Goal: Information Seeking & Learning: Learn about a topic

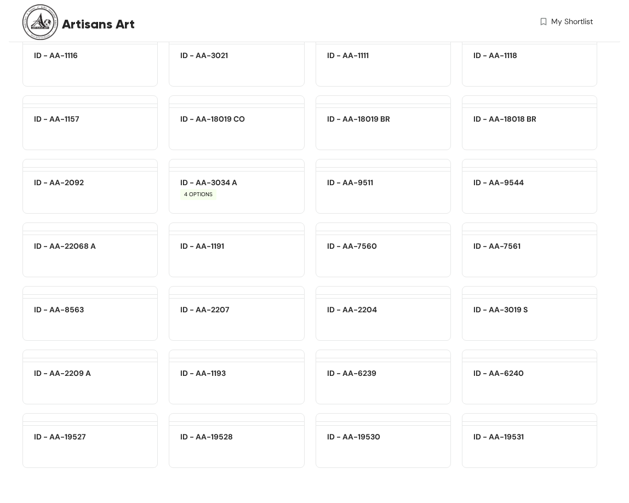
scroll to position [8207, 0]
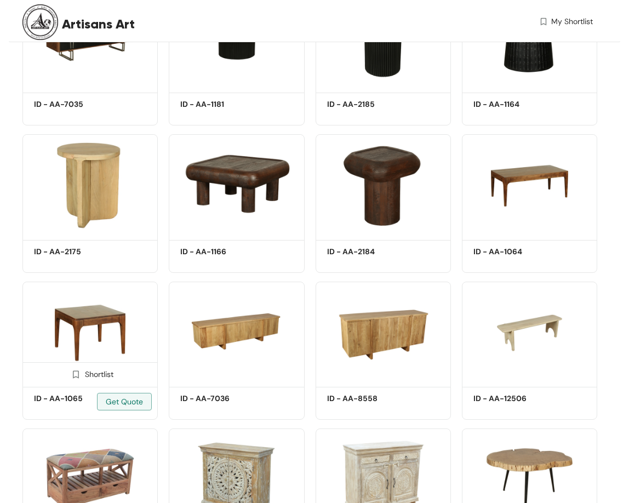
click at [115, 307] on img at bounding box center [89, 333] width 135 height 102
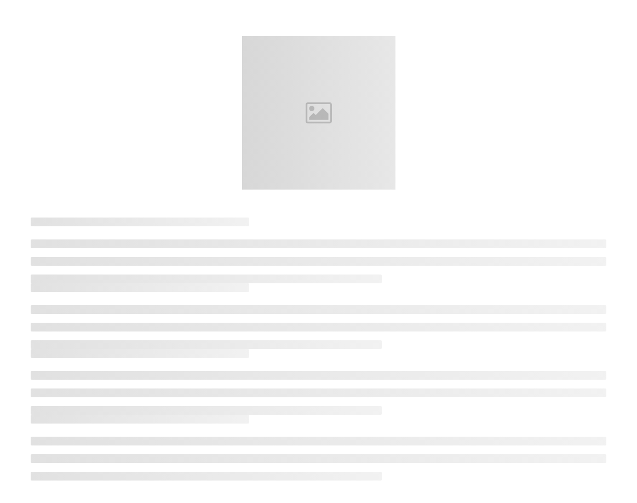
click at [115, 307] on li at bounding box center [319, 309] width 576 height 9
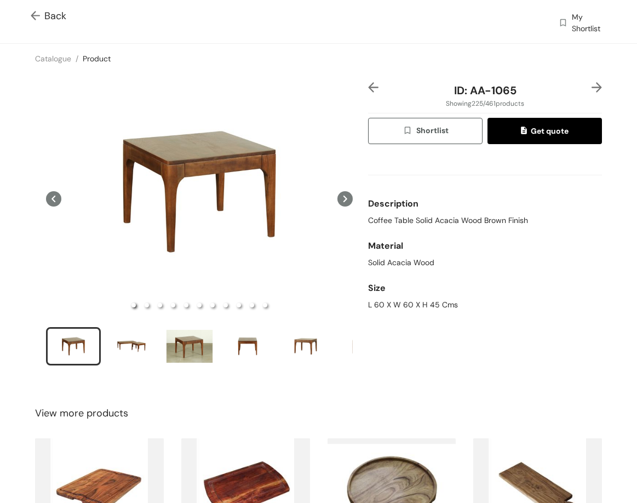
click at [368, 85] on img at bounding box center [373, 87] width 10 height 10
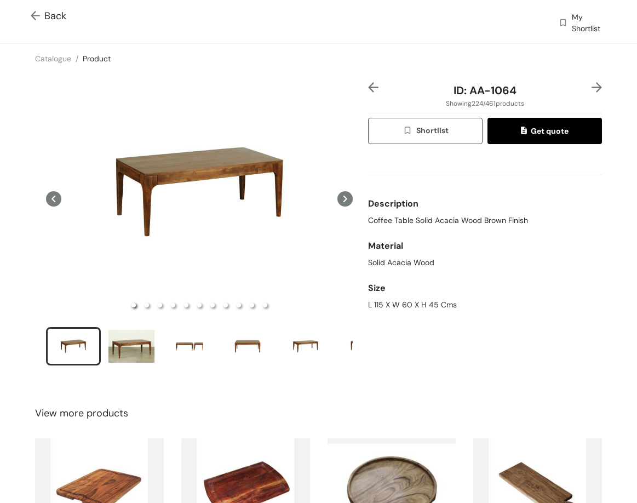
click at [370, 86] on img at bounding box center [373, 87] width 10 height 10
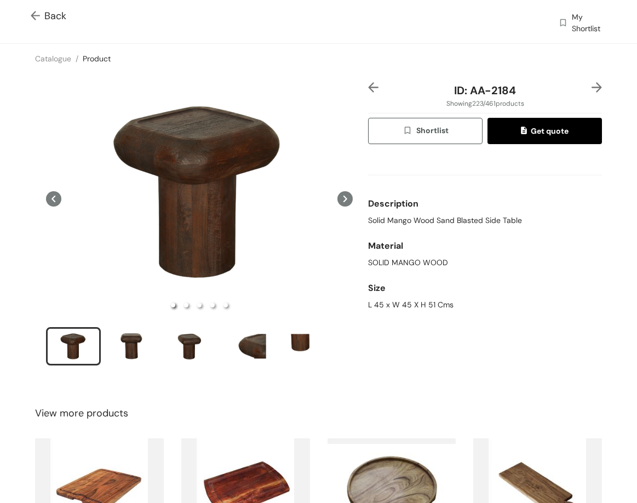
click at [592, 90] on img at bounding box center [597, 87] width 10 height 10
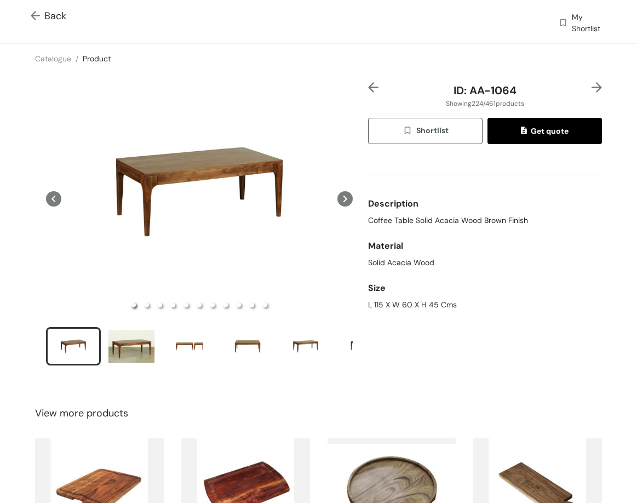
click at [592, 90] on img at bounding box center [597, 87] width 10 height 10
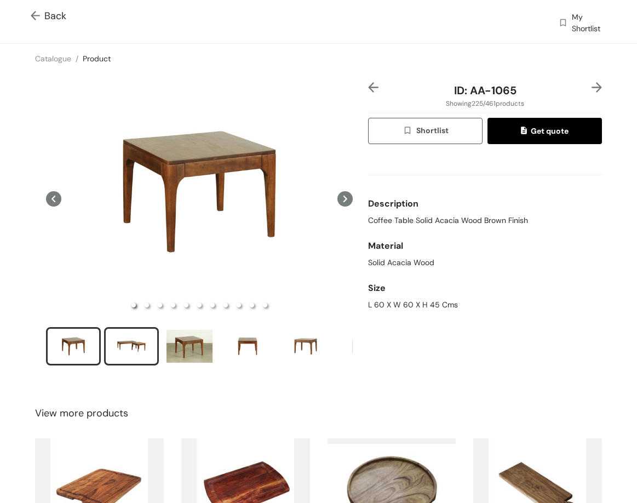
click at [131, 344] on div "slide item 2" at bounding box center [131, 346] width 49 height 33
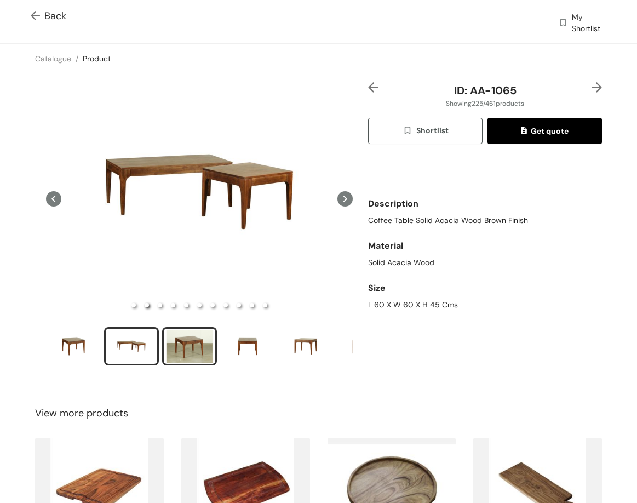
click at [209, 336] on div "slide item 3" at bounding box center [189, 346] width 49 height 33
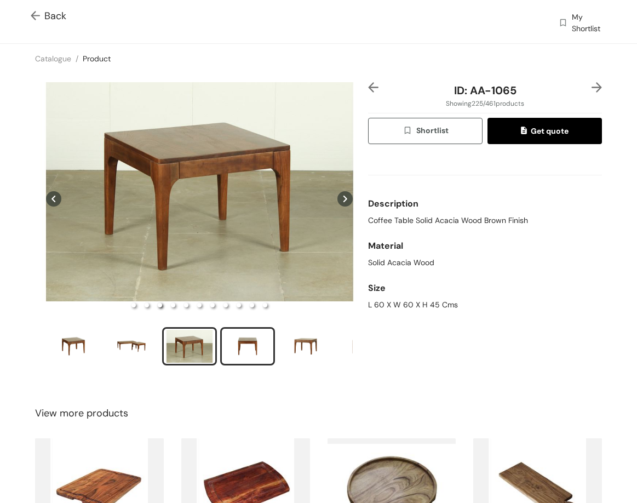
click at [239, 346] on div "slide item 4" at bounding box center [247, 346] width 49 height 33
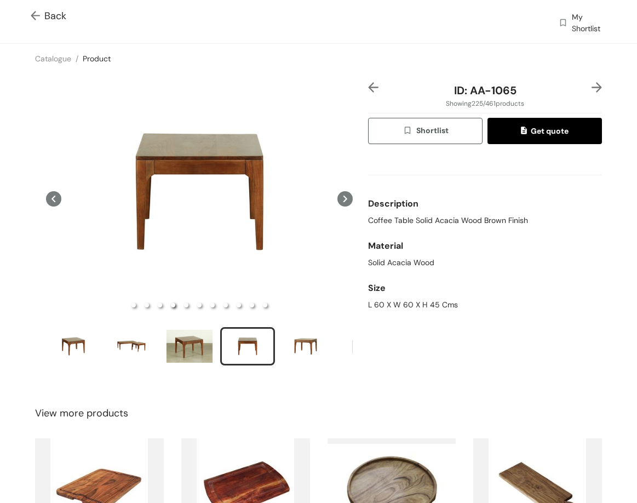
click at [592, 84] on img at bounding box center [597, 87] width 10 height 10
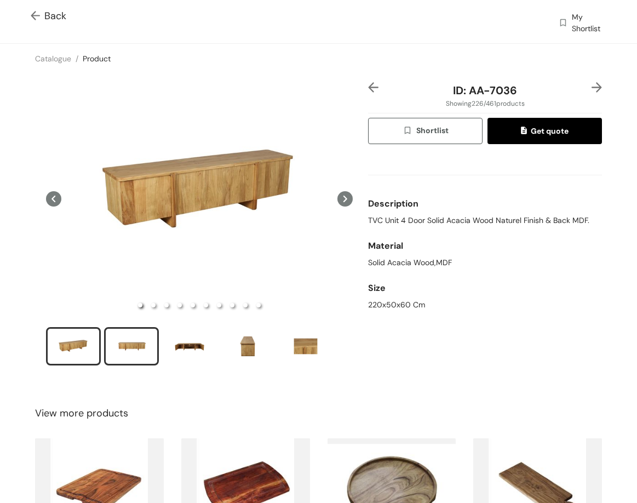
click at [131, 343] on div "slide item 2" at bounding box center [131, 346] width 49 height 33
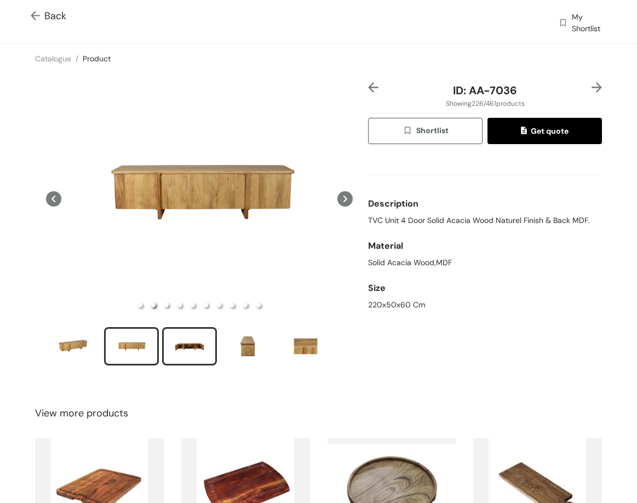
click at [188, 332] on div "slide item 3" at bounding box center [189, 346] width 49 height 33
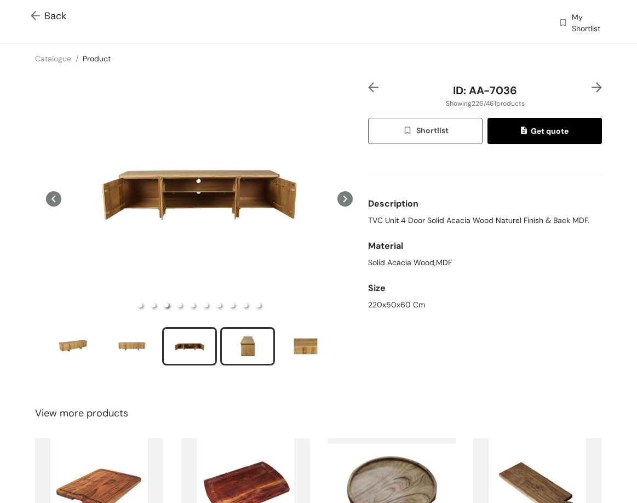
click at [260, 339] on div "slide item 4" at bounding box center [247, 346] width 49 height 33
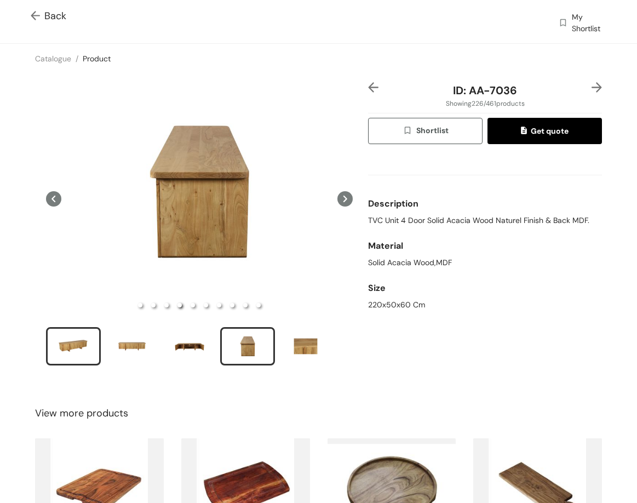
click at [56, 350] on div "slide item 1" at bounding box center [73, 346] width 49 height 33
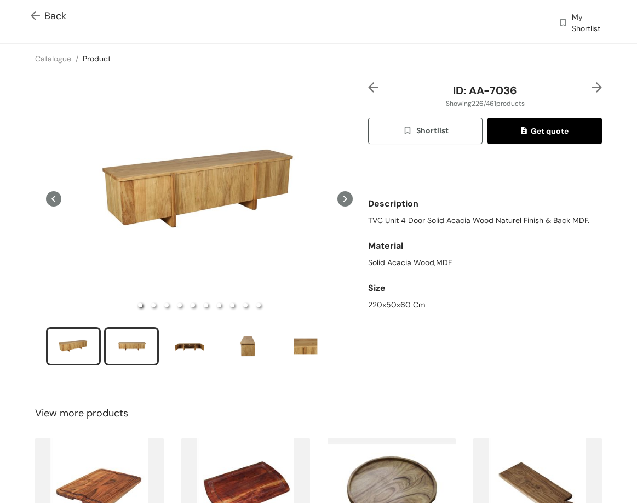
click at [110, 348] on div "slide item 2" at bounding box center [131, 346] width 49 height 33
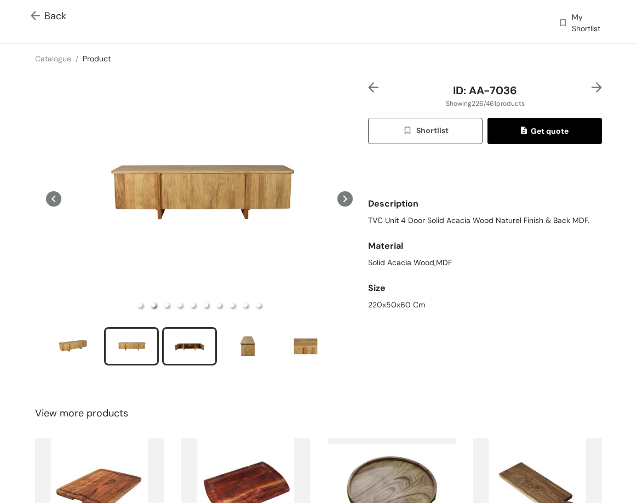
click at [206, 342] on div "slide item 3" at bounding box center [189, 346] width 49 height 33
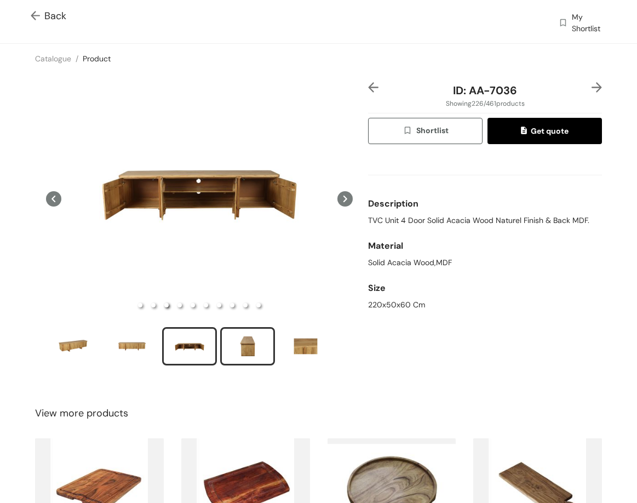
click at [242, 336] on div "slide item 4" at bounding box center [247, 346] width 49 height 33
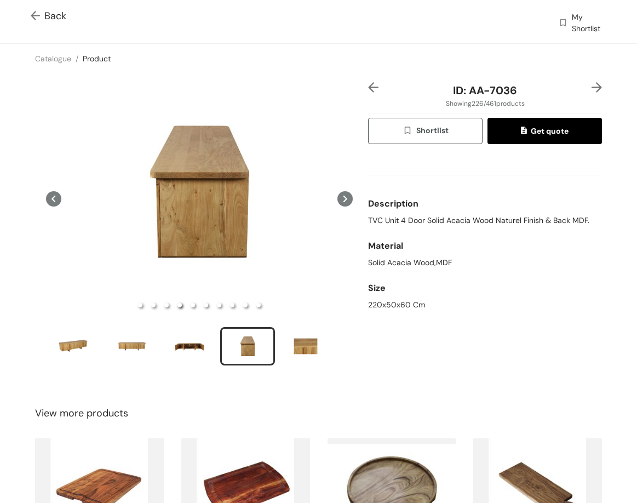
click at [592, 89] on img at bounding box center [597, 87] width 10 height 10
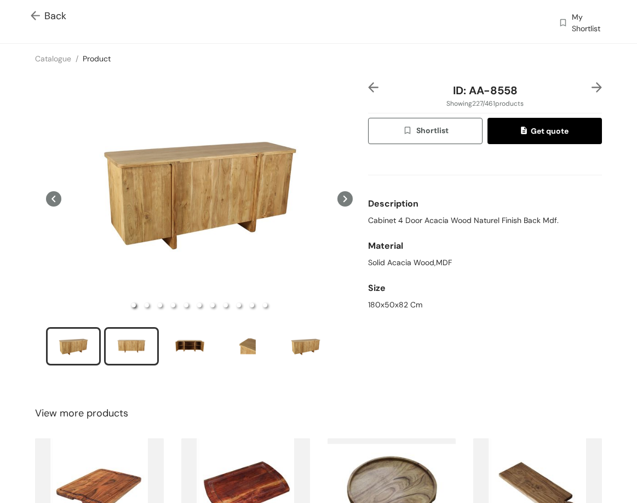
click at [112, 354] on div "slide item 2" at bounding box center [131, 346] width 49 height 33
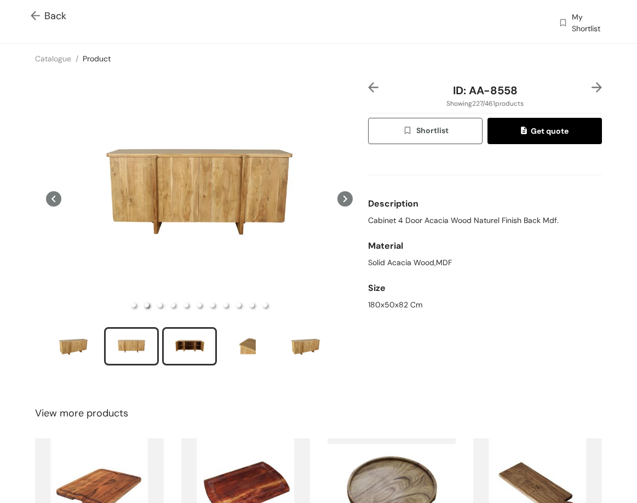
click at [167, 345] on div "slide item 3" at bounding box center [189, 346] width 49 height 33
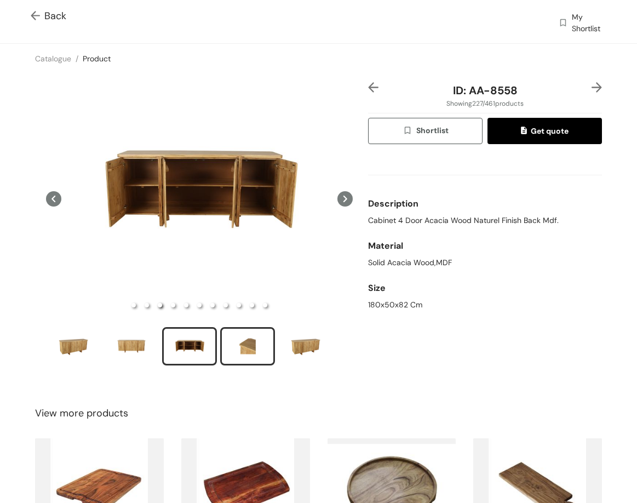
click at [252, 338] on div "slide item 4" at bounding box center [247, 346] width 49 height 33
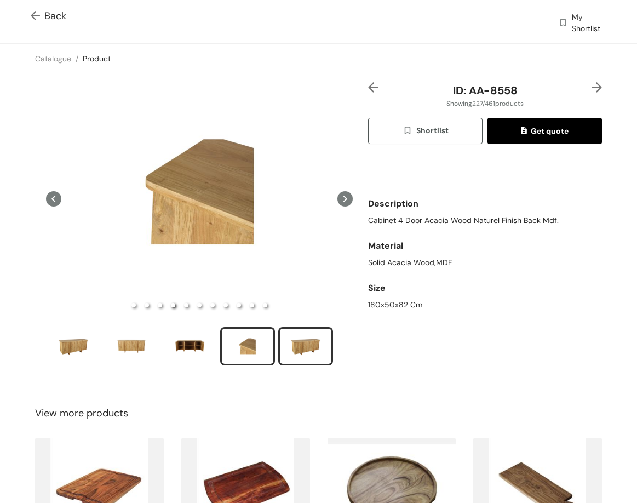
click at [306, 334] on div "slide item 5" at bounding box center [305, 346] width 49 height 33
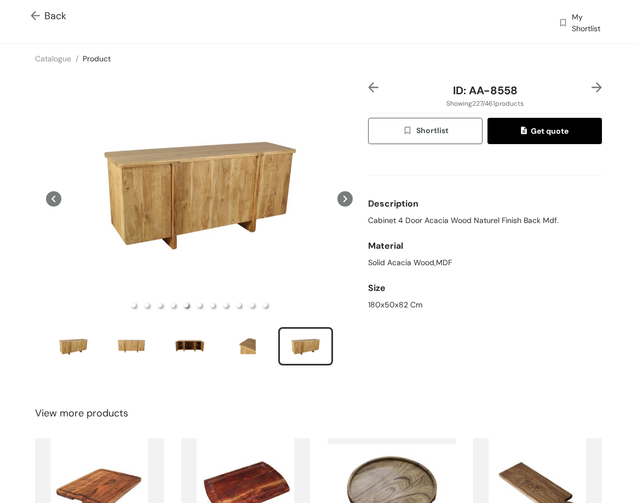
click at [592, 88] on img at bounding box center [597, 87] width 10 height 10
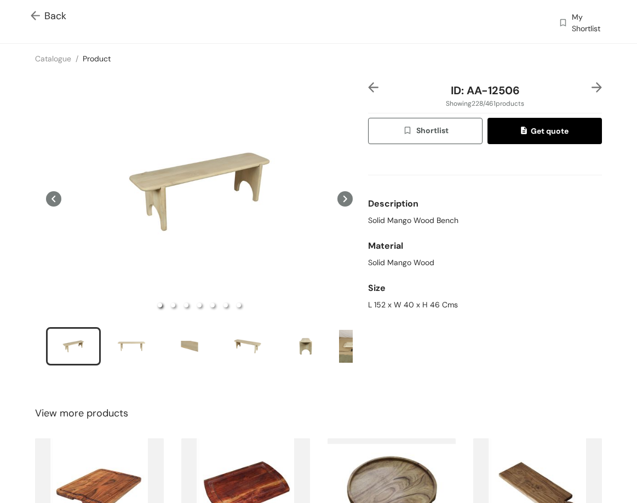
click at [592, 90] on img at bounding box center [597, 87] width 10 height 10
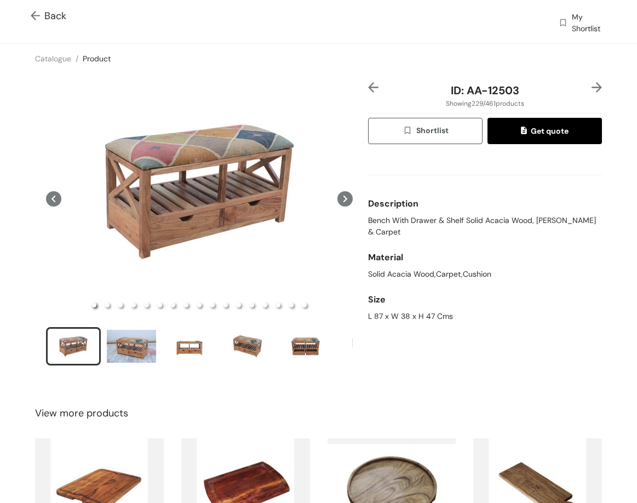
click at [592, 89] on img at bounding box center [597, 87] width 10 height 10
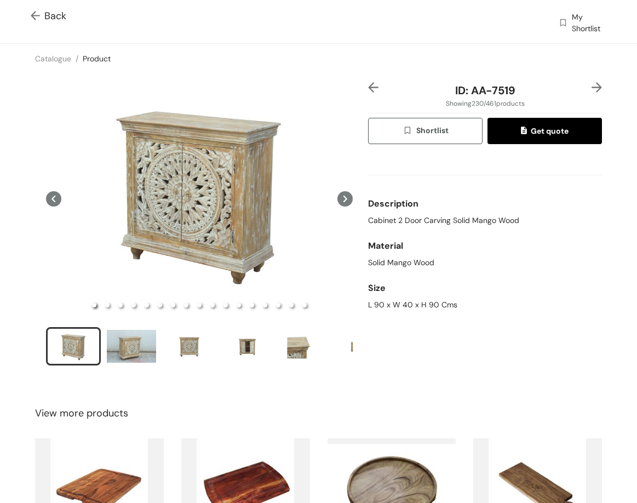
click at [97, 339] on div "slide item 1" at bounding box center [73, 346] width 49 height 33
click at [136, 346] on div "slide item 2" at bounding box center [131, 346] width 49 height 33
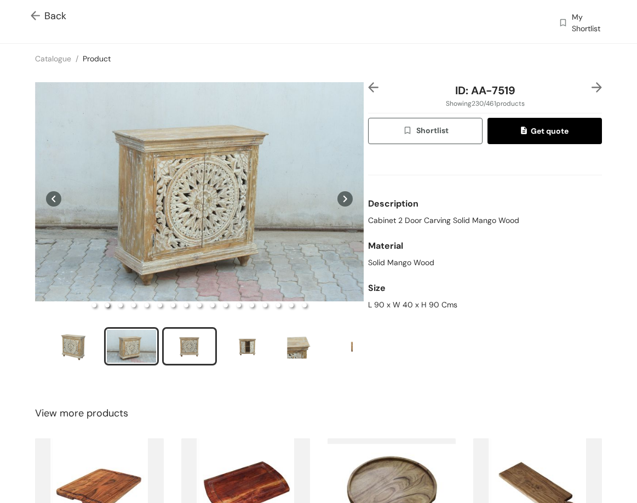
click at [195, 345] on div "slide item 3" at bounding box center [189, 346] width 49 height 33
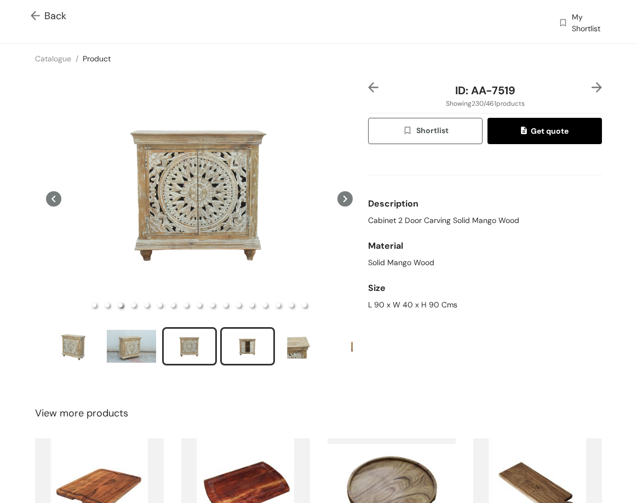
click at [221, 352] on li "slide item 4" at bounding box center [247, 346] width 55 height 38
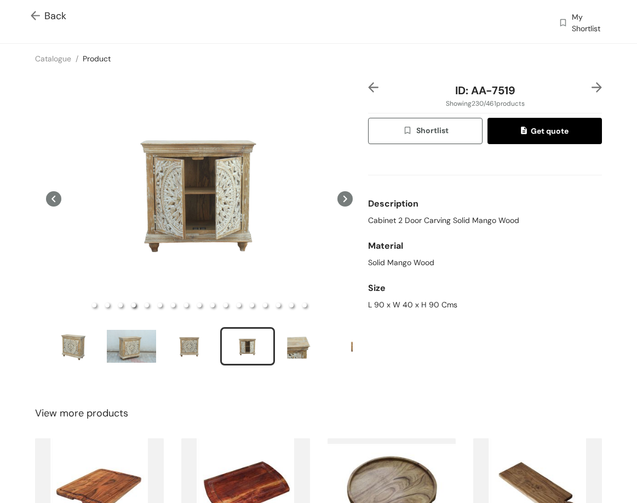
click at [592, 92] on img at bounding box center [597, 87] width 10 height 10
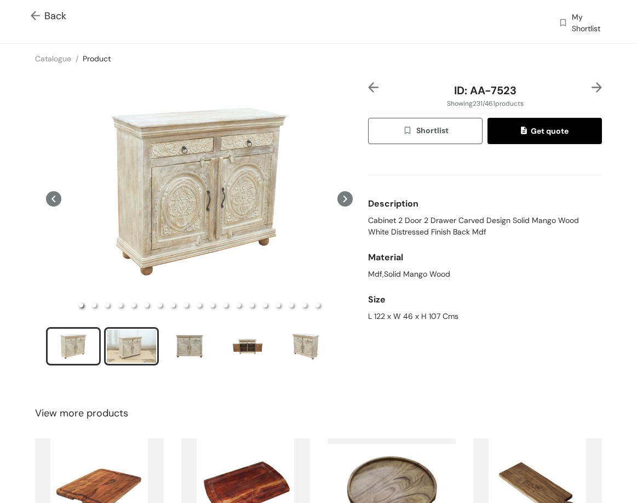
click at [140, 333] on div "slide item 2" at bounding box center [131, 346] width 49 height 33
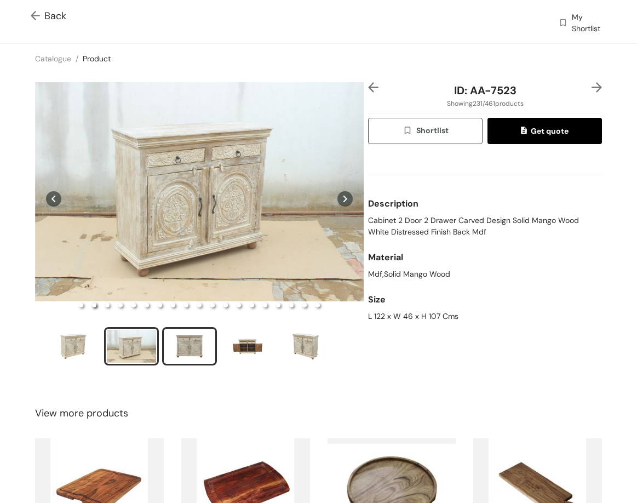
click at [194, 346] on div "slide item 3" at bounding box center [189, 346] width 49 height 33
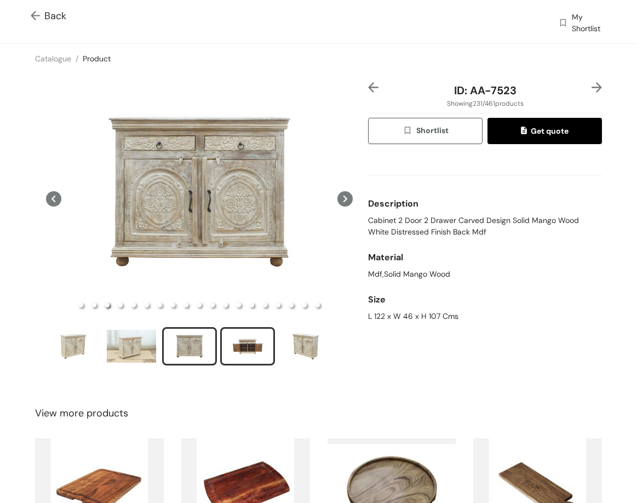
click at [253, 344] on div "slide item 4" at bounding box center [247, 346] width 49 height 33
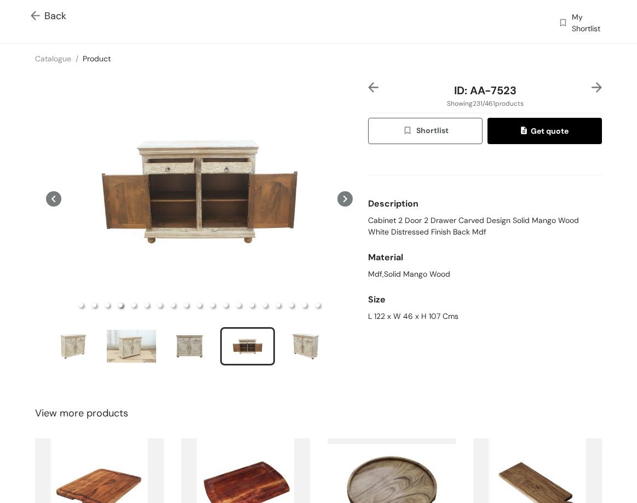
click at [592, 87] on img at bounding box center [597, 87] width 10 height 10
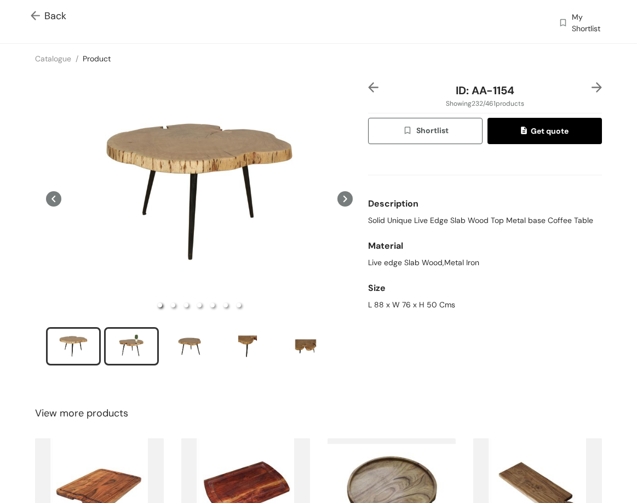
click at [141, 345] on div "slide item 2" at bounding box center [131, 346] width 49 height 33
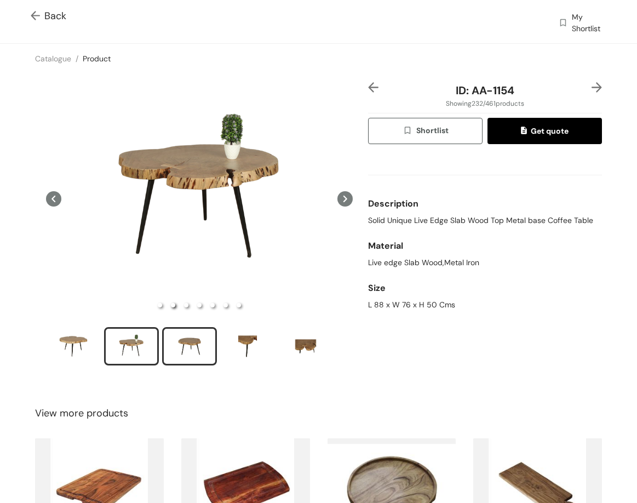
click at [182, 339] on div "slide item 3" at bounding box center [189, 346] width 49 height 33
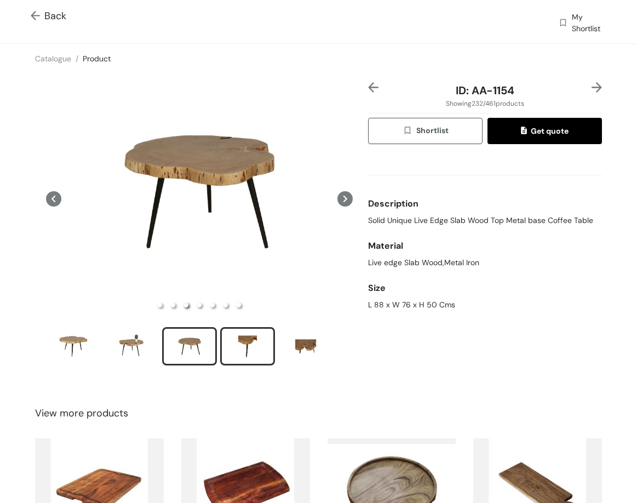
click at [260, 334] on div "slide item 4" at bounding box center [247, 346] width 49 height 33
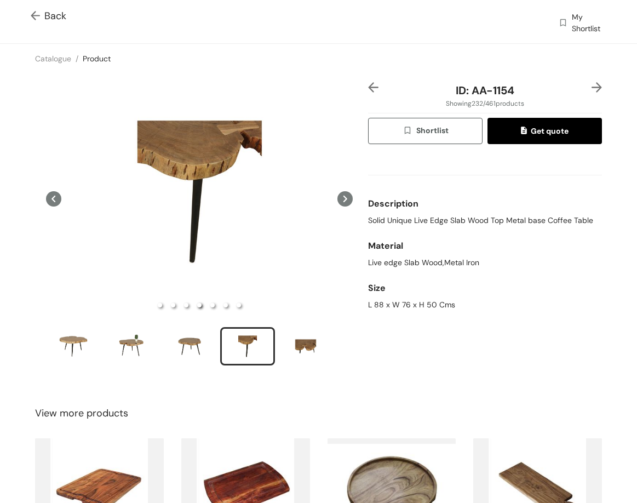
click at [592, 88] on img at bounding box center [597, 87] width 10 height 10
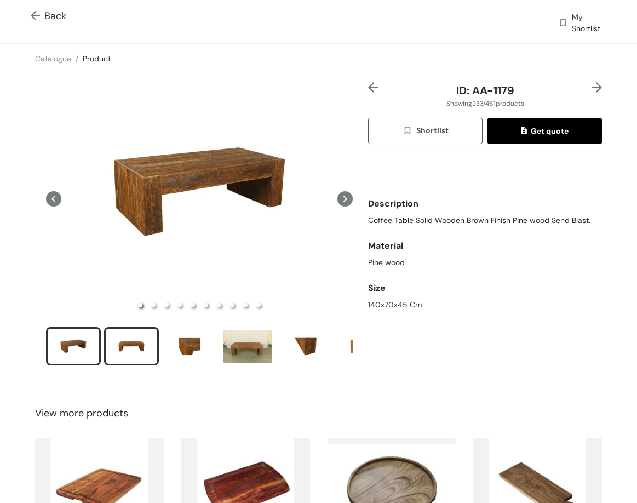
click at [125, 335] on div "slide item 2" at bounding box center [131, 346] width 49 height 33
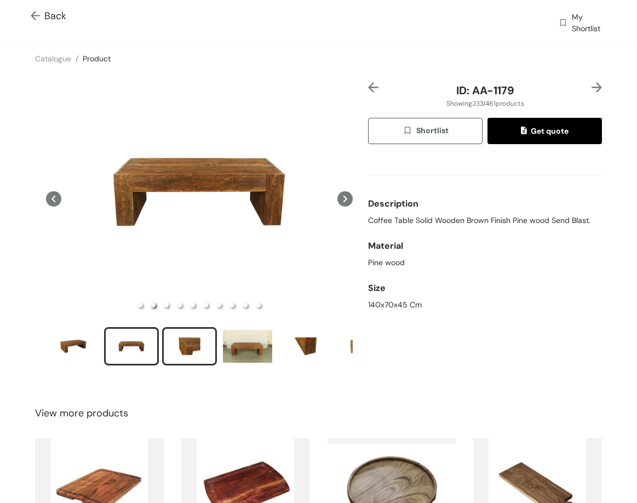
click at [179, 344] on div "slide item 3" at bounding box center [189, 346] width 49 height 33
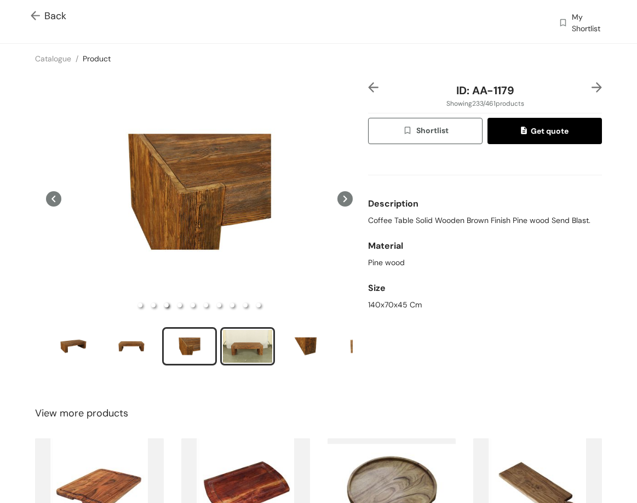
click at [245, 334] on div "slide item 4" at bounding box center [247, 346] width 49 height 33
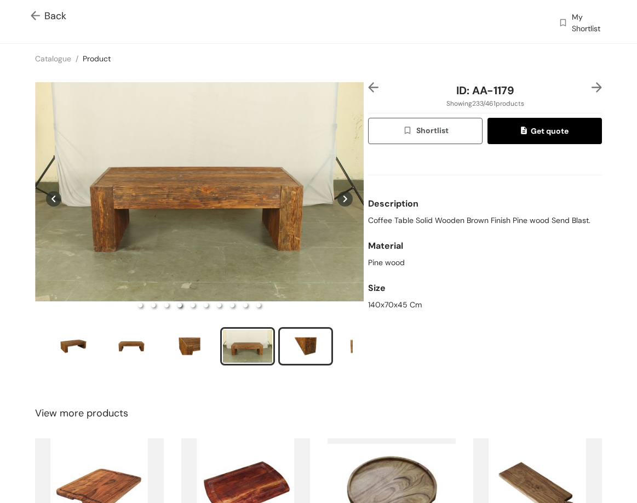
click at [290, 350] on div "slide item 5" at bounding box center [305, 346] width 49 height 33
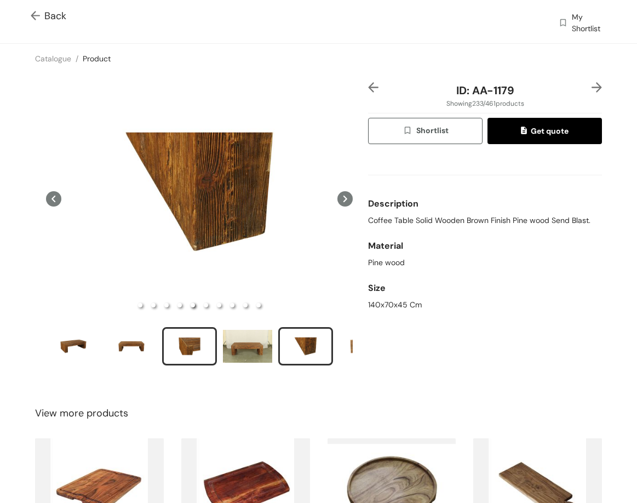
click at [191, 349] on div "slide item 3" at bounding box center [189, 346] width 49 height 33
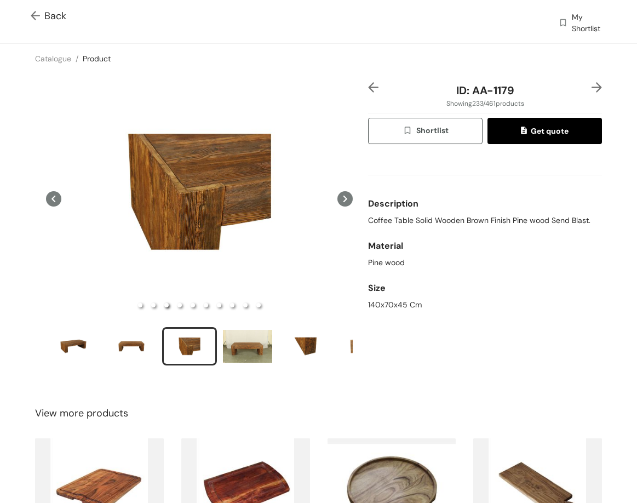
click at [592, 86] on img at bounding box center [597, 87] width 10 height 10
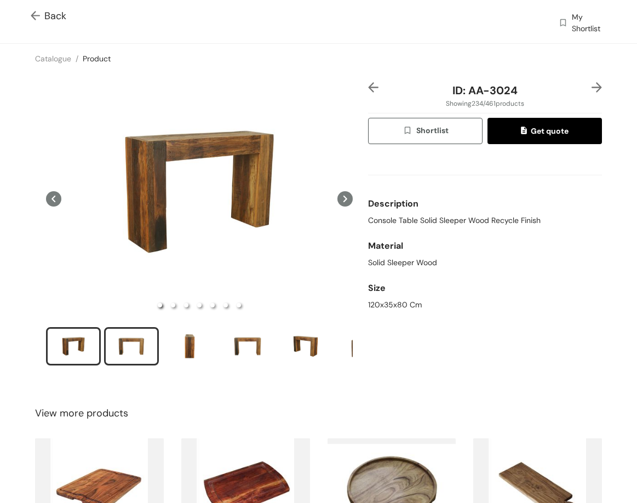
click at [138, 334] on div "slide item 2" at bounding box center [131, 346] width 49 height 33
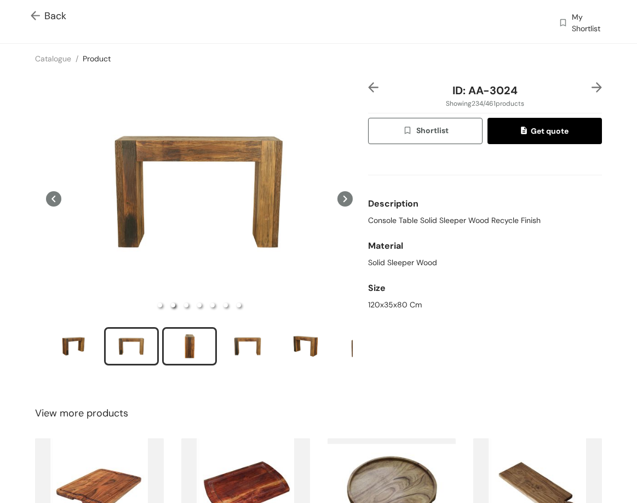
click at [191, 346] on div "slide item 3" at bounding box center [189, 346] width 49 height 33
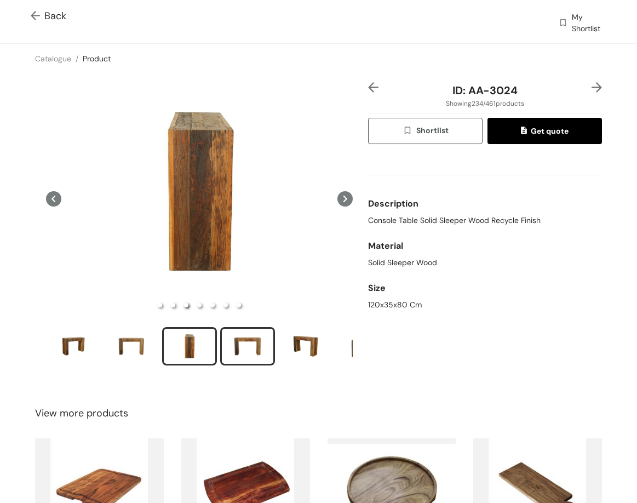
click at [259, 348] on div "slide item 4" at bounding box center [247, 346] width 49 height 33
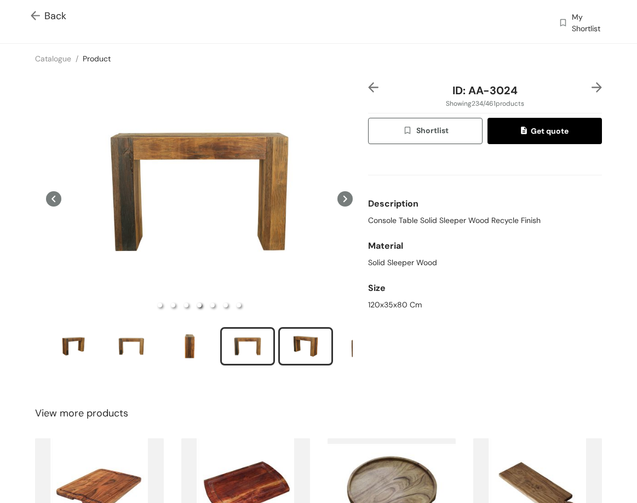
click at [322, 330] on div "slide item 5" at bounding box center [305, 346] width 49 height 33
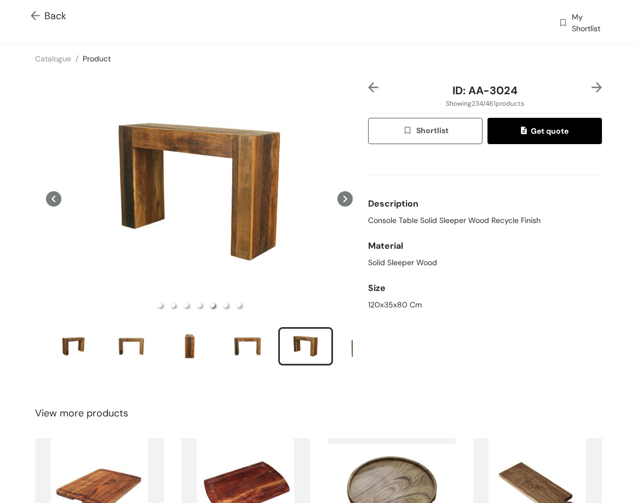
click at [592, 89] on img at bounding box center [597, 87] width 10 height 10
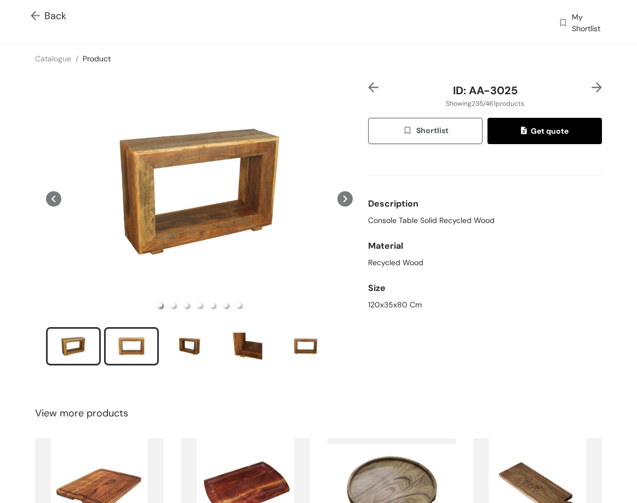
click at [121, 345] on div "slide item 2" at bounding box center [131, 346] width 49 height 33
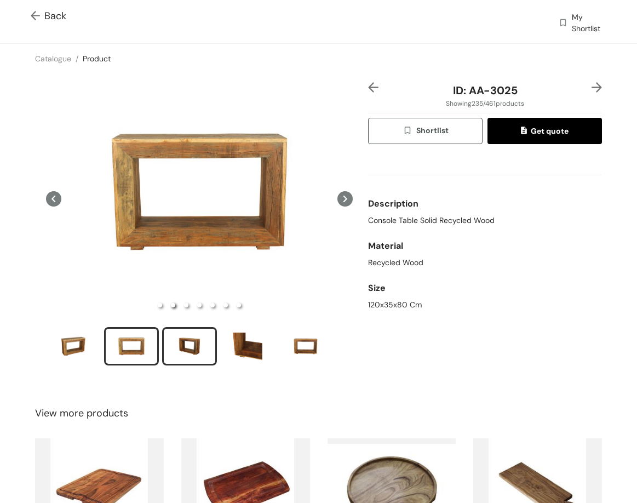
click at [185, 344] on div "slide item 3" at bounding box center [189, 346] width 49 height 33
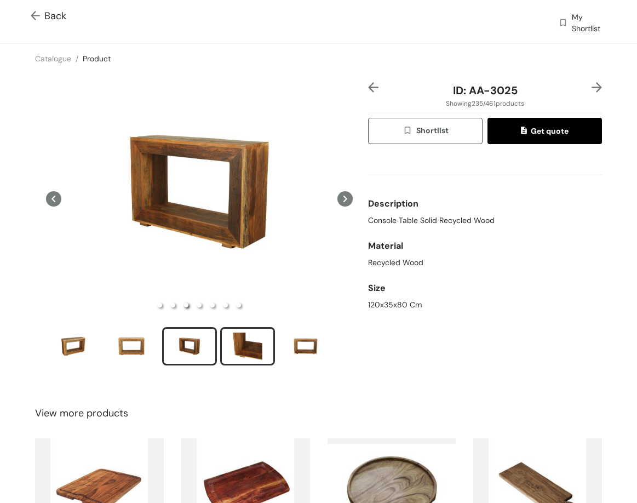
drag, startPoint x: 231, startPoint y: 331, endPoint x: 236, endPoint y: 336, distance: 6.6
click at [232, 334] on div "slide item 4" at bounding box center [247, 346] width 49 height 33
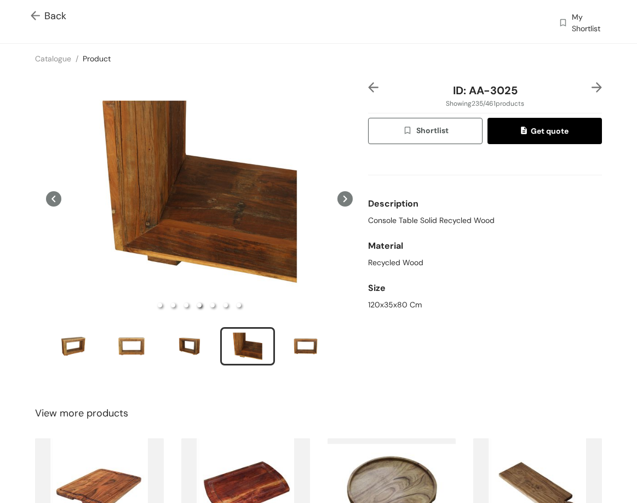
click at [592, 88] on img at bounding box center [597, 87] width 10 height 10
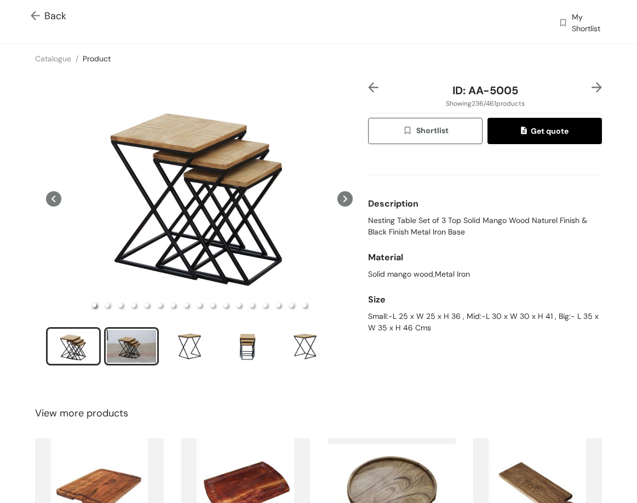
click at [146, 338] on div "slide item 2" at bounding box center [131, 346] width 49 height 33
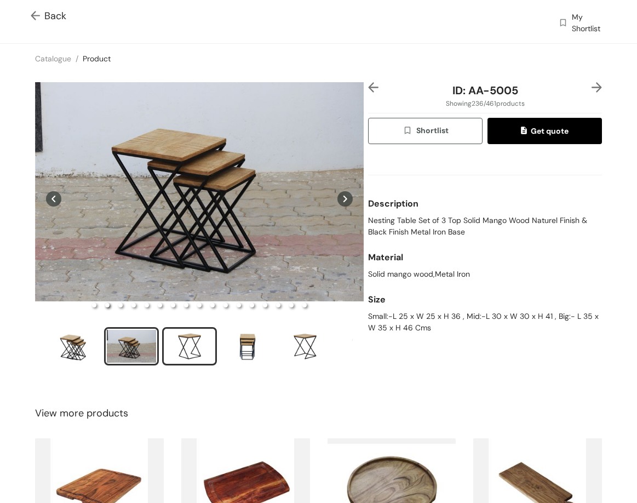
click at [201, 339] on div "slide item 3" at bounding box center [189, 346] width 49 height 33
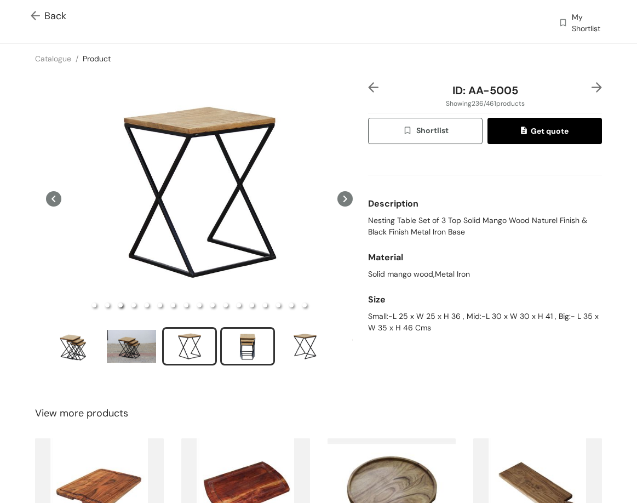
click at [237, 342] on div "slide item 4" at bounding box center [247, 346] width 49 height 33
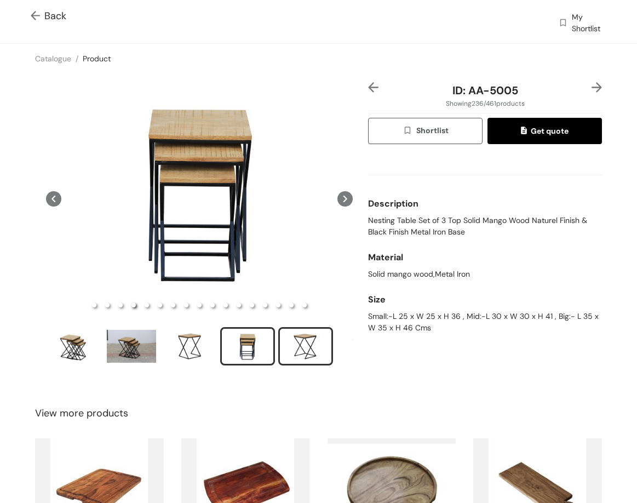
click at [293, 335] on div "slide item 5" at bounding box center [305, 346] width 49 height 33
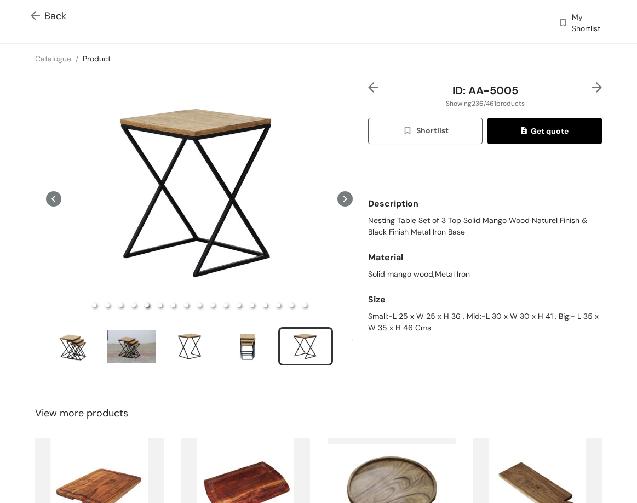
click at [592, 85] on img at bounding box center [597, 87] width 10 height 10
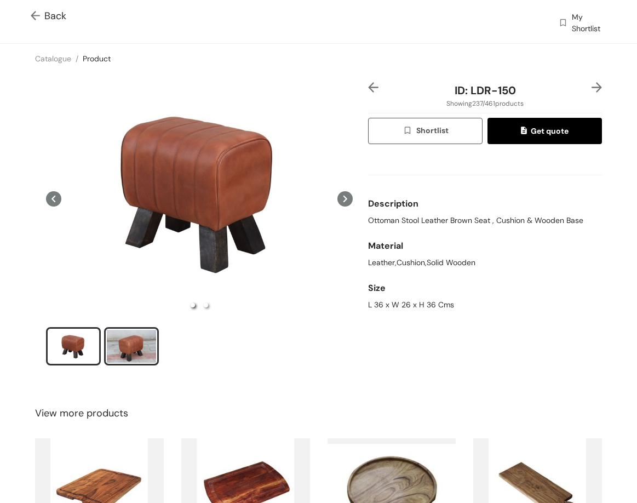
drag, startPoint x: 163, startPoint y: 324, endPoint x: 135, endPoint y: 359, distance: 44.5
click at [157, 330] on ul at bounding box center [199, 348] width 307 height 42
click at [135, 359] on div "slide item 2" at bounding box center [131, 346] width 49 height 33
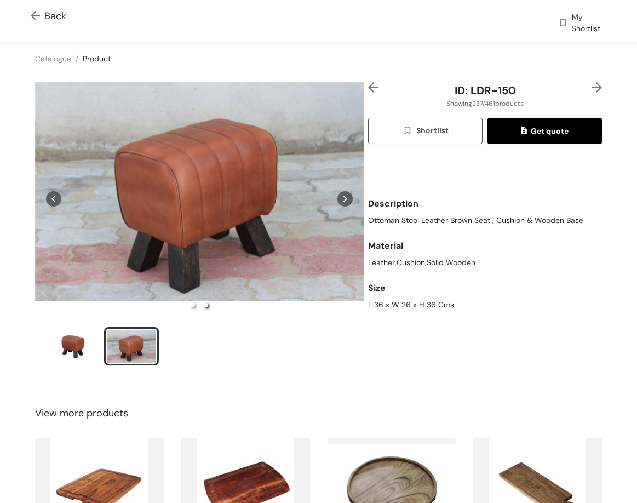
click at [592, 88] on img at bounding box center [597, 87] width 10 height 10
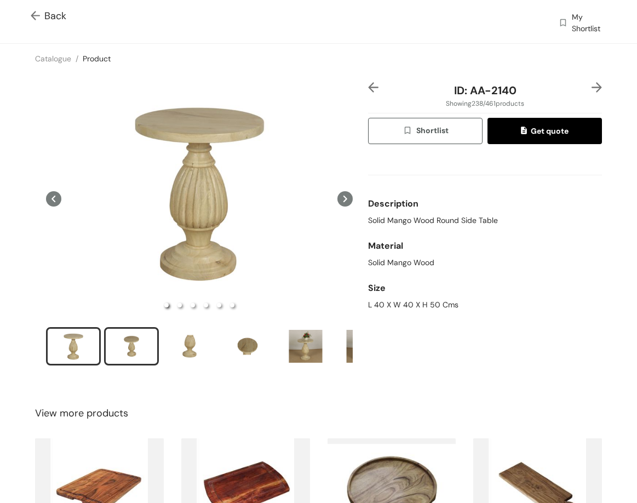
click at [137, 334] on div "slide item 2" at bounding box center [131, 346] width 49 height 33
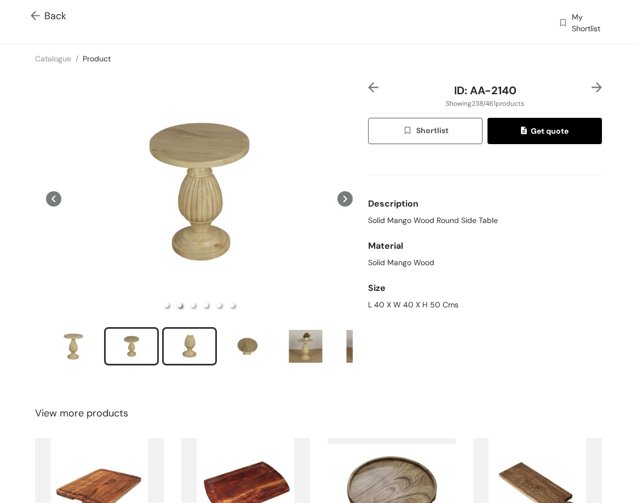
click at [191, 330] on div "slide item 3" at bounding box center [189, 346] width 49 height 33
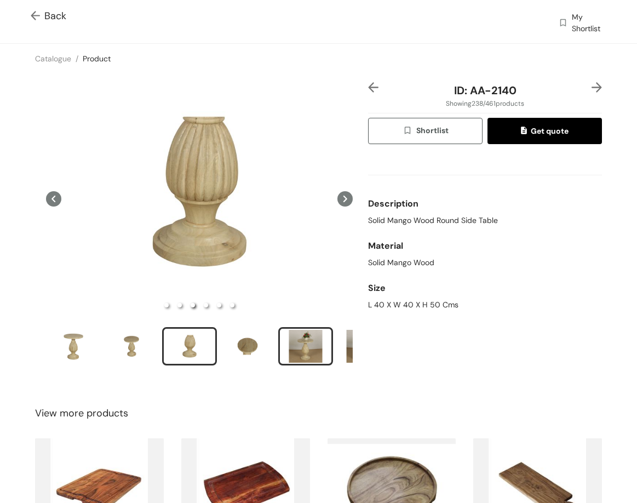
drag, startPoint x: 312, startPoint y: 346, endPoint x: 304, endPoint y: 342, distance: 9.6
click at [311, 346] on div "slide item 5" at bounding box center [305, 346] width 49 height 33
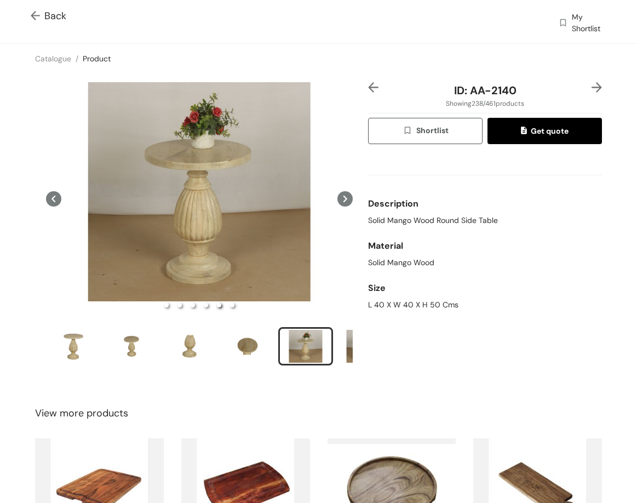
click at [592, 85] on img at bounding box center [597, 87] width 10 height 10
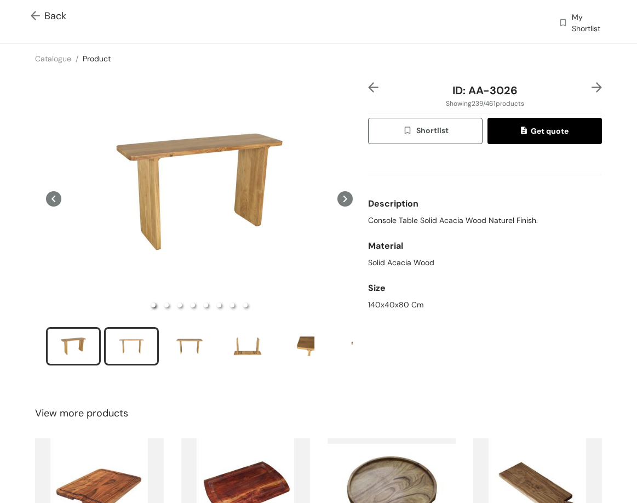
click at [145, 339] on div "slide item 2" at bounding box center [131, 346] width 49 height 33
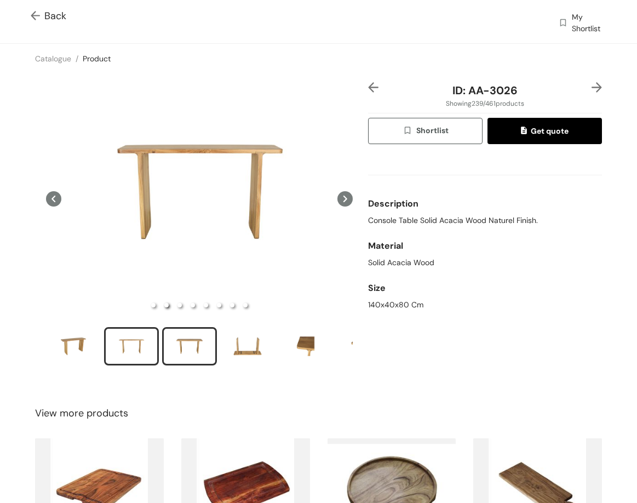
click at [197, 352] on div "slide item 3" at bounding box center [189, 346] width 49 height 33
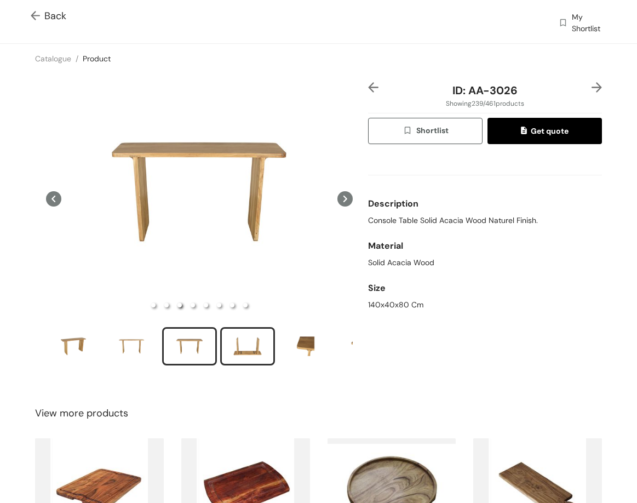
click at [252, 346] on div "slide item 4" at bounding box center [247, 346] width 49 height 33
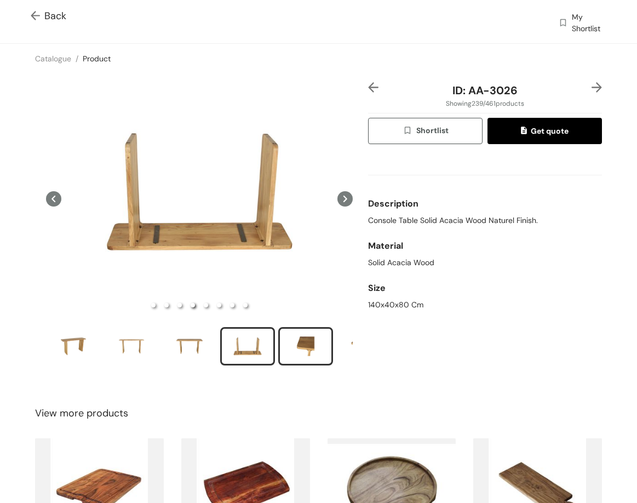
click at [299, 346] on div "slide item 5" at bounding box center [305, 346] width 49 height 33
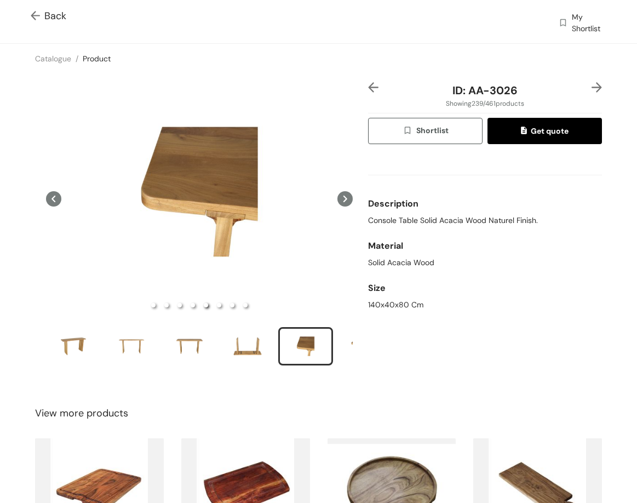
click at [592, 87] on img at bounding box center [597, 87] width 10 height 10
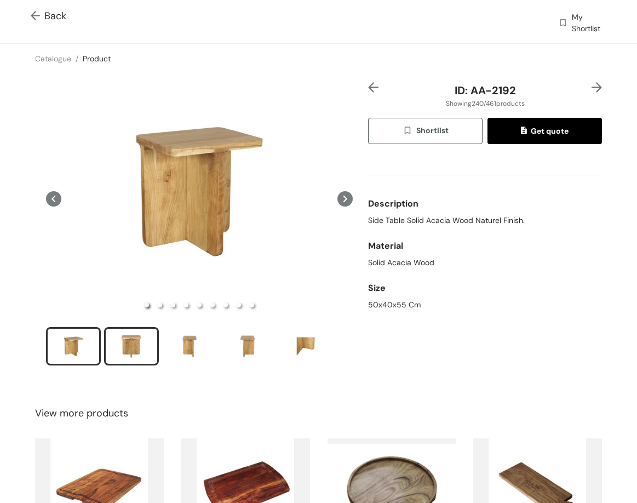
click at [127, 336] on div "slide item 2" at bounding box center [131, 346] width 49 height 33
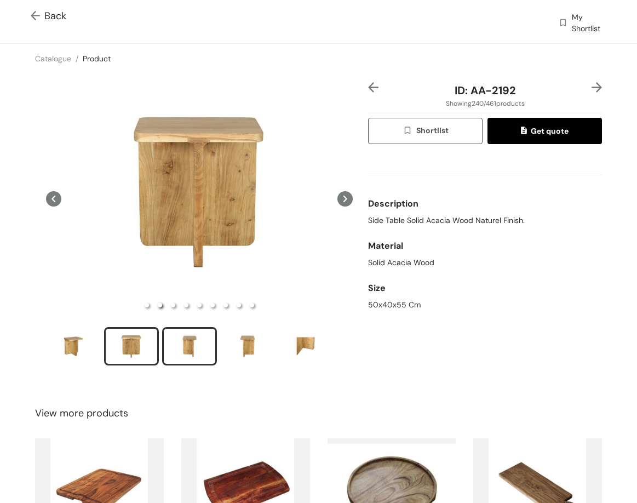
click at [196, 350] on div "slide item 3" at bounding box center [189, 346] width 49 height 33
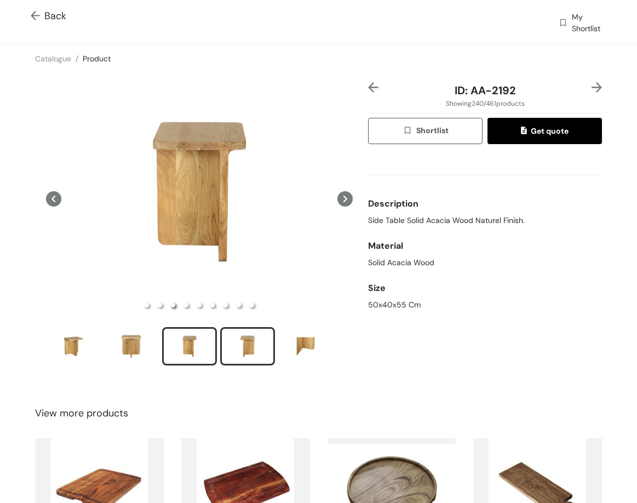
click at [249, 348] on div "slide item 4" at bounding box center [247, 346] width 49 height 33
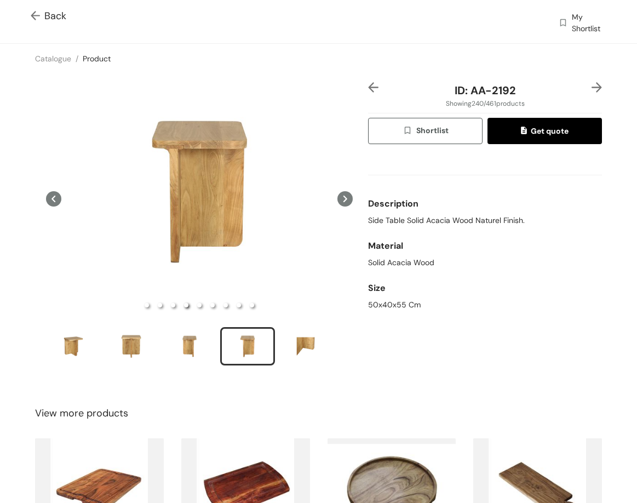
click at [592, 88] on img at bounding box center [597, 87] width 10 height 10
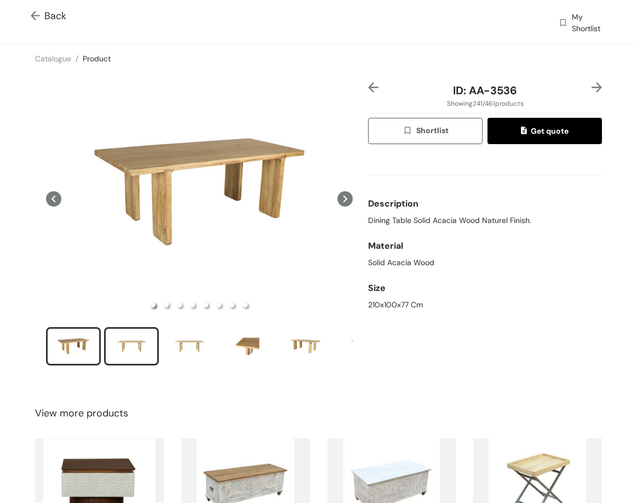
click at [138, 357] on div "slide item 2" at bounding box center [131, 346] width 49 height 33
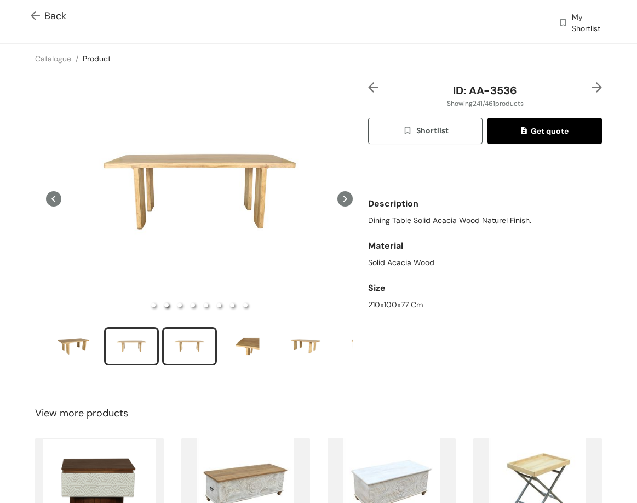
click at [188, 348] on div "slide item 3" at bounding box center [189, 346] width 49 height 33
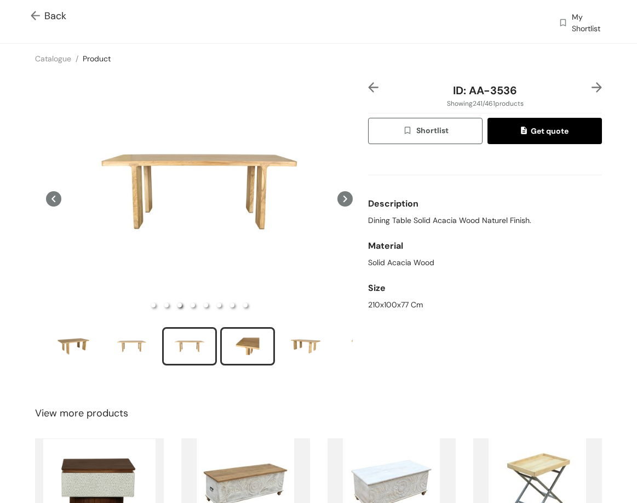
click at [240, 331] on div "slide item 4" at bounding box center [247, 346] width 49 height 33
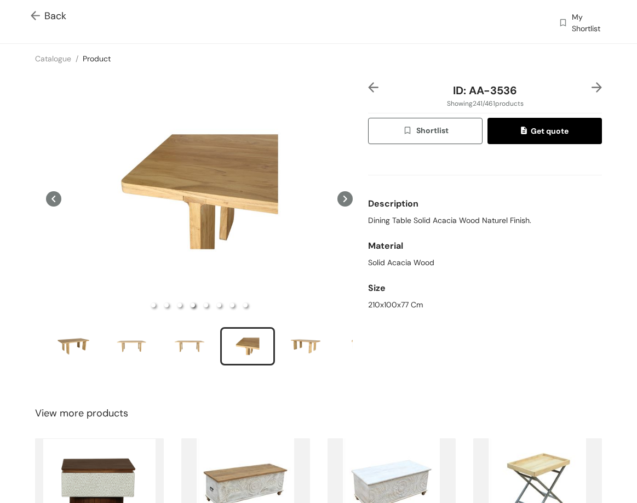
click at [592, 85] on img at bounding box center [597, 87] width 10 height 10
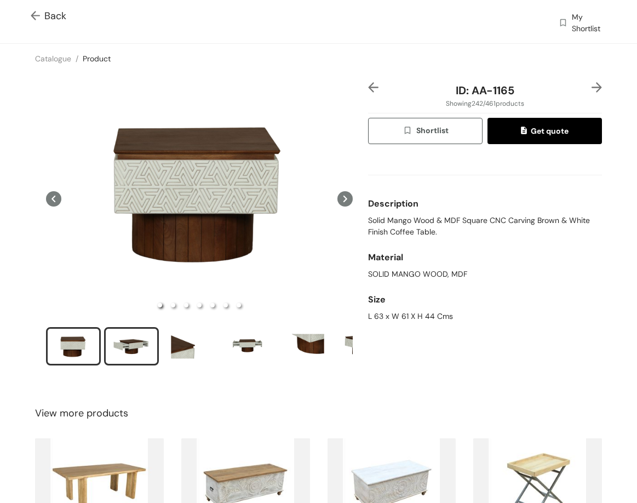
click at [142, 338] on div "slide item 2" at bounding box center [131, 346] width 49 height 33
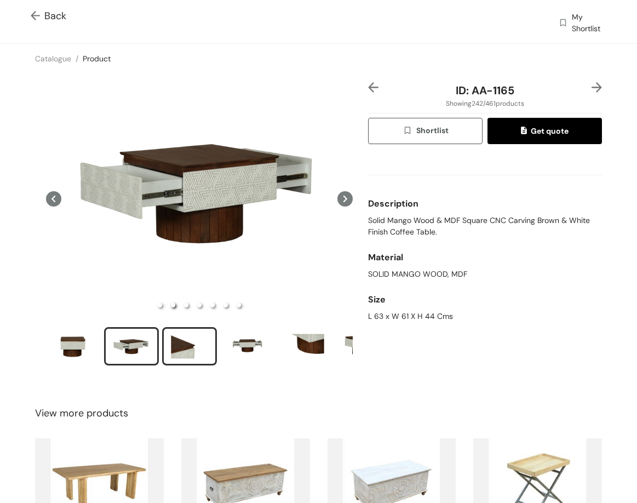
click at [174, 331] on div "slide item 3" at bounding box center [189, 346] width 49 height 33
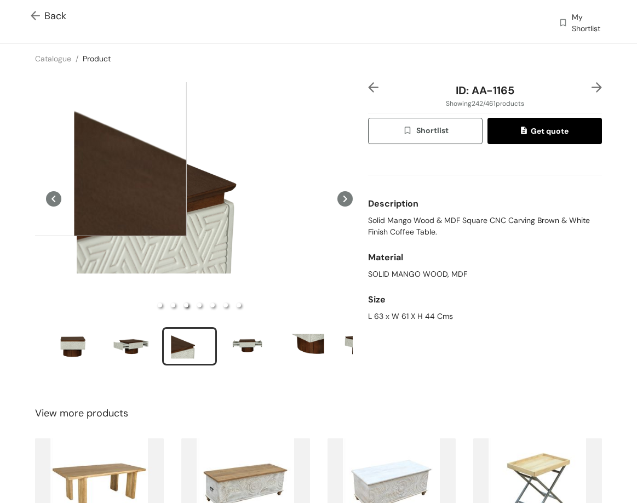
drag, startPoint x: 69, startPoint y: 106, endPoint x: 77, endPoint y: 127, distance: 22.4
click at [77, 127] on div at bounding box center [77, 126] width 219 height 219
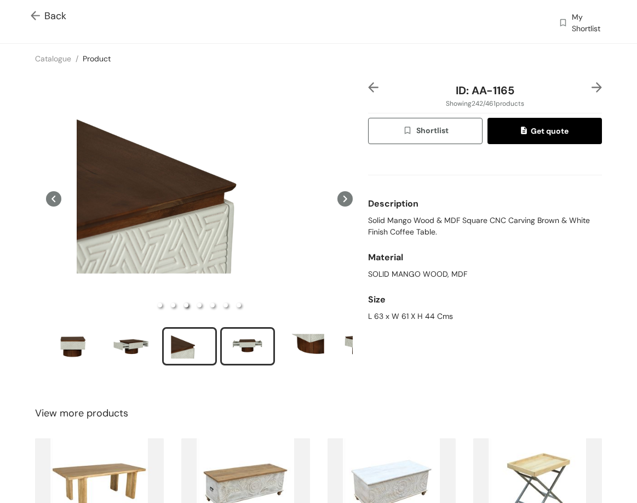
click at [259, 338] on div "slide item 4" at bounding box center [247, 346] width 49 height 33
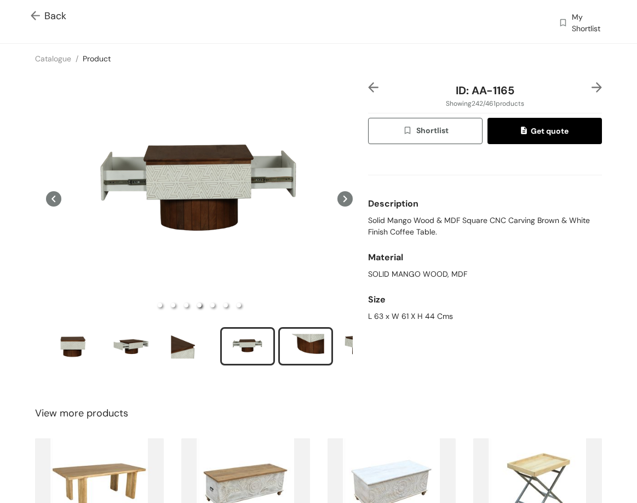
click at [306, 336] on div "slide item 5" at bounding box center [305, 346] width 49 height 33
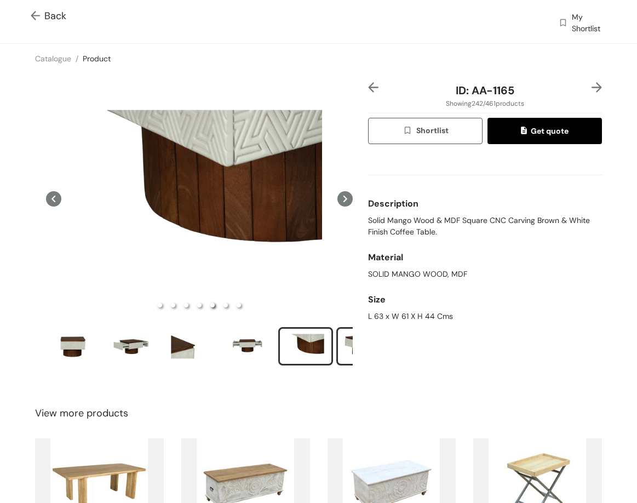
click at [347, 338] on div "slide item 6" at bounding box center [363, 346] width 49 height 33
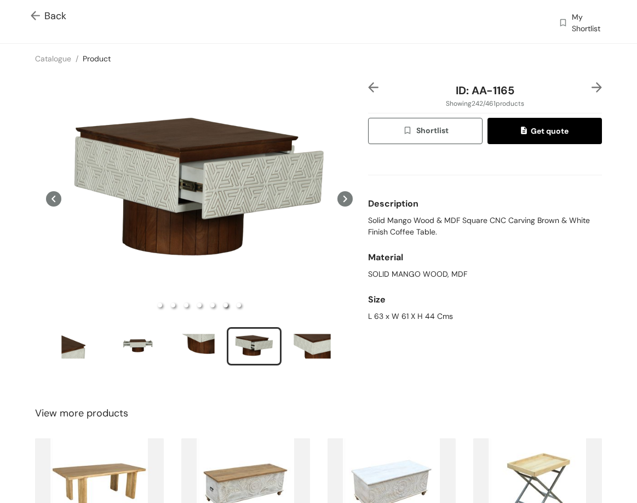
click at [592, 83] on img at bounding box center [597, 87] width 10 height 10
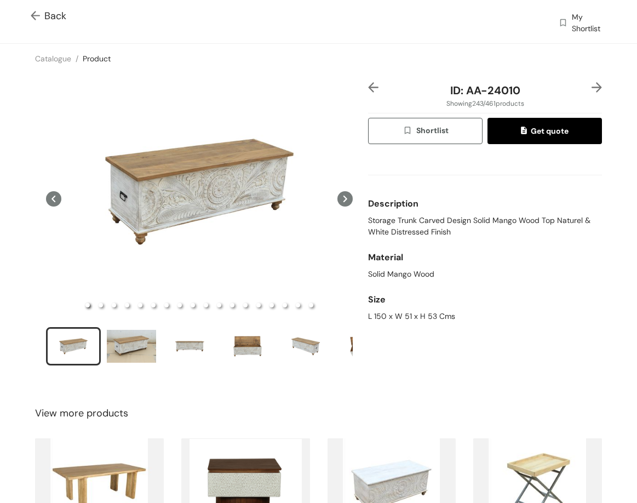
click at [592, 90] on img at bounding box center [597, 87] width 10 height 10
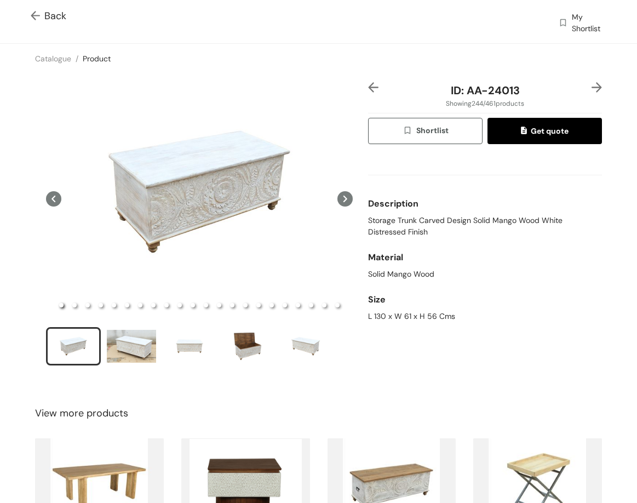
click at [368, 85] on img at bounding box center [373, 87] width 10 height 10
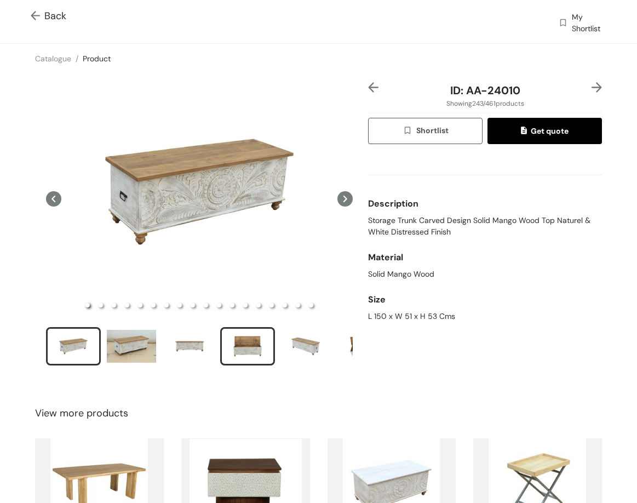
click at [267, 342] on div "slide item 4" at bounding box center [247, 346] width 49 height 33
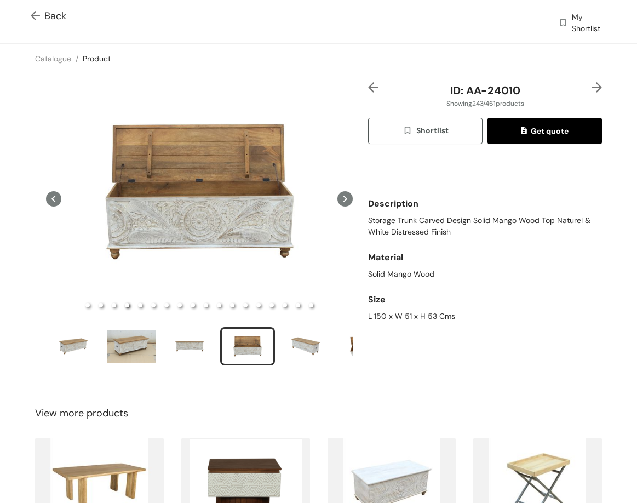
click at [369, 92] on img at bounding box center [373, 87] width 10 height 10
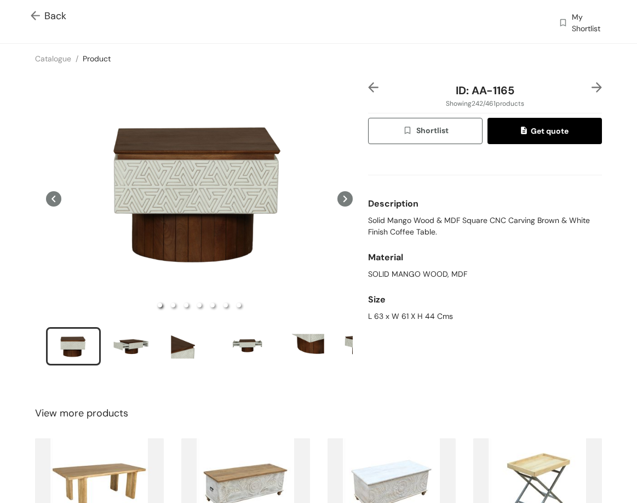
click at [592, 87] on img at bounding box center [597, 87] width 10 height 10
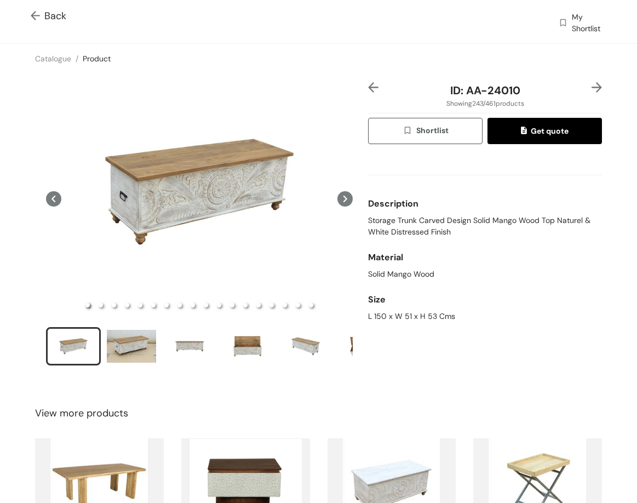
click at [590, 81] on div "ID: AA-24010 Showing 243 / 461 products Shortlist Get quote Description Storage…" at bounding box center [319, 230] width 642 height 315
click at [590, 82] on div "ID: AA-24010 Showing 243 / 461 products Shortlist Get quote Description Storage…" at bounding box center [319, 230] width 642 height 315
click at [592, 83] on img at bounding box center [597, 87] width 10 height 10
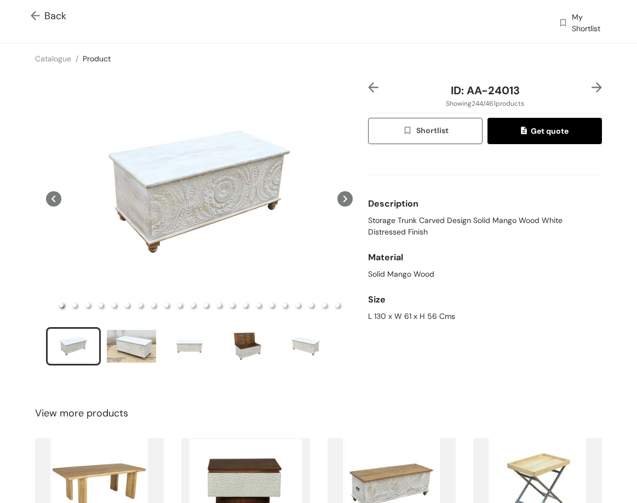
click at [592, 83] on img at bounding box center [597, 87] width 10 height 10
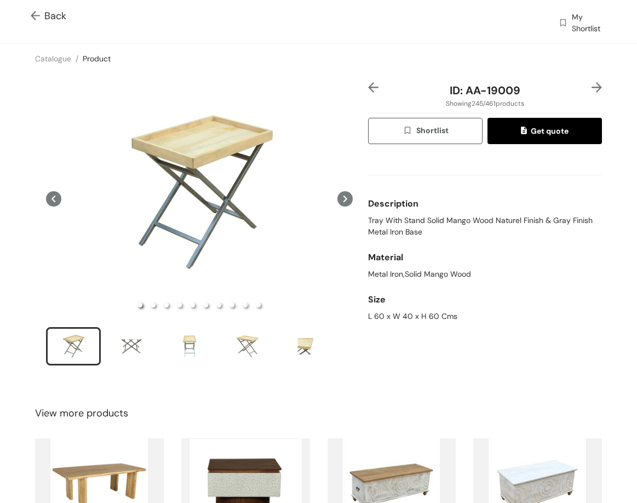
click at [592, 83] on img at bounding box center [597, 87] width 10 height 10
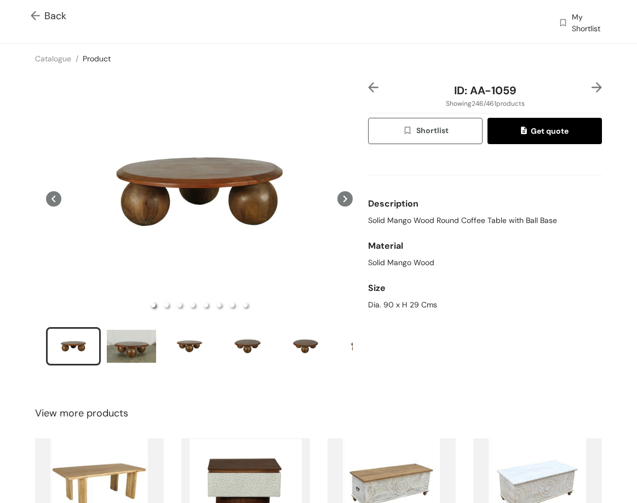
click at [375, 88] on div at bounding box center [378, 90] width 20 height 16
click at [373, 87] on img at bounding box center [373, 87] width 10 height 10
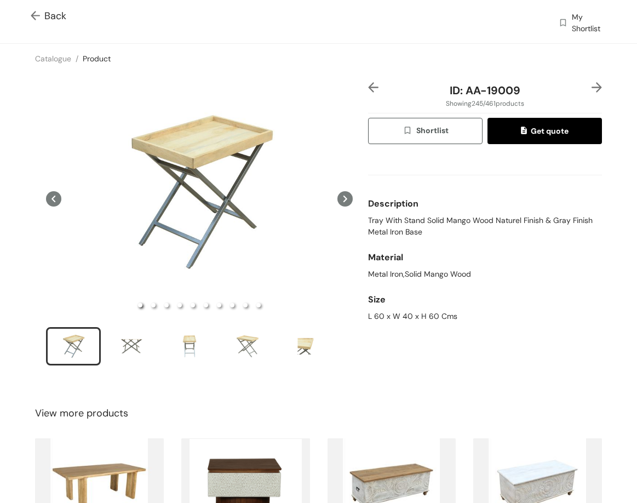
click at [373, 87] on img at bounding box center [373, 87] width 10 height 10
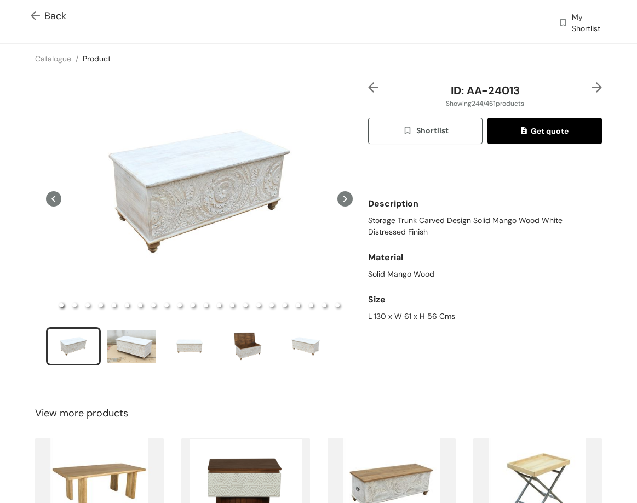
click at [373, 87] on img at bounding box center [373, 87] width 10 height 10
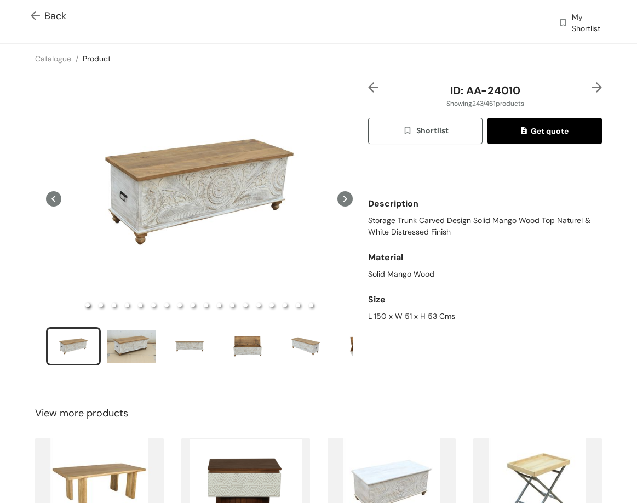
click at [373, 87] on img at bounding box center [373, 87] width 10 height 10
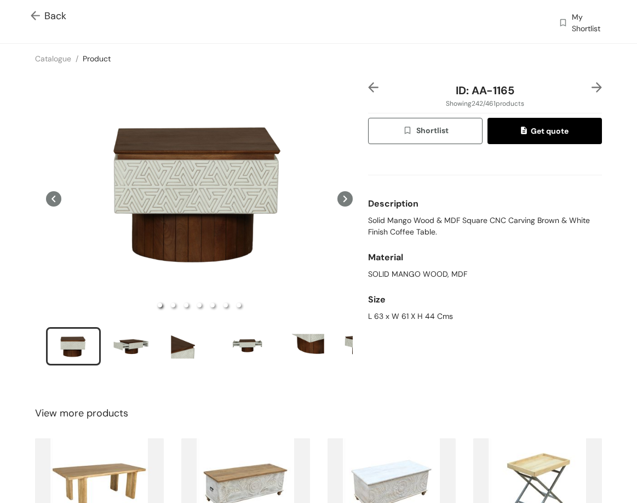
click at [593, 87] on img at bounding box center [597, 87] width 10 height 10
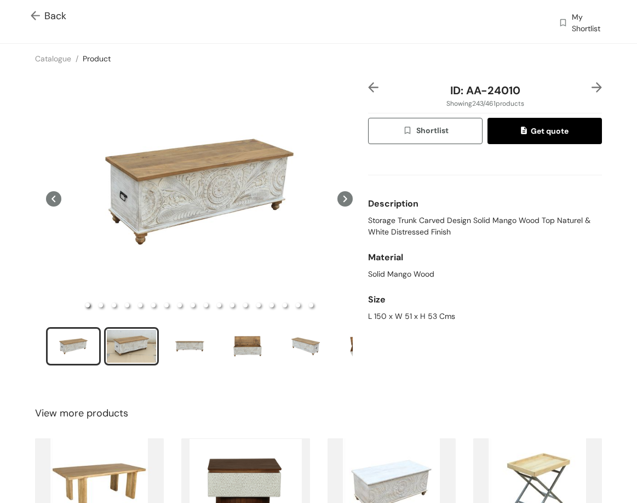
click at [141, 356] on div "slide item 2" at bounding box center [131, 346] width 49 height 33
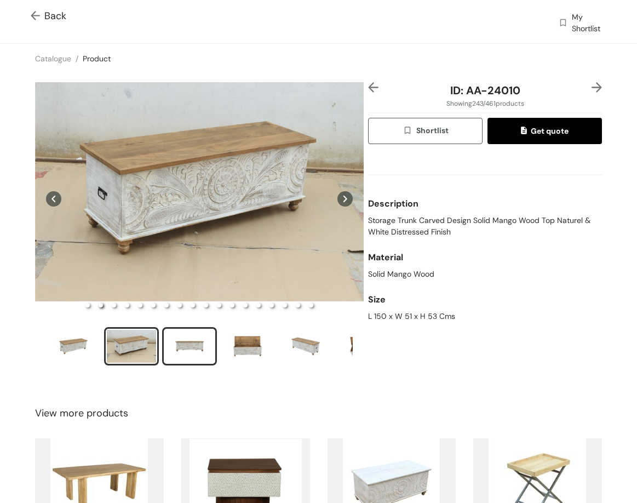
click at [187, 351] on div "slide item 3" at bounding box center [189, 346] width 49 height 33
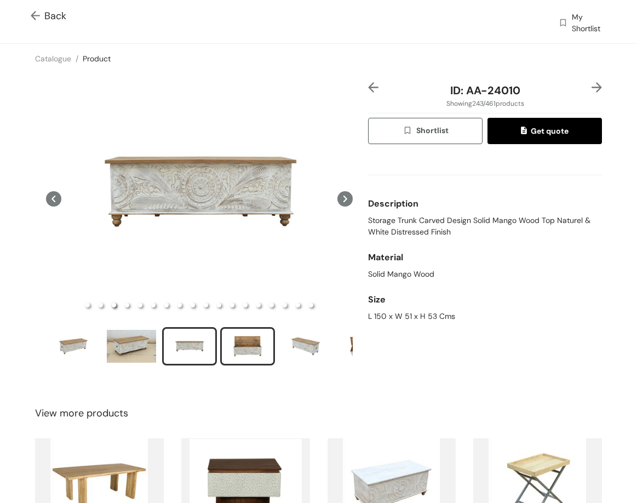
click at [256, 342] on div "slide item 4" at bounding box center [247, 346] width 49 height 33
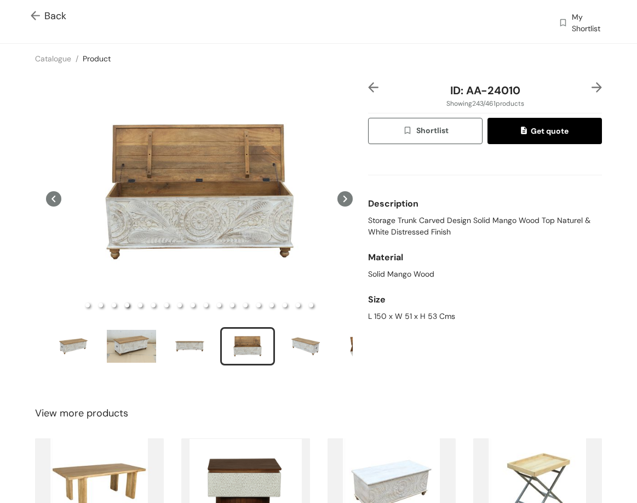
click at [592, 89] on img at bounding box center [597, 87] width 10 height 10
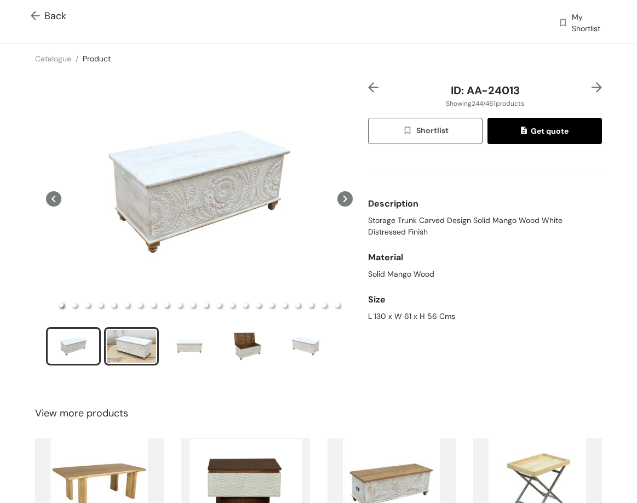
click at [121, 336] on div "slide item 2" at bounding box center [131, 346] width 49 height 33
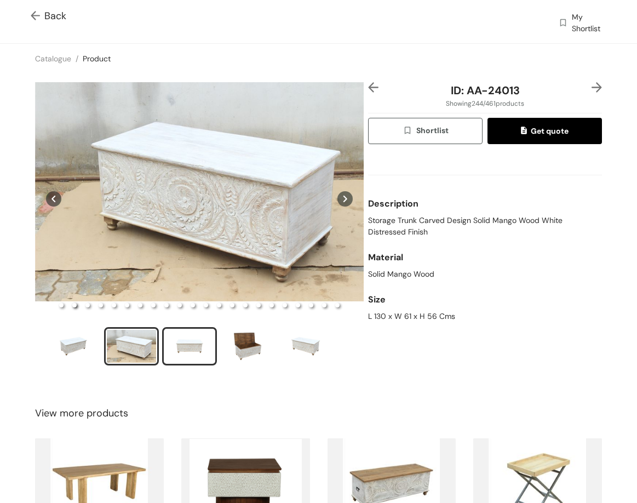
click at [189, 346] on div "slide item 3" at bounding box center [189, 346] width 49 height 33
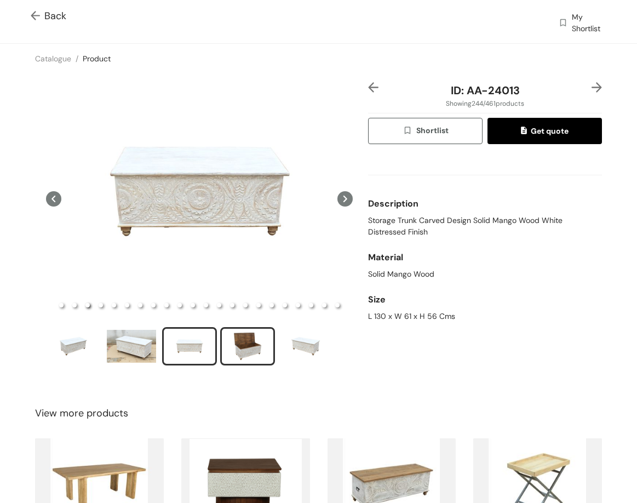
click at [240, 348] on div "slide item 4" at bounding box center [247, 346] width 49 height 33
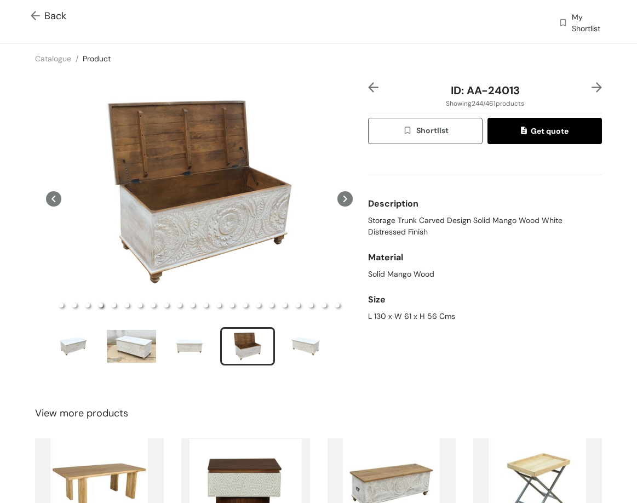
click at [592, 86] on img at bounding box center [597, 87] width 10 height 10
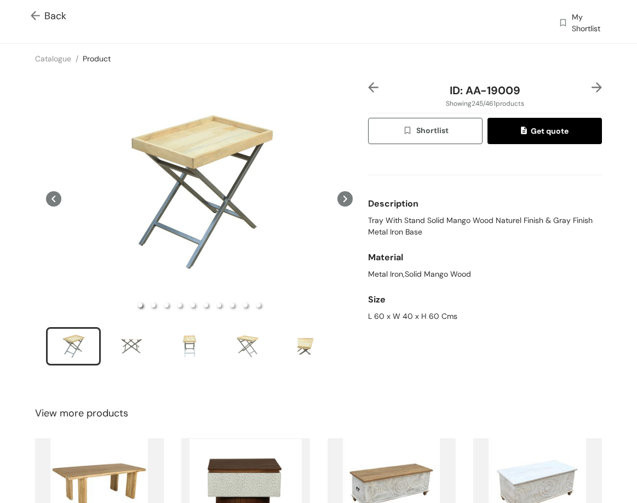
click at [592, 86] on img at bounding box center [597, 87] width 10 height 10
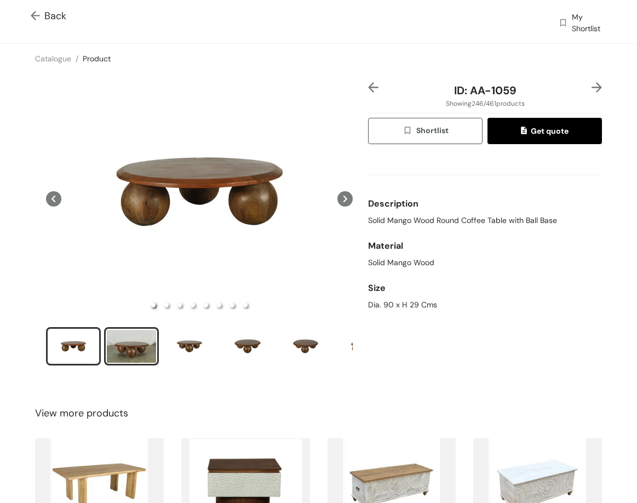
click at [140, 340] on div "slide item 2" at bounding box center [131, 346] width 49 height 33
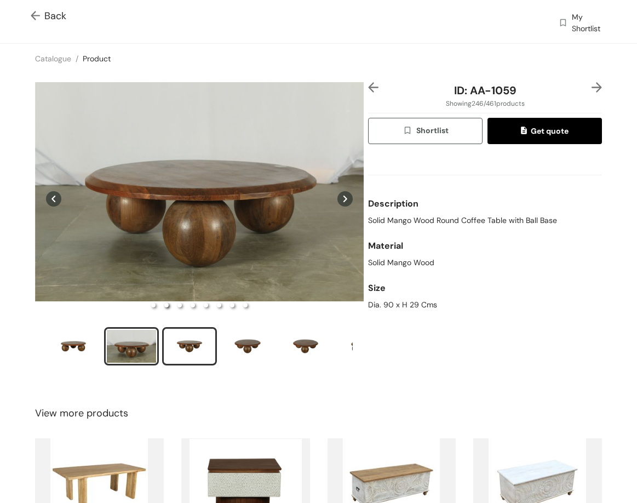
click at [199, 331] on div "slide item 3" at bounding box center [189, 346] width 49 height 33
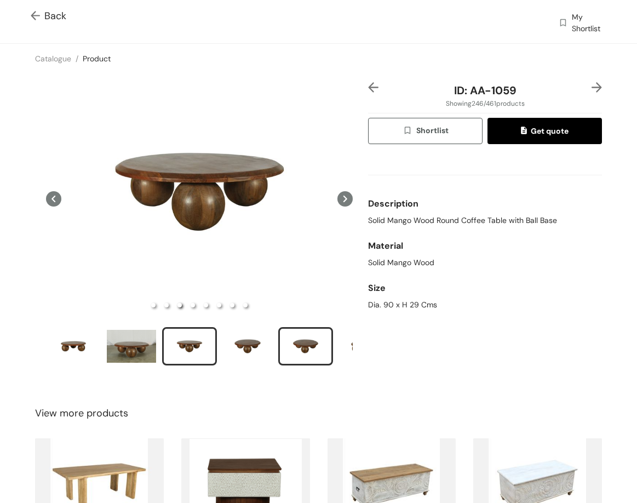
click at [301, 344] on div "slide item 5" at bounding box center [305, 346] width 49 height 33
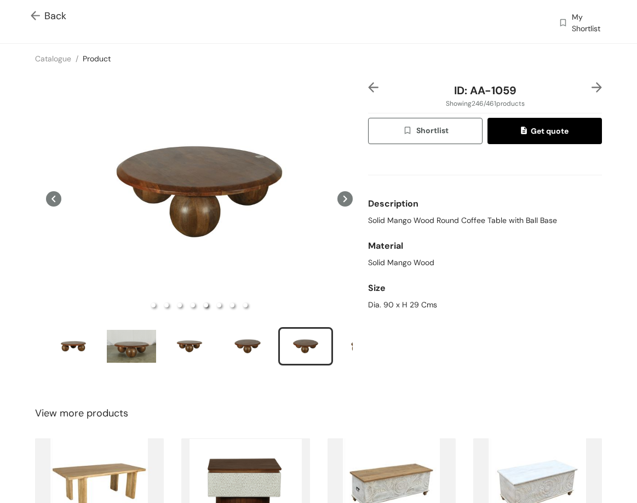
click at [592, 89] on img at bounding box center [597, 87] width 10 height 10
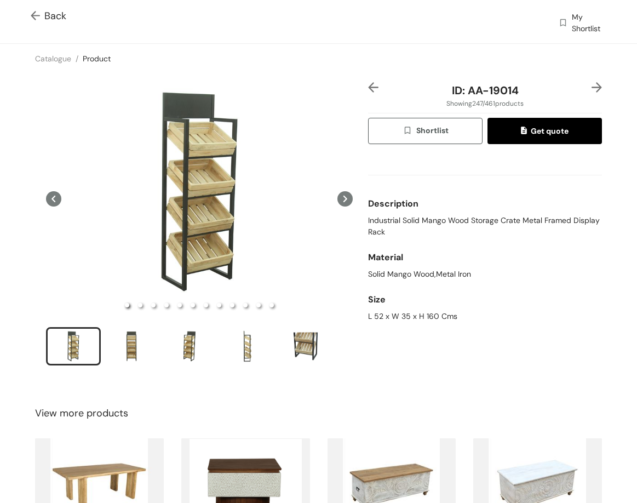
click at [592, 85] on img at bounding box center [597, 87] width 10 height 10
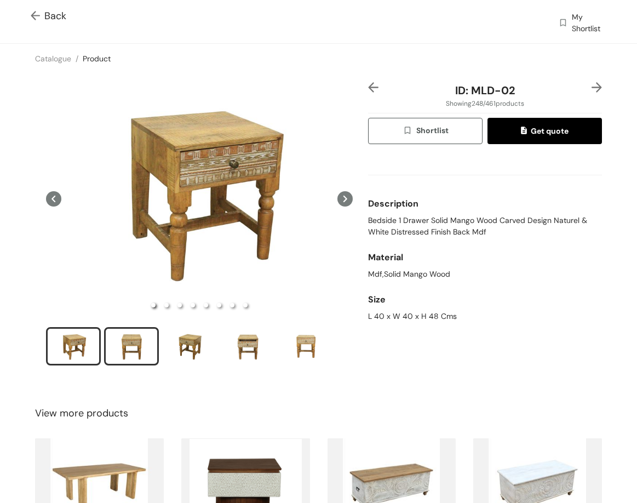
click at [129, 348] on div "slide item 2" at bounding box center [131, 346] width 49 height 33
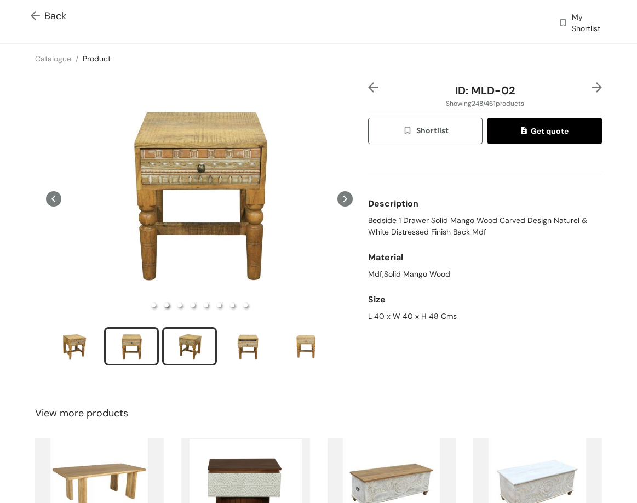
click at [192, 349] on div "slide item 3" at bounding box center [189, 346] width 49 height 33
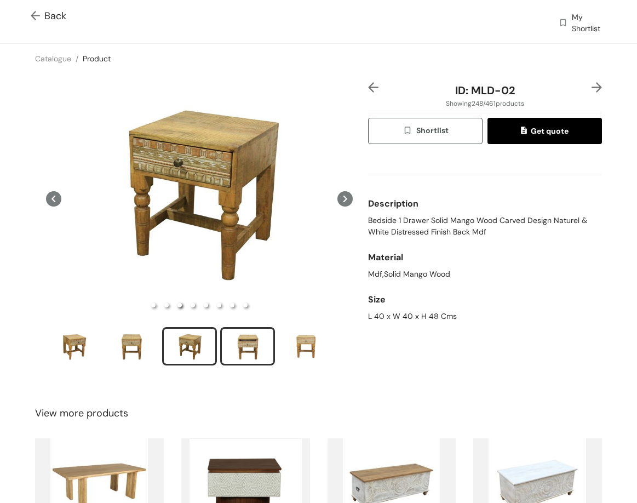
click at [232, 353] on div "slide item 4" at bounding box center [247, 346] width 49 height 33
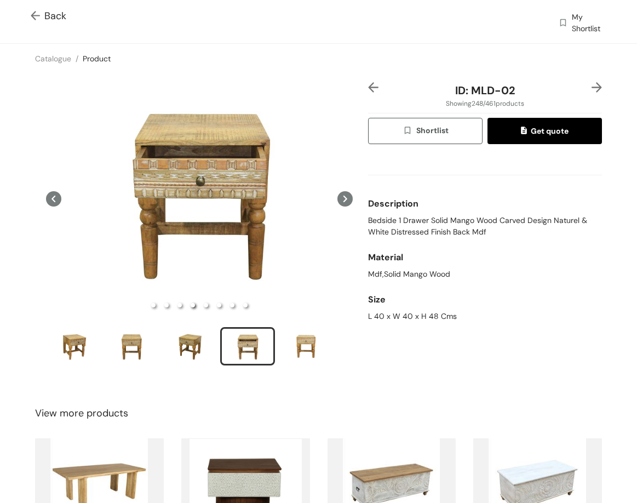
click at [592, 87] on img at bounding box center [597, 87] width 10 height 10
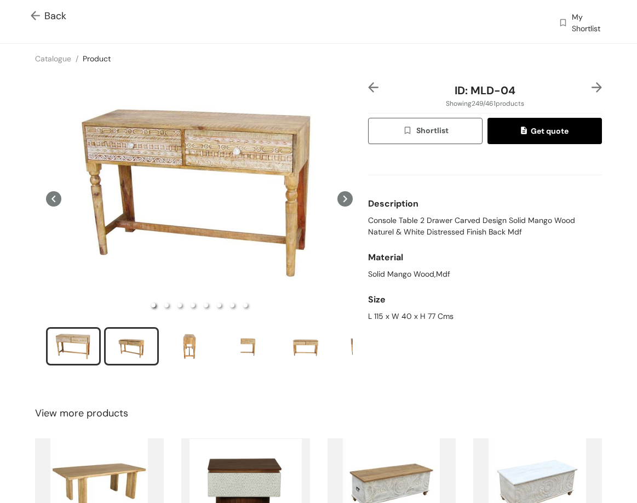
click at [123, 342] on div "slide item 2" at bounding box center [131, 346] width 49 height 33
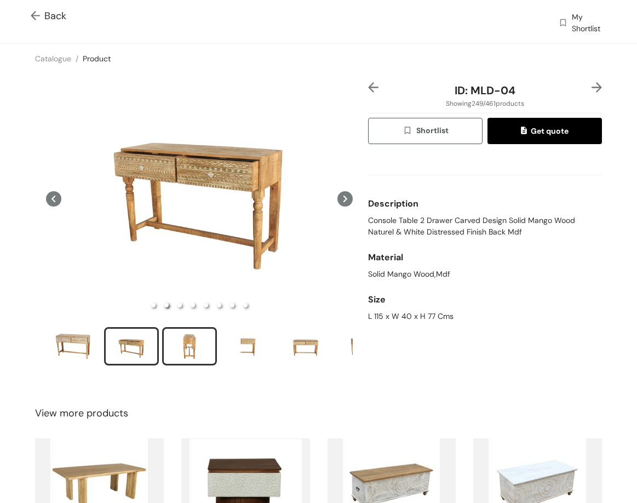
click at [194, 350] on div "slide item 3" at bounding box center [189, 346] width 49 height 33
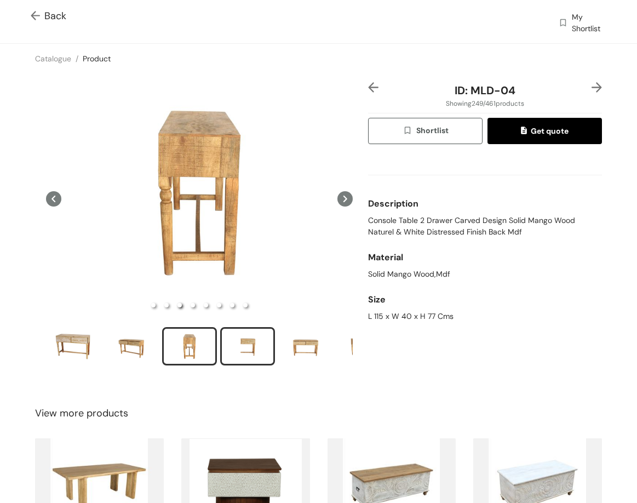
click at [256, 357] on div "slide item 4" at bounding box center [247, 346] width 49 height 33
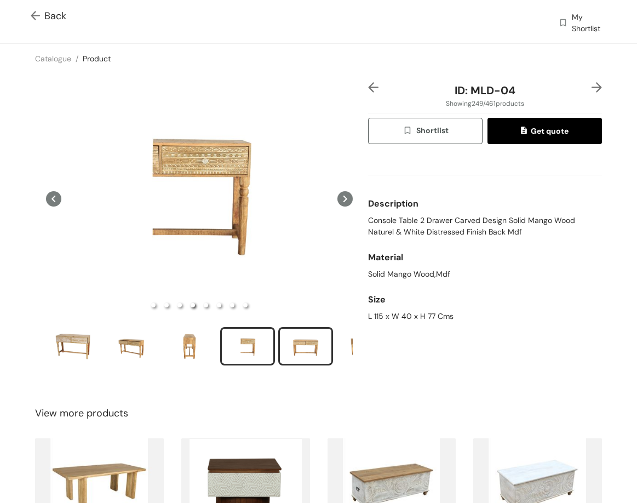
click at [306, 347] on div "slide item 5" at bounding box center [305, 346] width 49 height 33
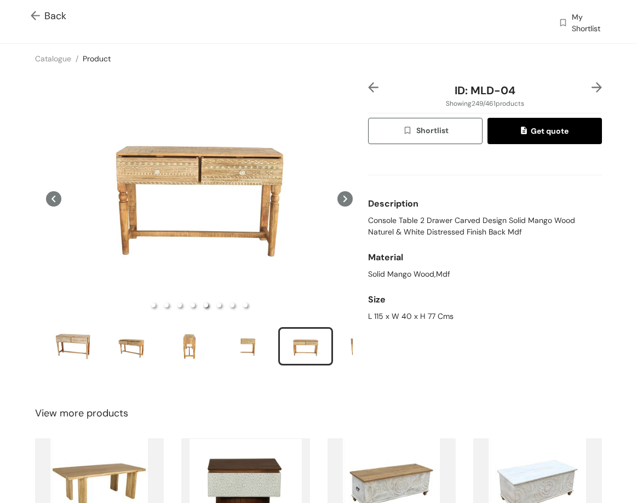
click at [593, 87] on img at bounding box center [597, 87] width 10 height 10
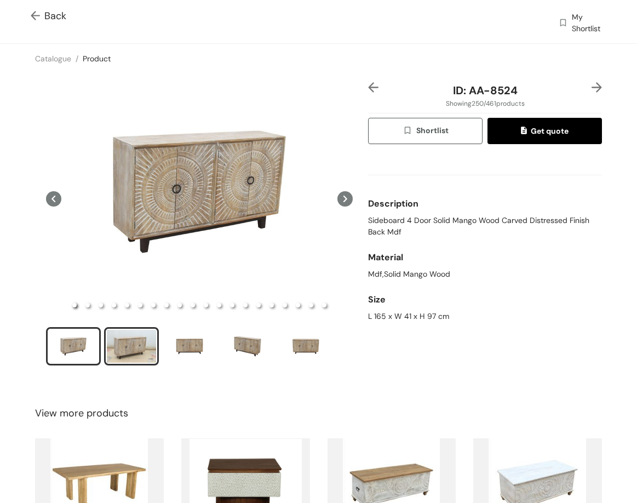
click at [138, 348] on div "slide item 2" at bounding box center [131, 346] width 49 height 33
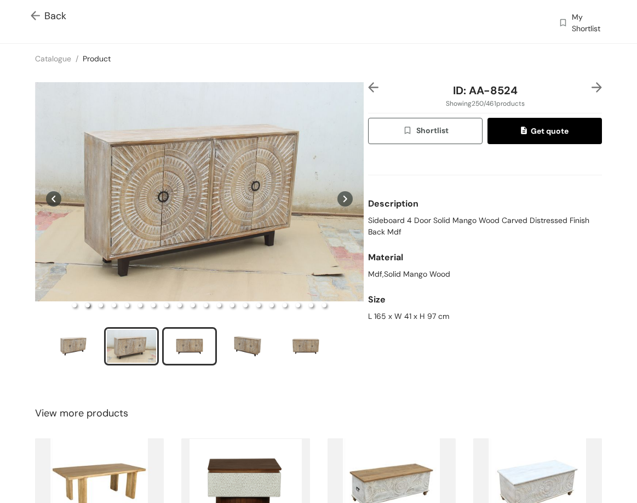
click at [190, 347] on div "slide item 3" at bounding box center [189, 346] width 49 height 33
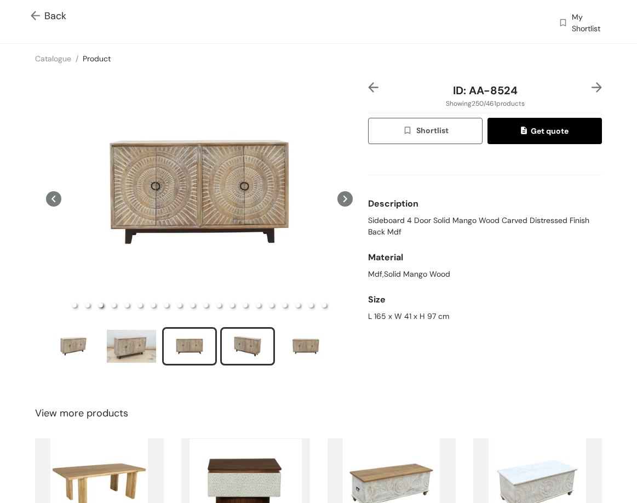
click at [264, 331] on div "slide item 4" at bounding box center [247, 346] width 49 height 33
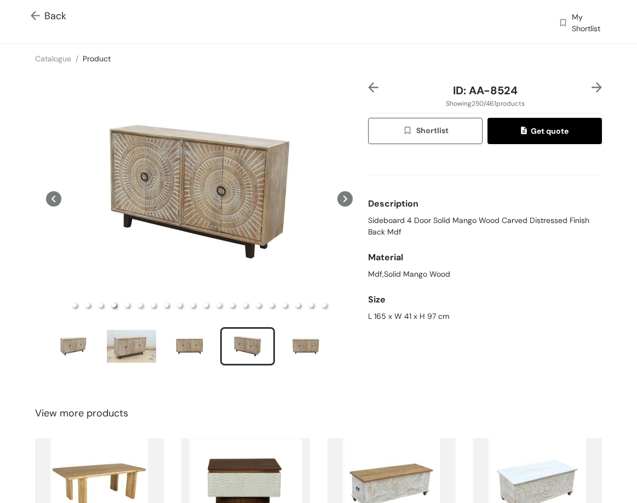
click at [592, 88] on img at bounding box center [597, 87] width 10 height 10
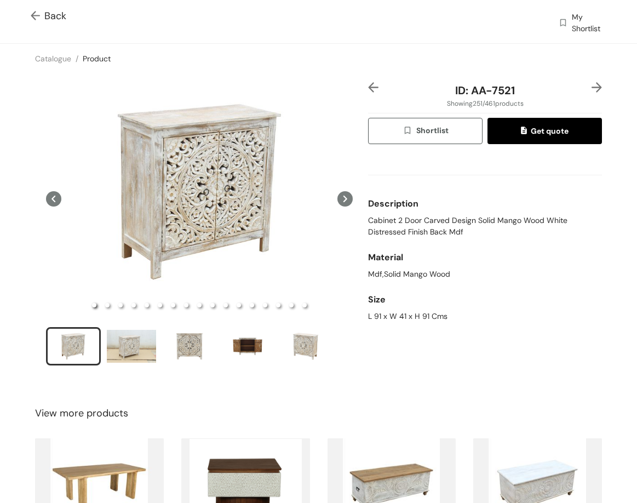
click at [36, 13] on img at bounding box center [38, 17] width 14 height 12
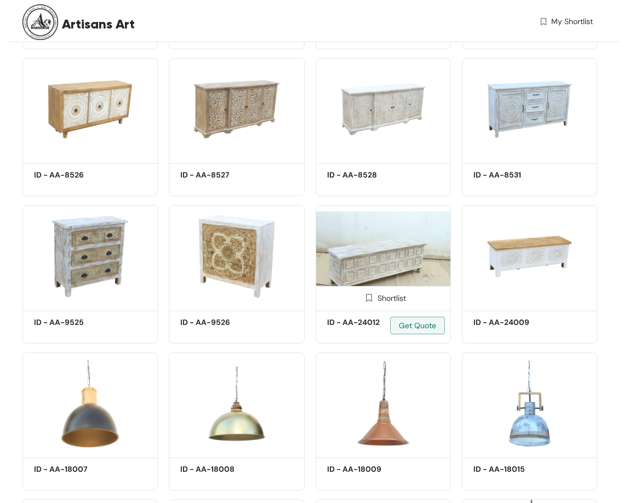
scroll to position [2563, 0]
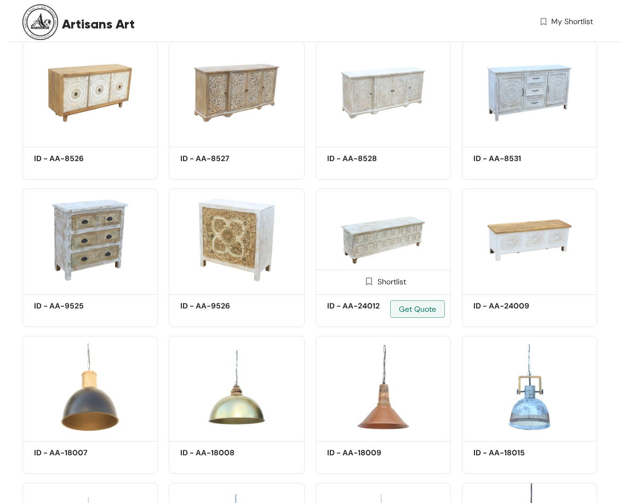
click at [394, 219] on img at bounding box center [383, 239] width 135 height 102
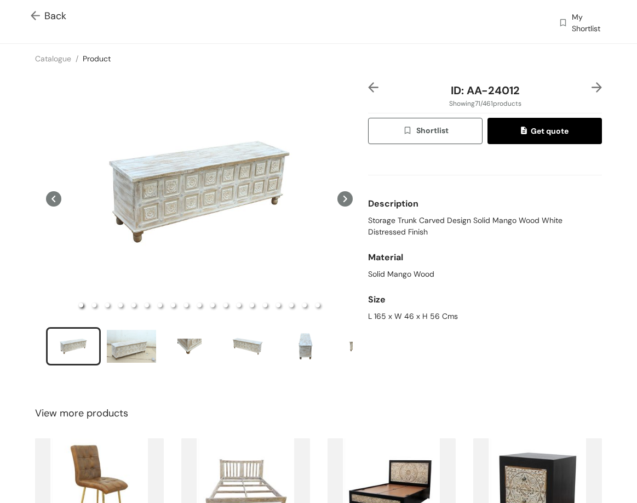
click at [124, 367] on div at bounding box center [199, 231] width 333 height 298
click at [124, 353] on div "slide item 2" at bounding box center [131, 346] width 49 height 33
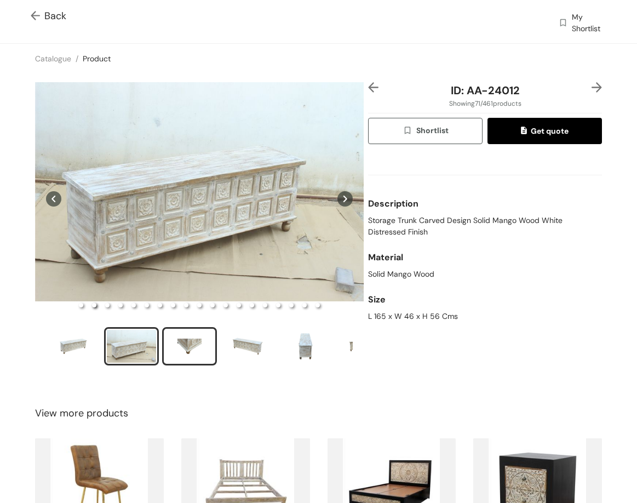
click at [190, 341] on div "slide item 3" at bounding box center [189, 346] width 49 height 33
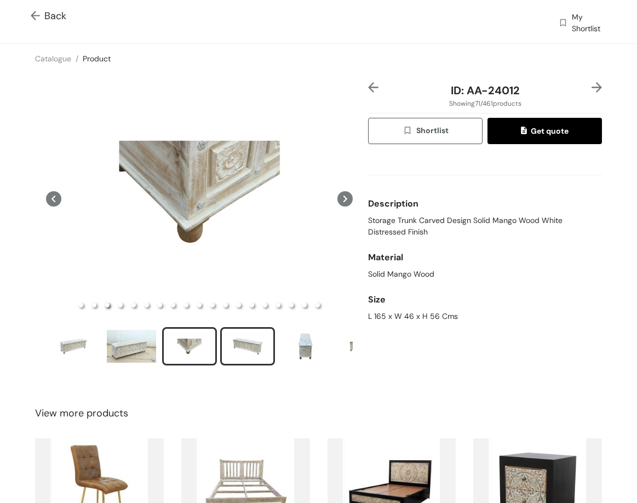
click at [265, 344] on div "slide item 4" at bounding box center [247, 346] width 49 height 33
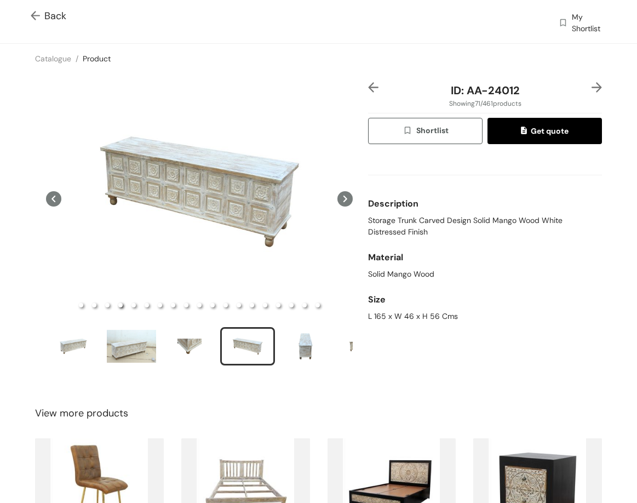
click at [592, 87] on img at bounding box center [597, 87] width 10 height 10
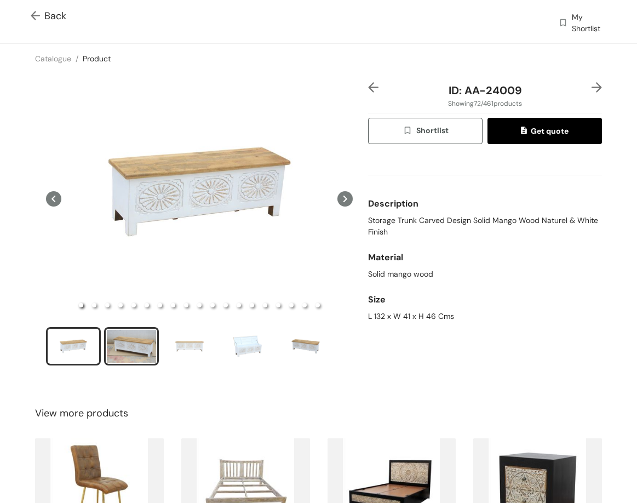
click at [125, 345] on div "slide item 2" at bounding box center [131, 346] width 49 height 33
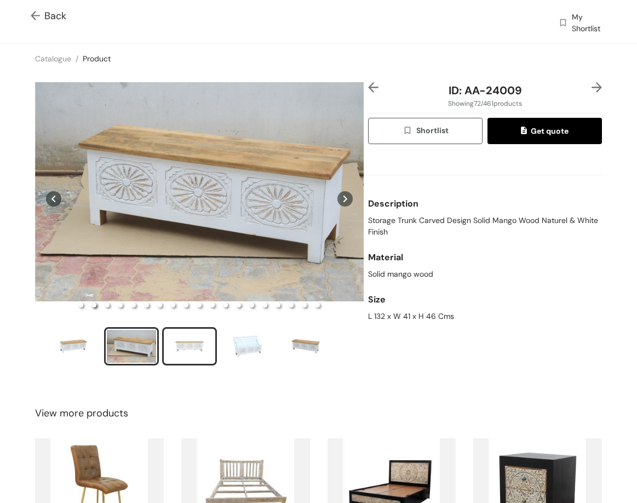
click at [186, 348] on div "slide item 3" at bounding box center [189, 346] width 49 height 33
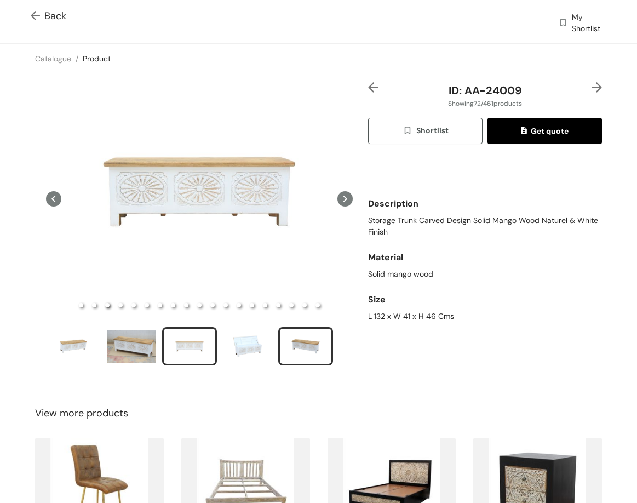
click at [306, 342] on div "slide item 5" at bounding box center [305, 346] width 49 height 33
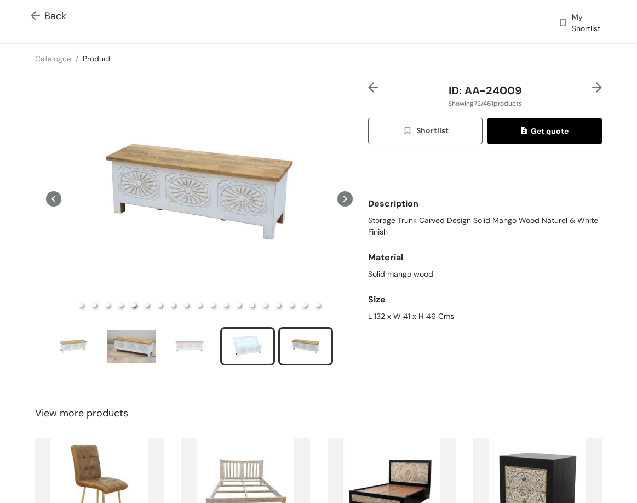
click at [250, 339] on div "slide item 4" at bounding box center [247, 346] width 49 height 33
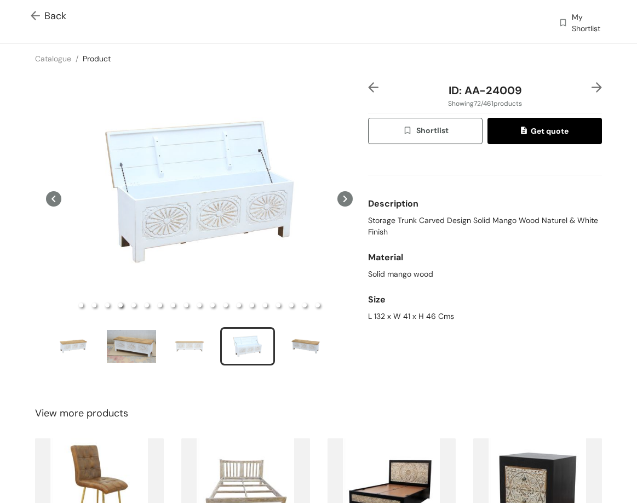
click at [592, 85] on img at bounding box center [597, 87] width 10 height 10
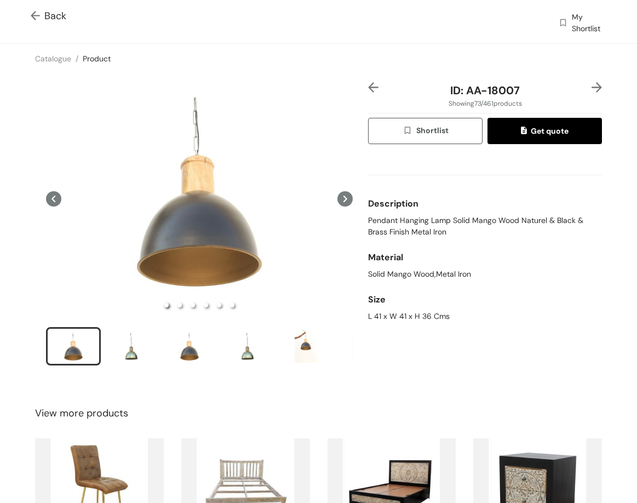
click at [46, 13] on span "Back" at bounding box center [49, 16] width 36 height 15
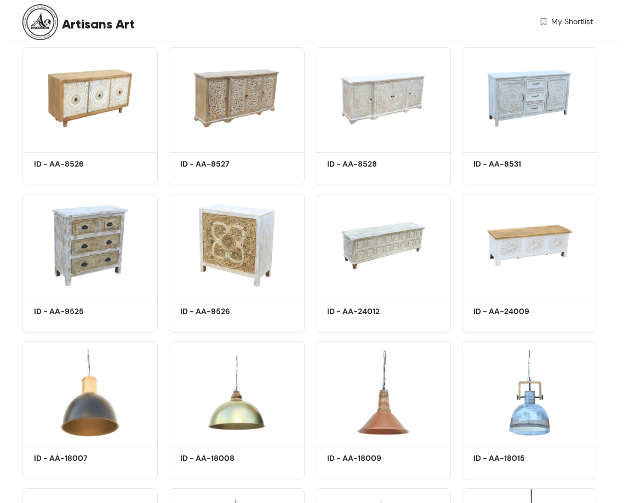
scroll to position [2563, 0]
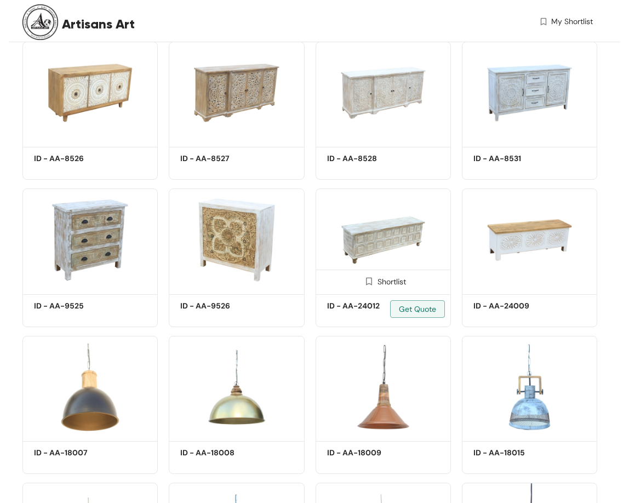
click at [390, 239] on img at bounding box center [383, 239] width 135 height 102
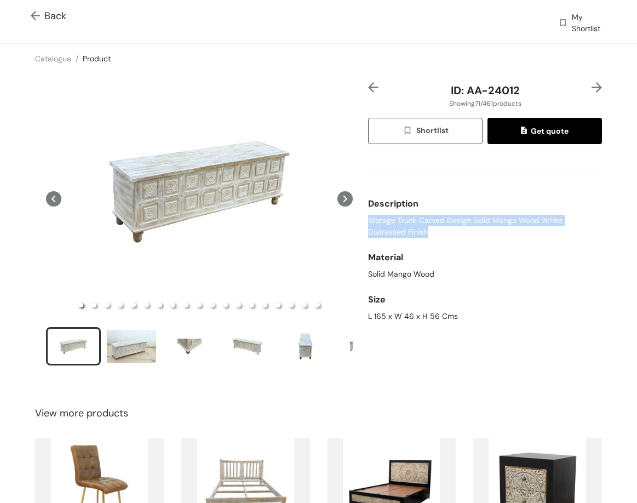
drag, startPoint x: 362, startPoint y: 222, endPoint x: 432, endPoint y: 239, distance: 72.0
click at [432, 239] on div "ID: AA-24012 Showing 71 / 461 products Shortlist Get quote Description Storage …" at bounding box center [485, 231] width 238 height 298
copy span "Storage Trunk Carved Design Solid Mango Wood White Distressed Finish"
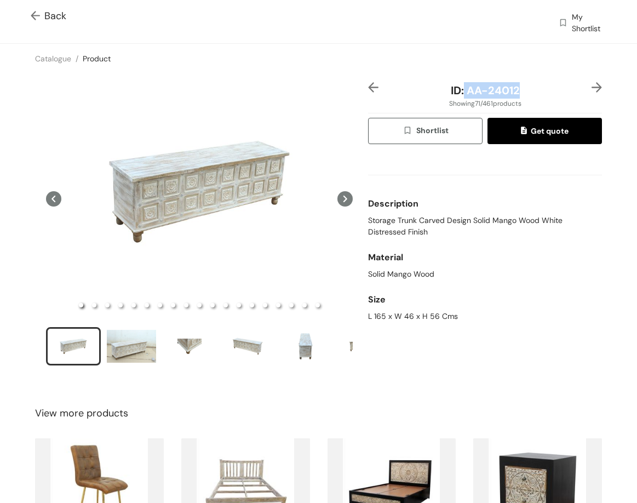
drag, startPoint x: 459, startPoint y: 94, endPoint x: 546, endPoint y: 64, distance: 92.2
click at [559, 92] on div "ID: AA-24012" at bounding box center [485, 90] width 195 height 16
copy span "AA-24012"
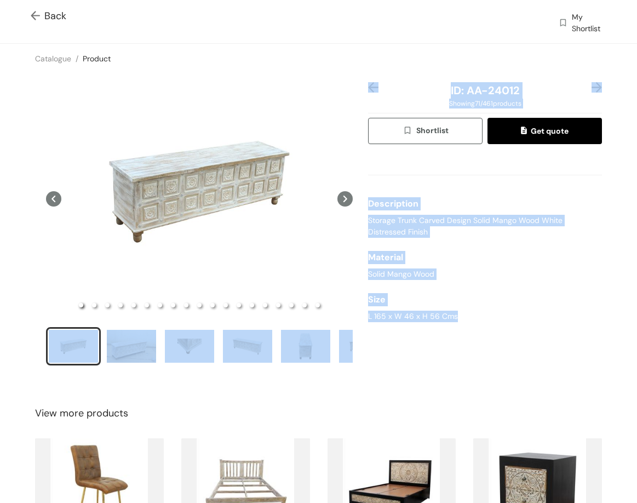
drag, startPoint x: 455, startPoint y: 319, endPoint x: 359, endPoint y: 312, distance: 95.6
click at [359, 312] on div "ID: AA-24012 Showing 71 / 461 products Shortlist Get quote Description Storage …" at bounding box center [319, 230] width 642 height 315
copy div "ID: AA-24012 Showing 71 / 461 products Shortlist Get quote Description Storage …"
drag, startPoint x: 441, startPoint y: 303, endPoint x: 439, endPoint y: 313, distance: 10.5
click at [441, 304] on div "Size" at bounding box center [485, 300] width 234 height 22
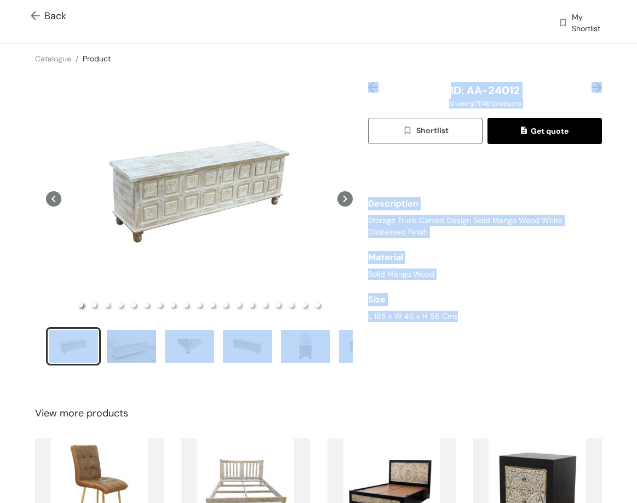
click at [439, 317] on div "L 165 x W 46 x H 56 Cms" at bounding box center [485, 317] width 234 height 12
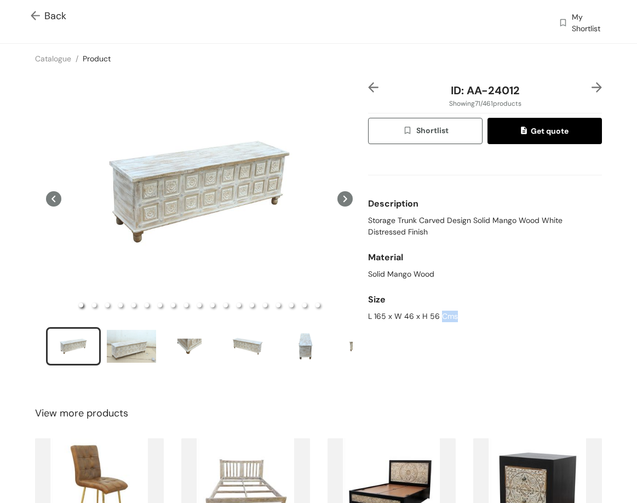
click at [439, 317] on div "L 165 x W 46 x H 56 Cms" at bounding box center [485, 317] width 234 height 12
click at [592, 87] on img at bounding box center [597, 87] width 10 height 10
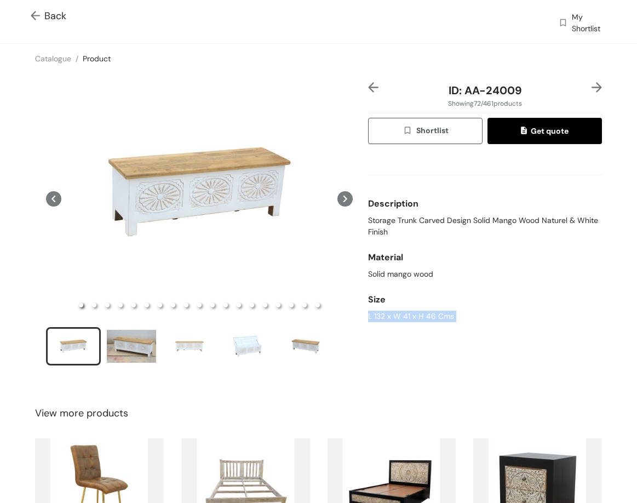
click at [368, 88] on img at bounding box center [373, 87] width 10 height 10
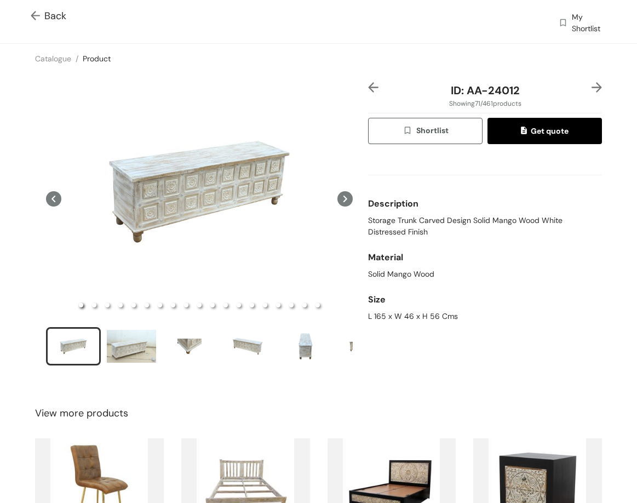
click at [47, 17] on span "Back" at bounding box center [49, 16] width 36 height 15
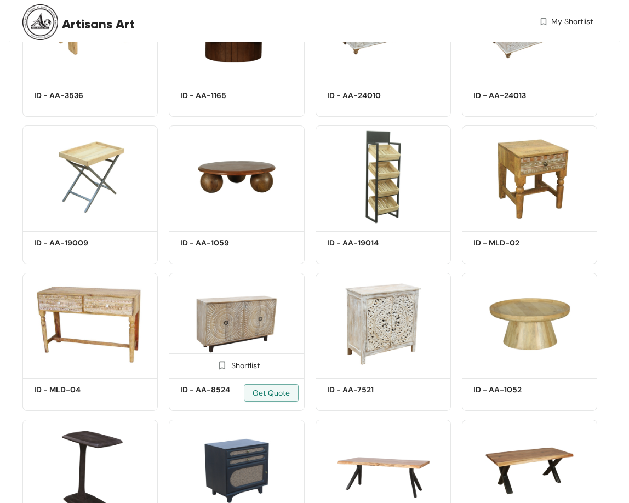
scroll to position [9153, 0]
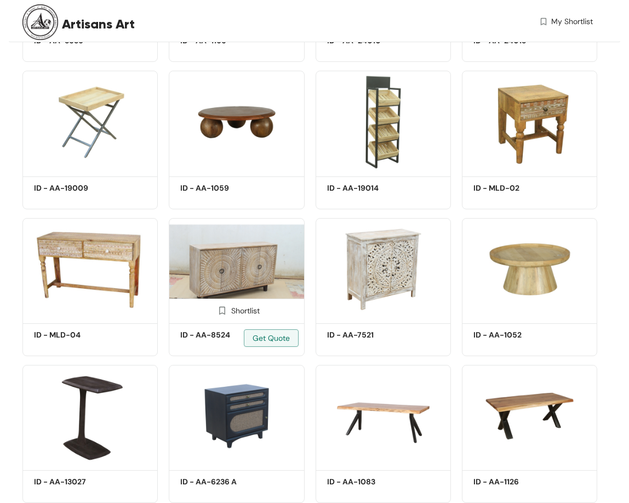
click at [260, 264] on img at bounding box center [236, 269] width 135 height 102
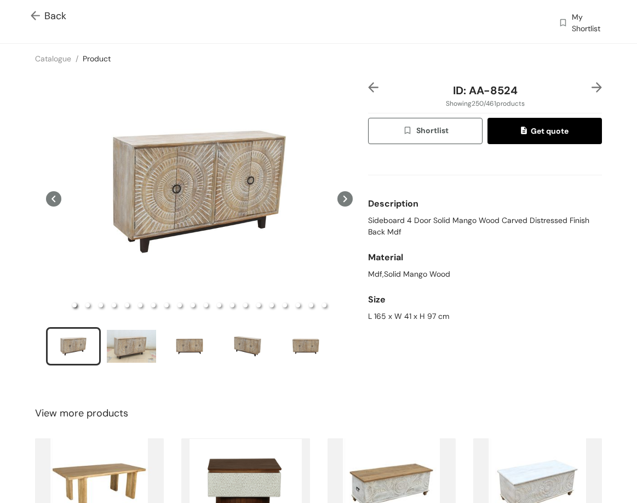
click at [585, 95] on div at bounding box center [592, 90] width 20 height 16
drag, startPoint x: 604, startPoint y: 85, endPoint x: 583, endPoint y: 98, distance: 24.1
click at [598, 91] on div "ID: AA-8524 Showing 250 / 461 products Shortlist Get quote Description Sideboar…" at bounding box center [319, 230] width 642 height 315
click at [553, 78] on div "ID: AA-8524 Showing 250 / 461 products Shortlist Get quote Description Sideboar…" at bounding box center [319, 230] width 642 height 315
click at [592, 82] on img at bounding box center [597, 87] width 10 height 10
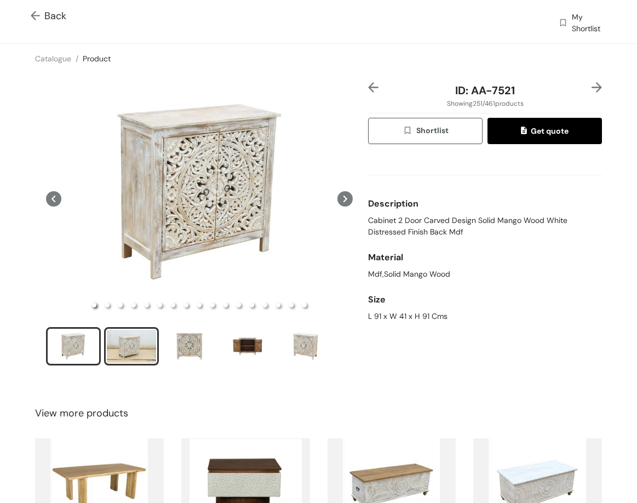
click at [139, 331] on div "slide item 2" at bounding box center [131, 346] width 49 height 33
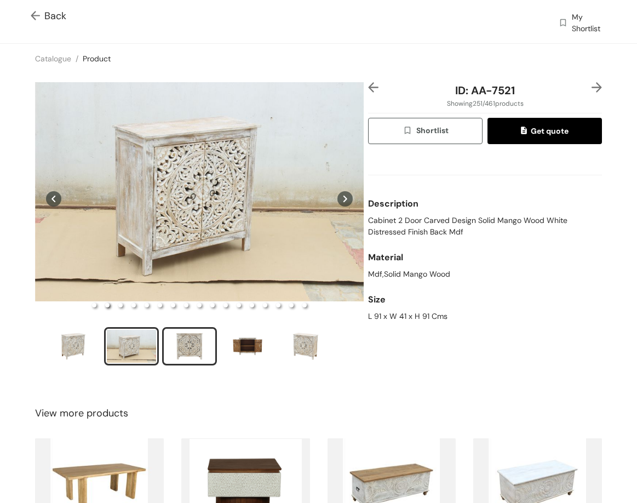
click at [193, 344] on div "slide item 3" at bounding box center [189, 346] width 49 height 33
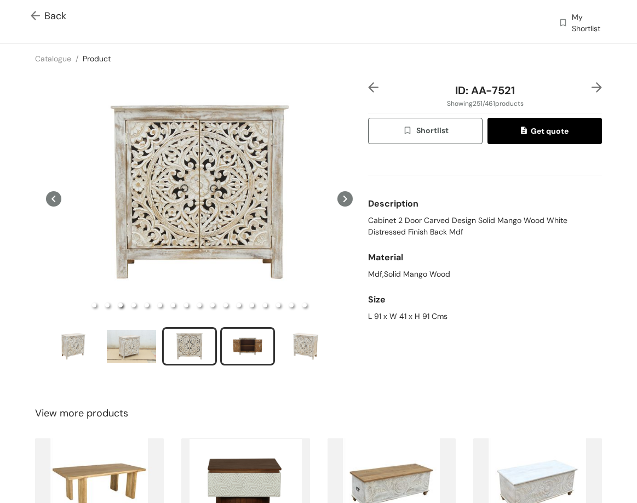
click at [257, 342] on div "slide item 4" at bounding box center [247, 346] width 49 height 33
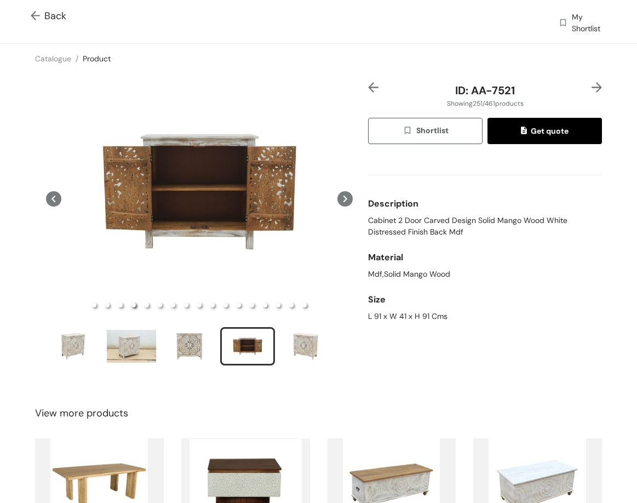
click at [592, 84] on img at bounding box center [597, 87] width 10 height 10
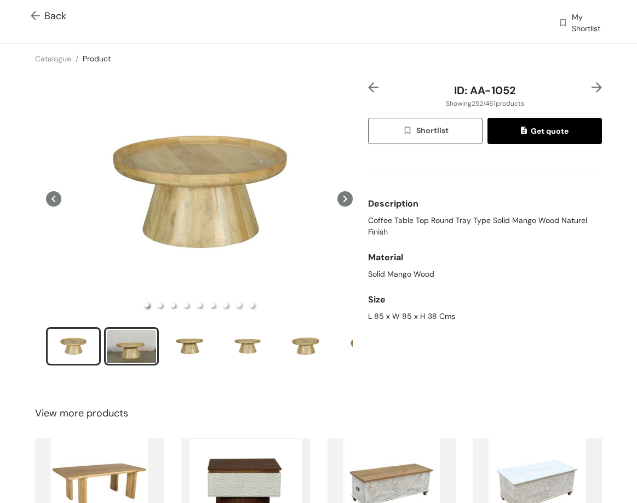
click at [148, 350] on div "slide item 2" at bounding box center [131, 346] width 49 height 33
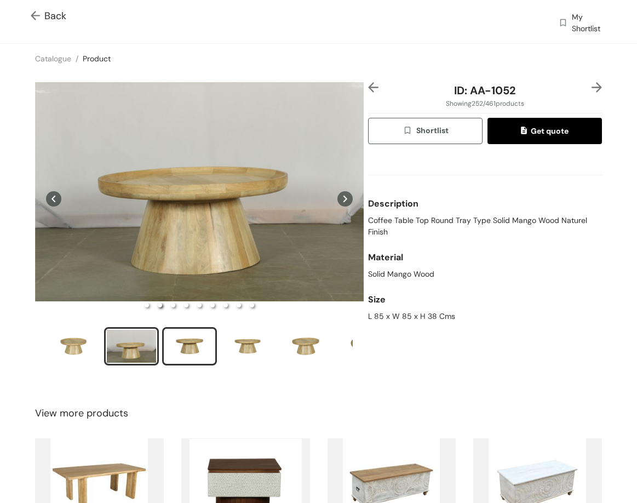
click at [201, 331] on div "slide item 3" at bounding box center [189, 346] width 49 height 33
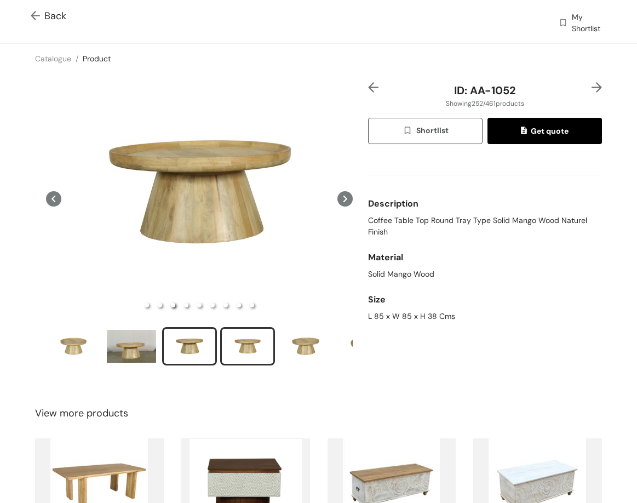
click at [225, 348] on div "slide item 4" at bounding box center [247, 346] width 49 height 33
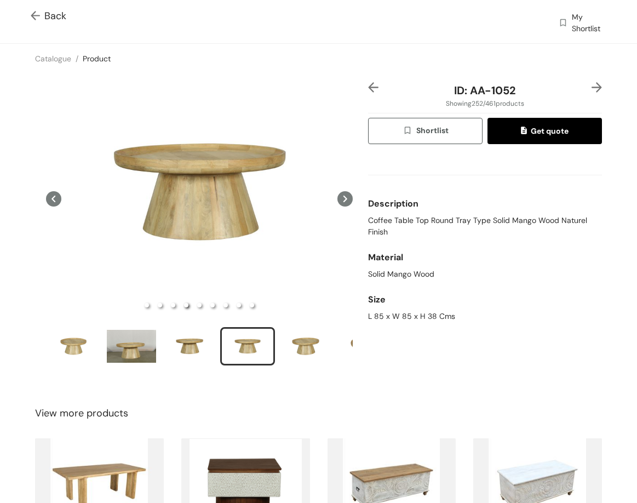
click at [592, 85] on img at bounding box center [597, 87] width 10 height 10
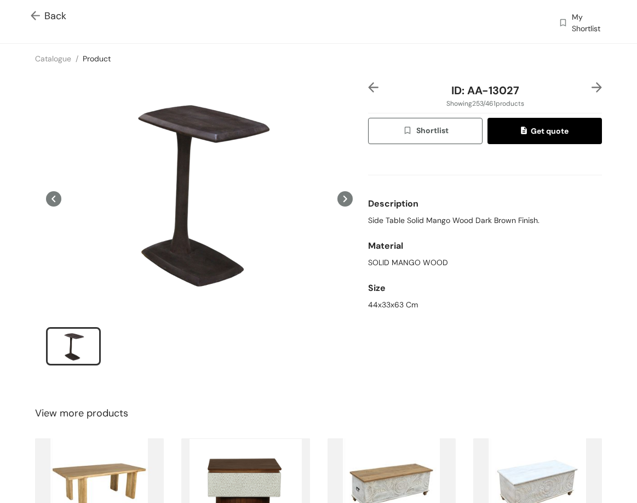
click at [592, 87] on img at bounding box center [597, 87] width 10 height 10
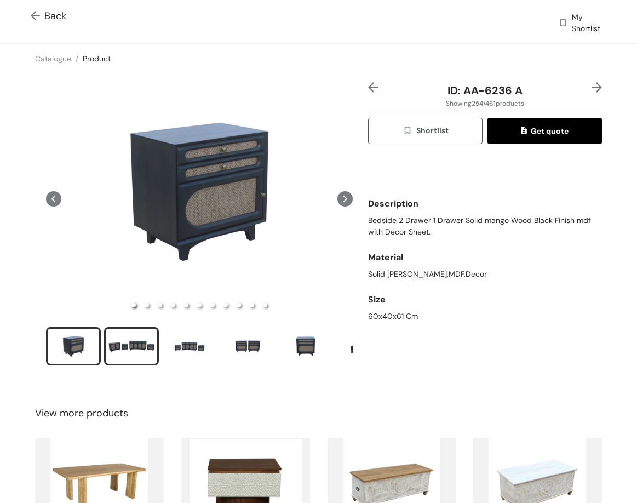
click at [146, 352] on div "slide item 2" at bounding box center [131, 346] width 49 height 33
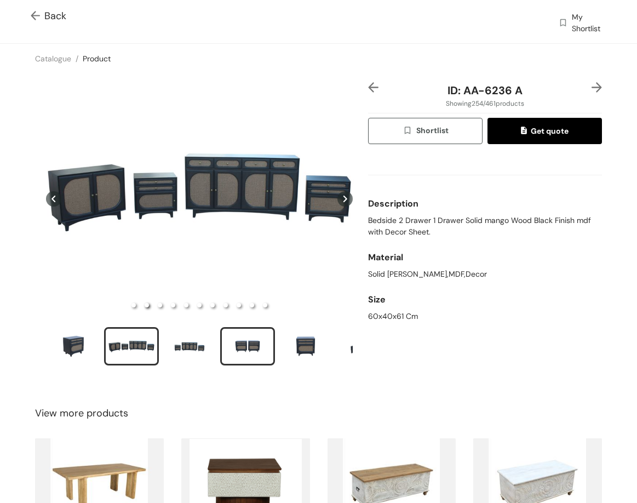
click at [262, 342] on div "slide item 4" at bounding box center [247, 346] width 49 height 33
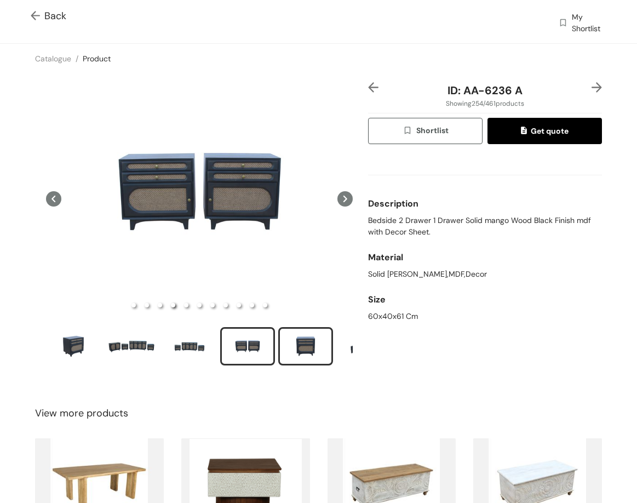
click at [313, 334] on div "slide item 5" at bounding box center [305, 346] width 49 height 33
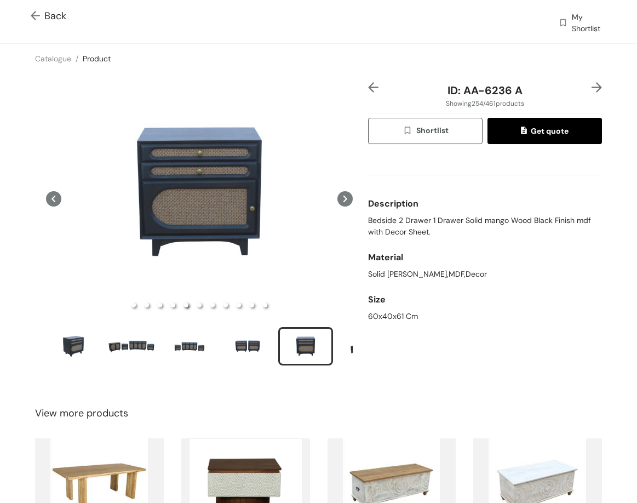
click at [343, 193] on icon at bounding box center [345, 198] width 15 height 15
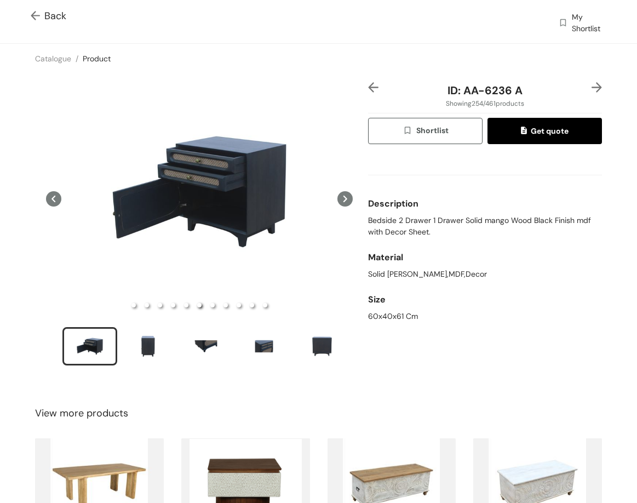
click at [592, 90] on img at bounding box center [597, 87] width 10 height 10
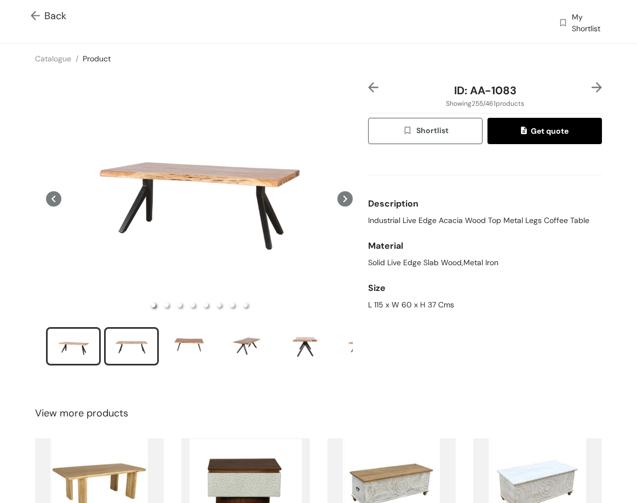
click at [146, 342] on div "slide item 2" at bounding box center [131, 346] width 49 height 33
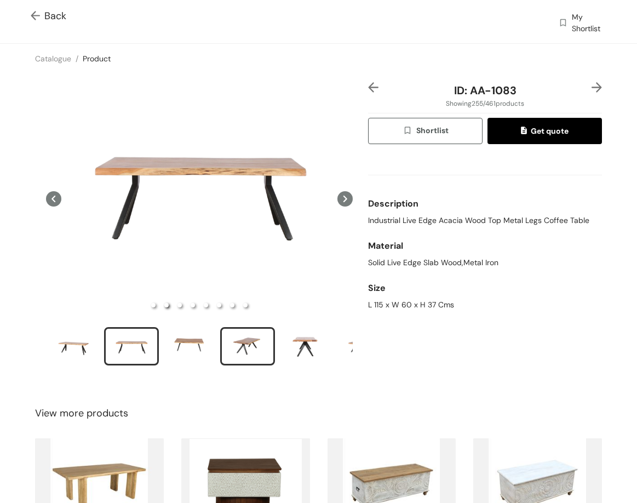
click at [238, 341] on div "slide item 4" at bounding box center [247, 346] width 49 height 33
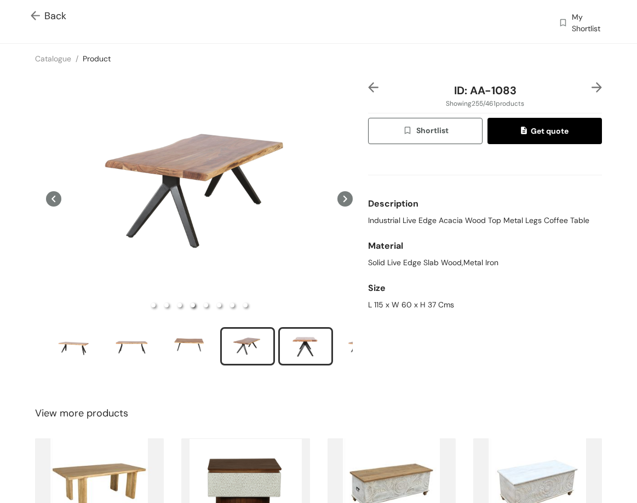
click at [313, 336] on div "slide item 5" at bounding box center [305, 346] width 49 height 33
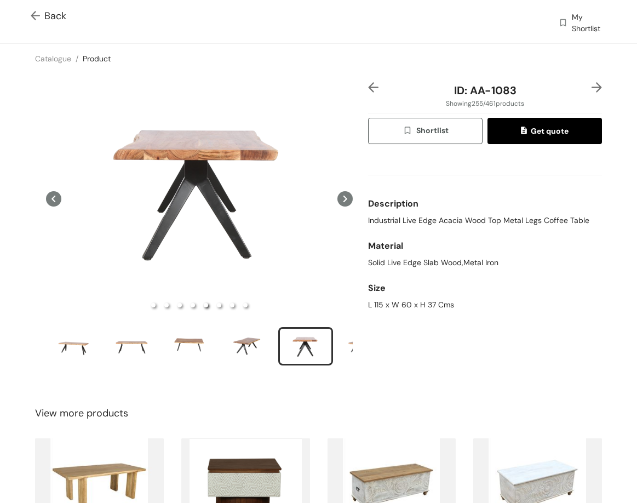
click at [592, 89] on img at bounding box center [597, 87] width 10 height 10
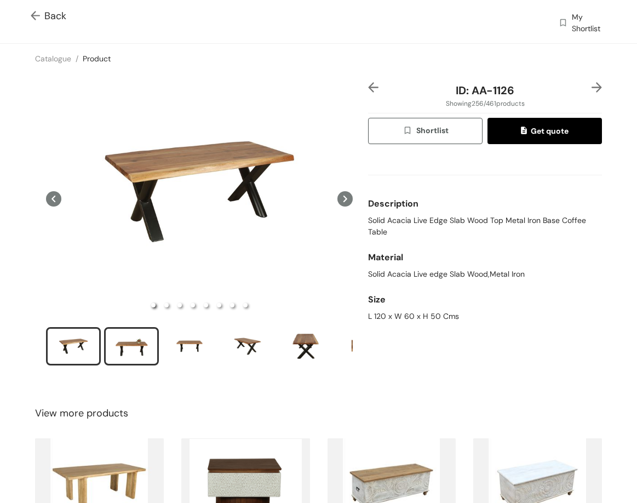
click at [148, 337] on div "slide item 2" at bounding box center [131, 346] width 49 height 33
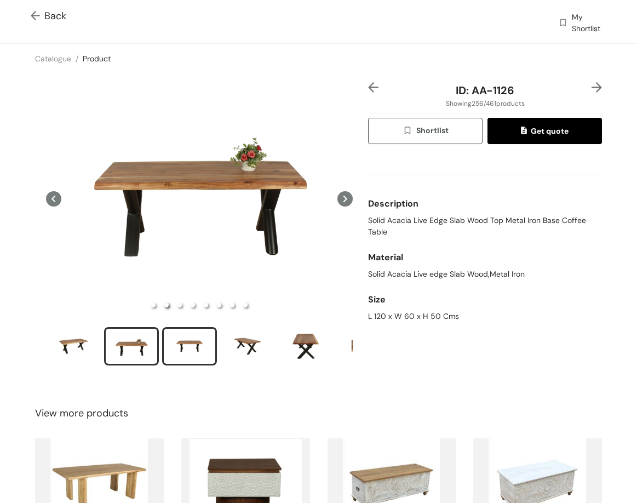
click at [188, 351] on div "slide item 3" at bounding box center [189, 346] width 49 height 33
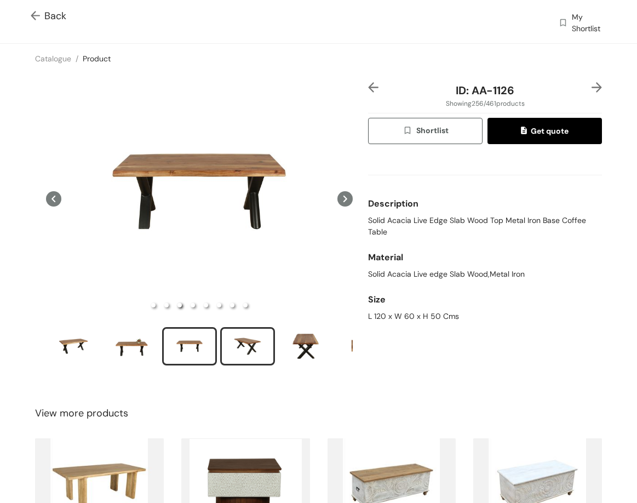
click at [229, 346] on div "slide item 4" at bounding box center [247, 346] width 49 height 33
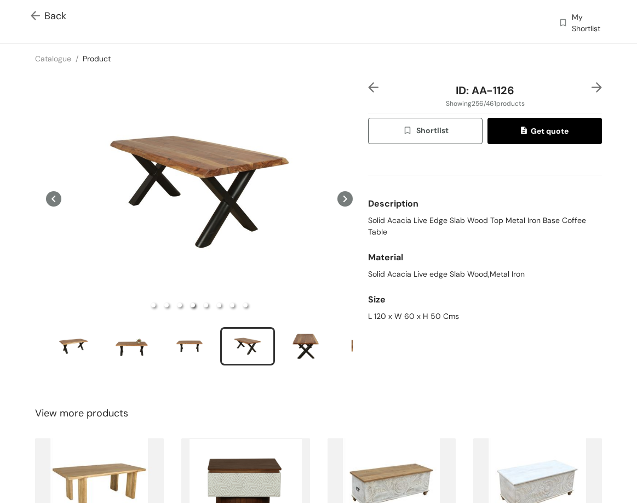
click at [592, 88] on img at bounding box center [597, 87] width 10 height 10
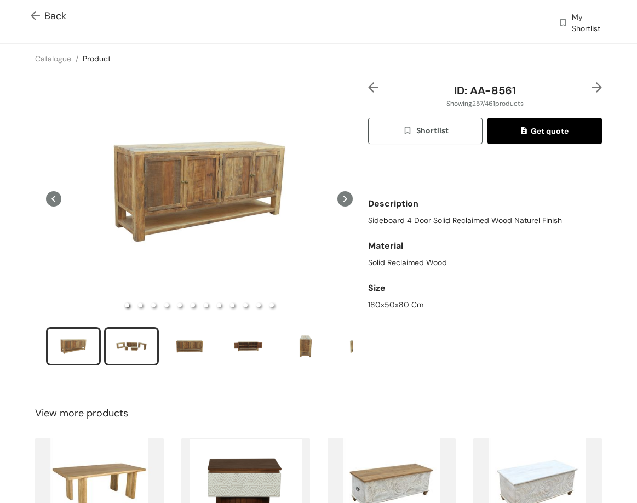
click at [138, 348] on div "slide item 2" at bounding box center [131, 346] width 49 height 33
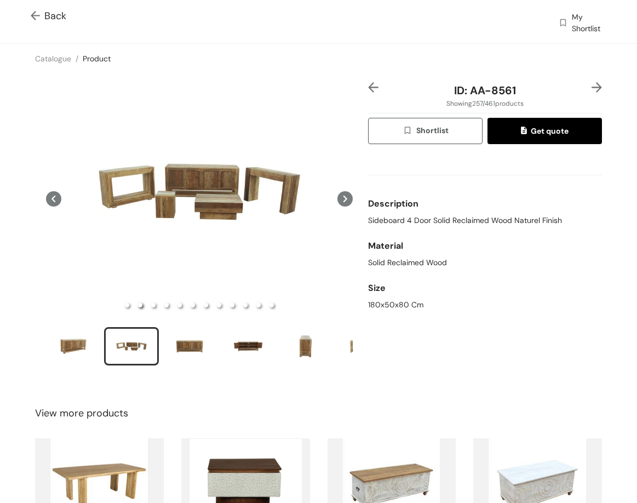
click at [190, 363] on ul at bounding box center [199, 348] width 307 height 42
click at [184, 353] on div "slide item 3" at bounding box center [189, 346] width 49 height 33
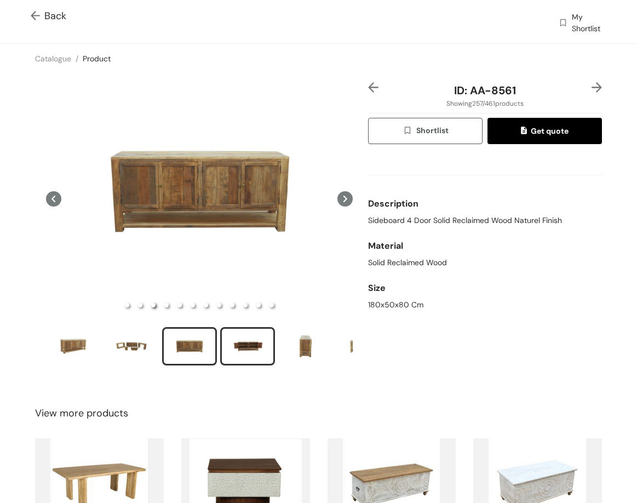
click at [239, 346] on div "slide item 4" at bounding box center [247, 346] width 49 height 33
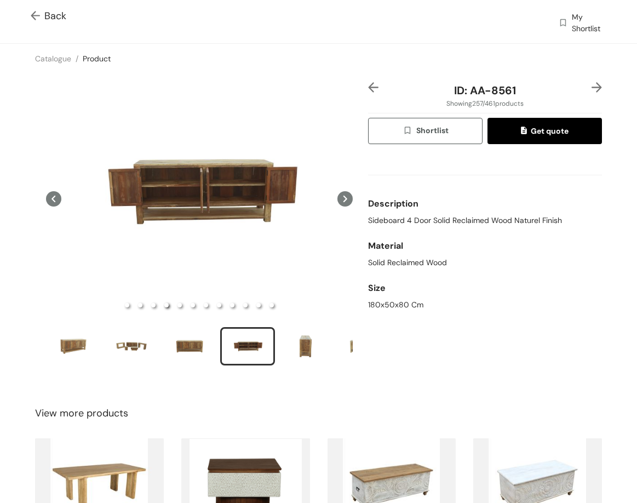
click at [592, 84] on img at bounding box center [597, 87] width 10 height 10
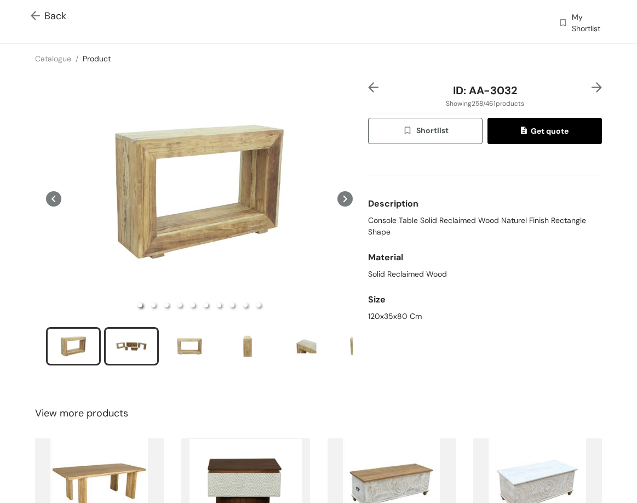
click at [153, 360] on li "slide item 2" at bounding box center [131, 346] width 55 height 38
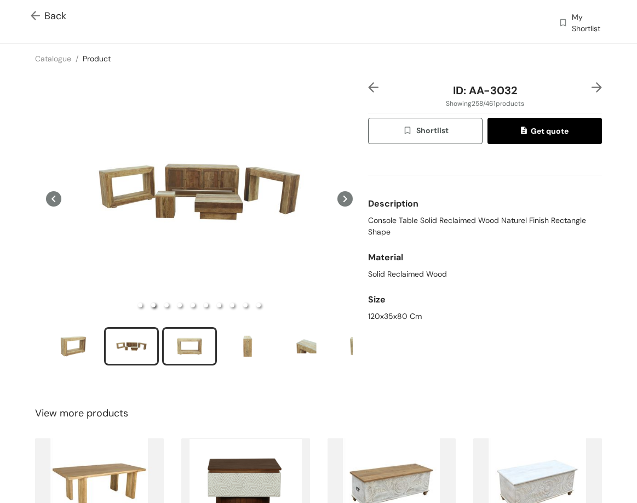
click at [204, 353] on div "slide item 3" at bounding box center [189, 346] width 49 height 33
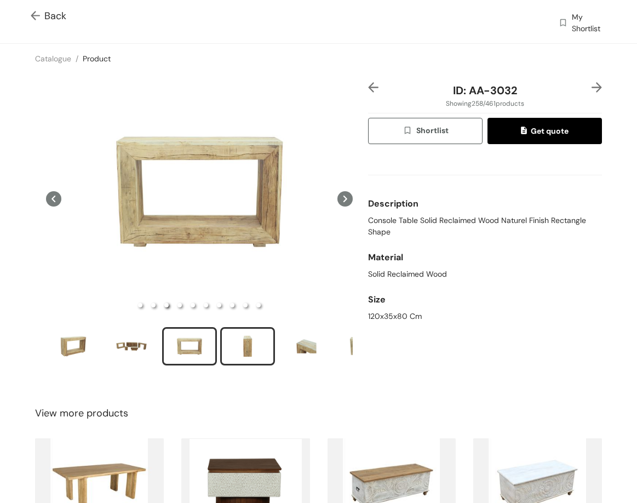
click at [245, 351] on div "slide item 4" at bounding box center [247, 346] width 49 height 33
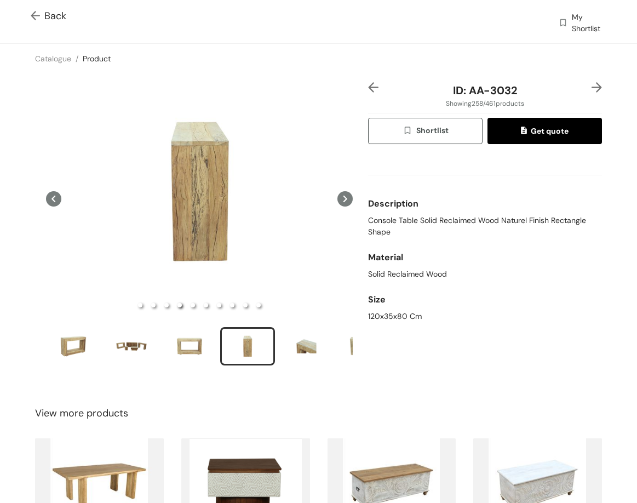
click at [592, 85] on img at bounding box center [597, 87] width 10 height 10
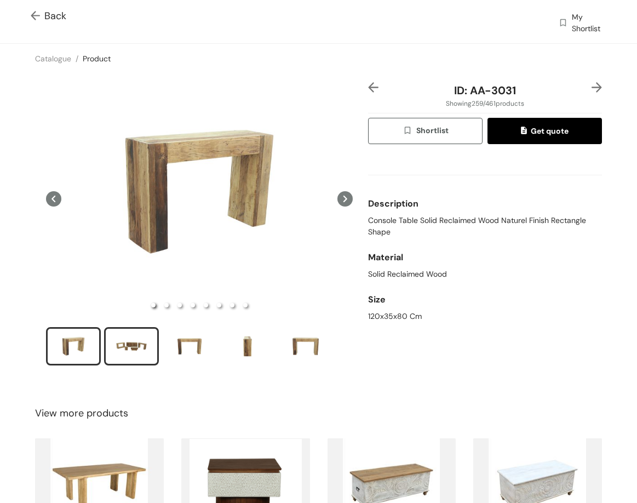
click at [149, 338] on div "slide item 2" at bounding box center [131, 346] width 49 height 33
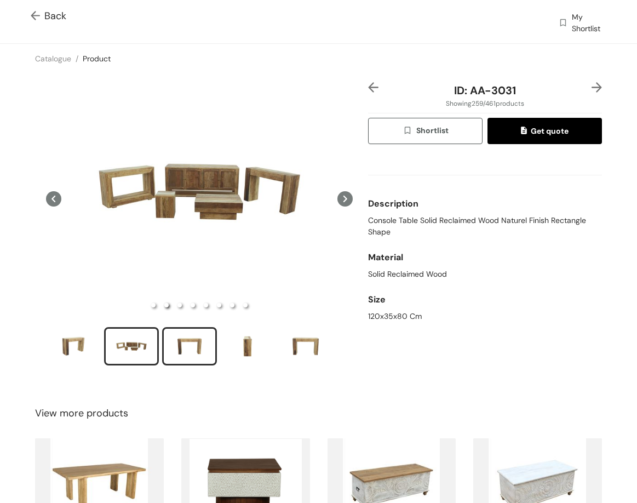
click at [193, 330] on div "slide item 3" at bounding box center [189, 346] width 49 height 33
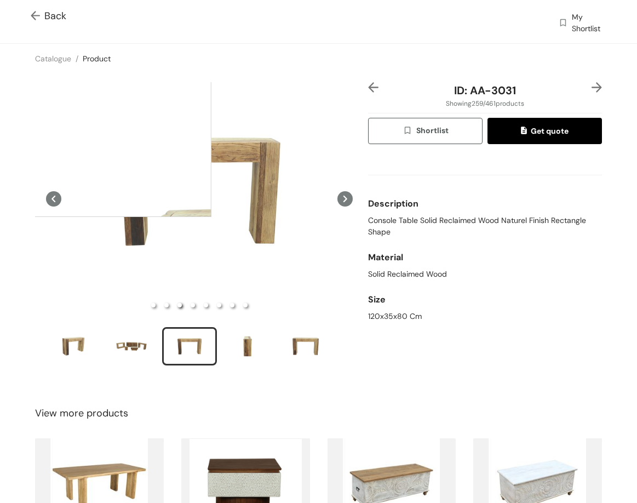
click at [102, 107] on div at bounding box center [101, 107] width 219 height 219
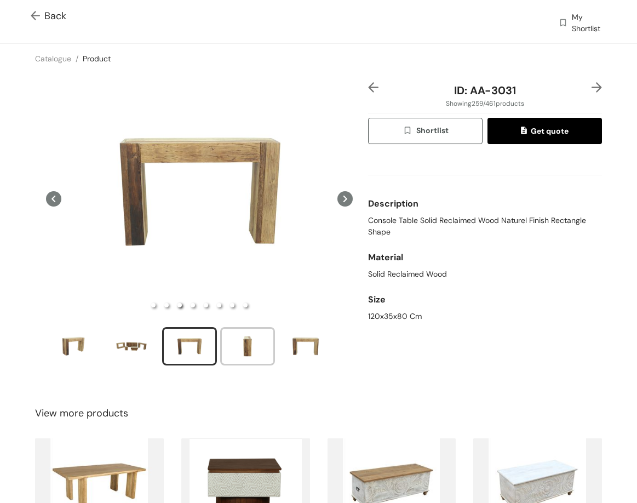
drag, startPoint x: 248, startPoint y: 341, endPoint x: 277, endPoint y: 341, distance: 28.5
click at [259, 341] on div "slide item 4" at bounding box center [247, 346] width 49 height 33
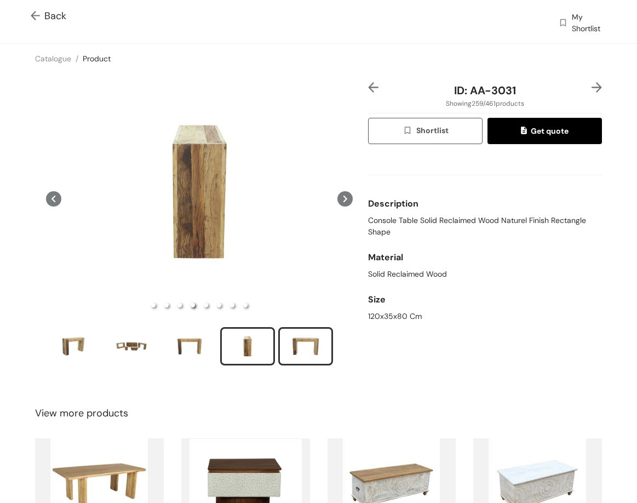
click at [295, 348] on div "slide item 5" at bounding box center [305, 346] width 49 height 33
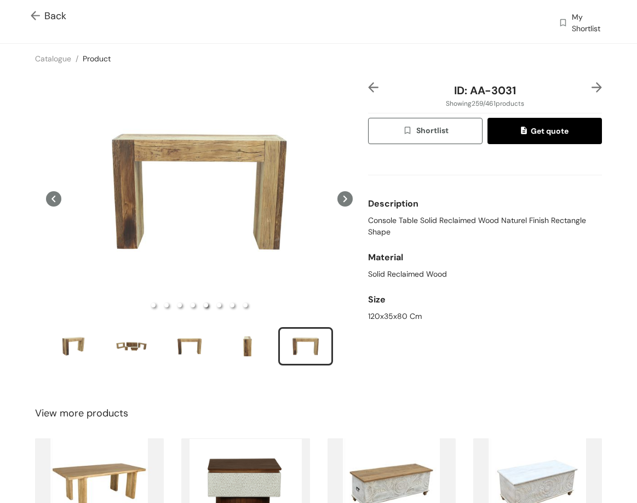
click at [592, 84] on img at bounding box center [597, 87] width 10 height 10
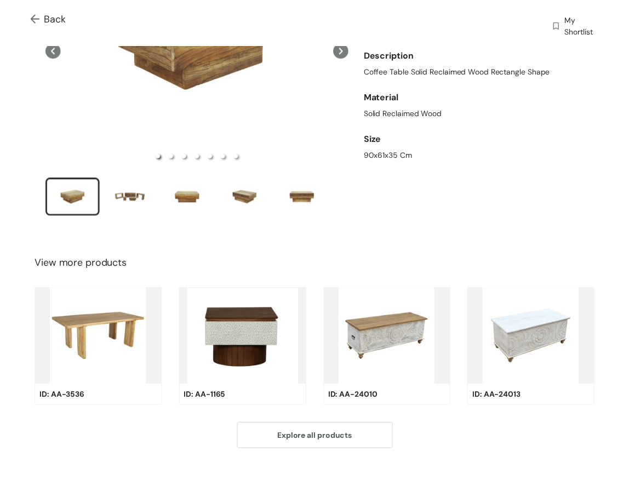
scroll to position [20, 0]
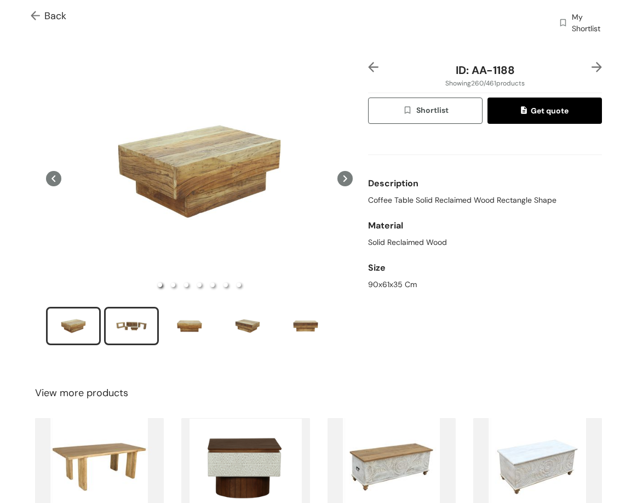
click at [131, 330] on div "slide item 2" at bounding box center [131, 326] width 49 height 33
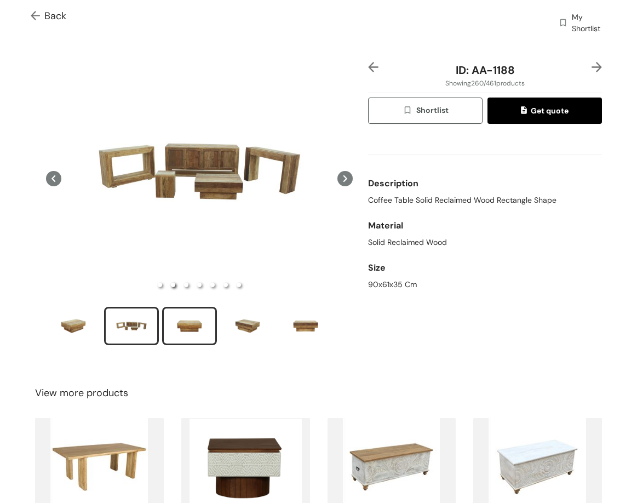
click at [179, 330] on div "slide item 3" at bounding box center [189, 326] width 49 height 33
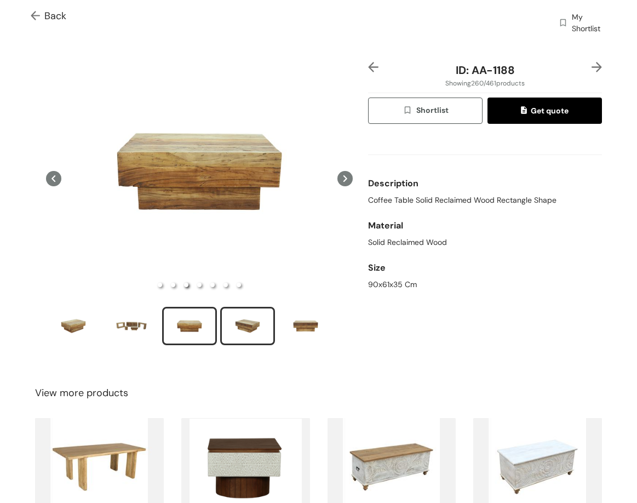
click at [245, 313] on div "slide item 4" at bounding box center [247, 326] width 49 height 33
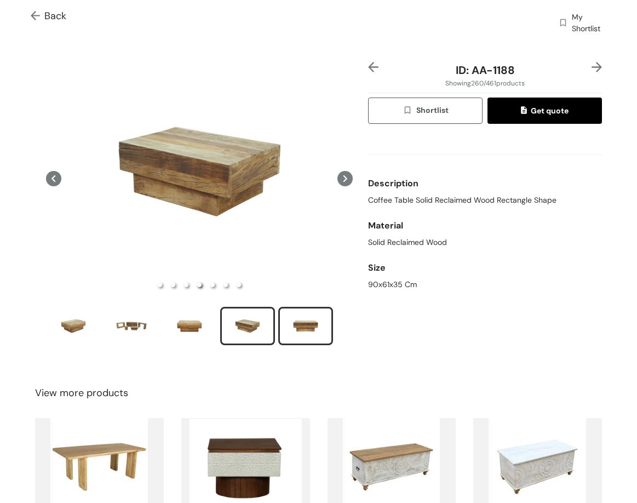
click at [321, 325] on div "slide item 5" at bounding box center [305, 326] width 49 height 33
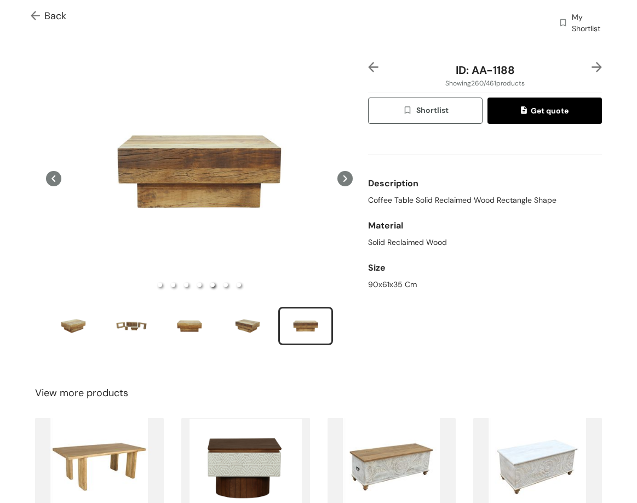
click at [582, 65] on div at bounding box center [592, 70] width 20 height 16
click at [592, 67] on img at bounding box center [597, 67] width 10 height 10
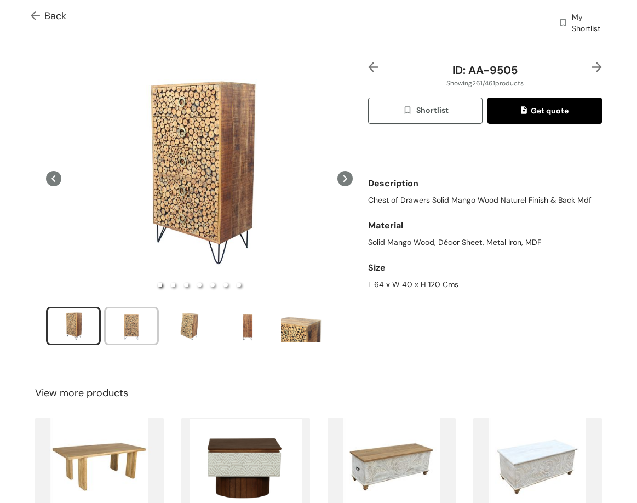
drag, startPoint x: 136, startPoint y: 316, endPoint x: 298, endPoint y: 66, distance: 297.9
click at [141, 316] on div "slide item 2" at bounding box center [131, 326] width 49 height 33
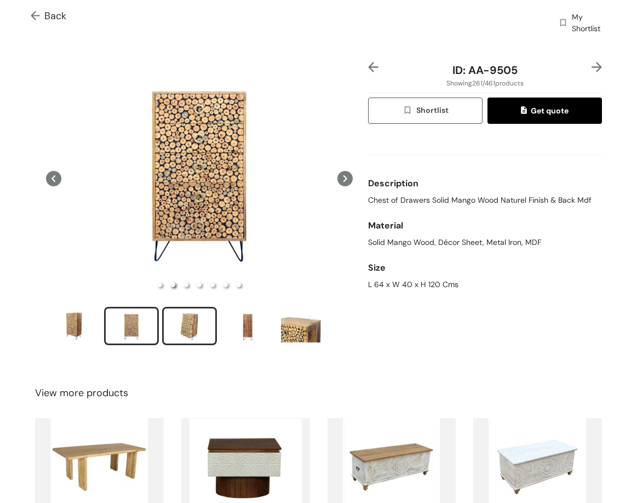
click at [196, 329] on div "slide item 3" at bounding box center [189, 326] width 49 height 33
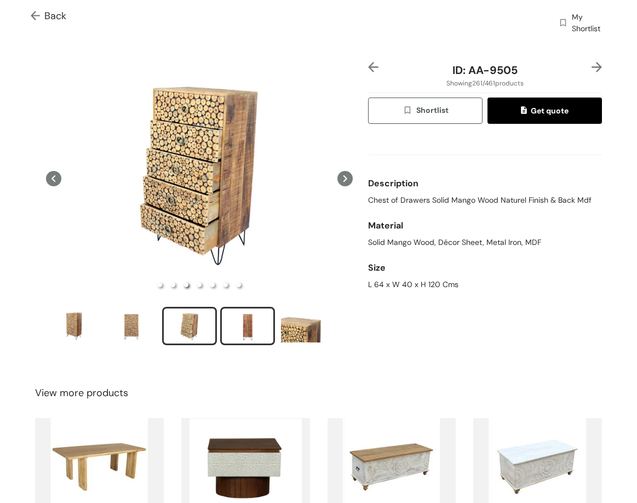
click at [251, 326] on div "slide item 4" at bounding box center [247, 326] width 49 height 33
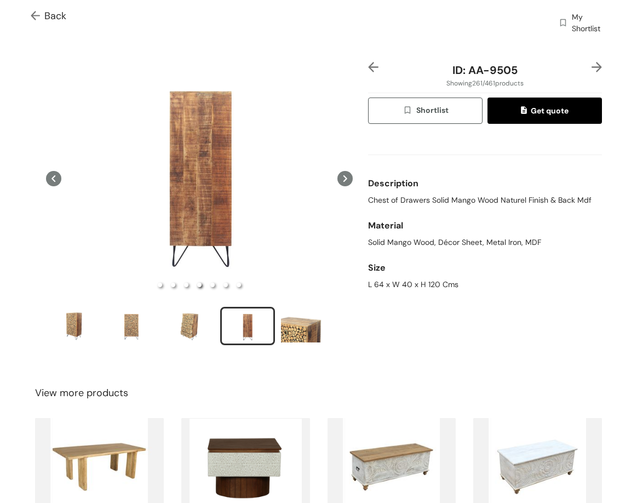
click at [592, 66] on img at bounding box center [597, 67] width 10 height 10
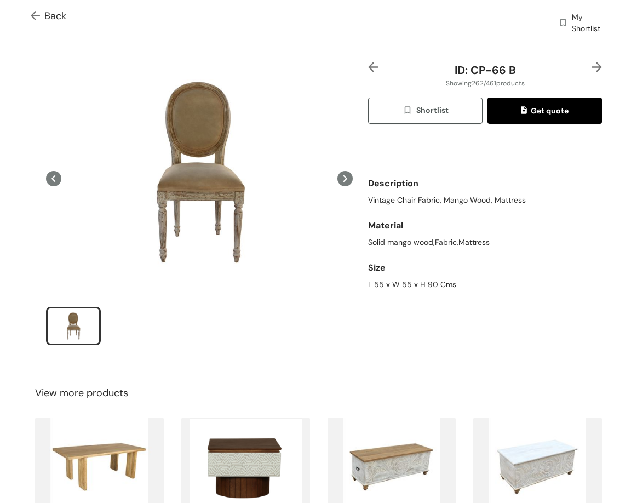
click at [592, 65] on img at bounding box center [597, 67] width 10 height 10
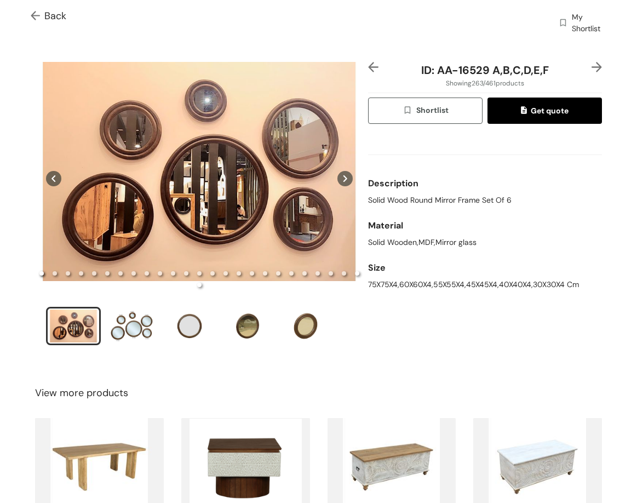
click at [592, 66] on img at bounding box center [597, 67] width 10 height 10
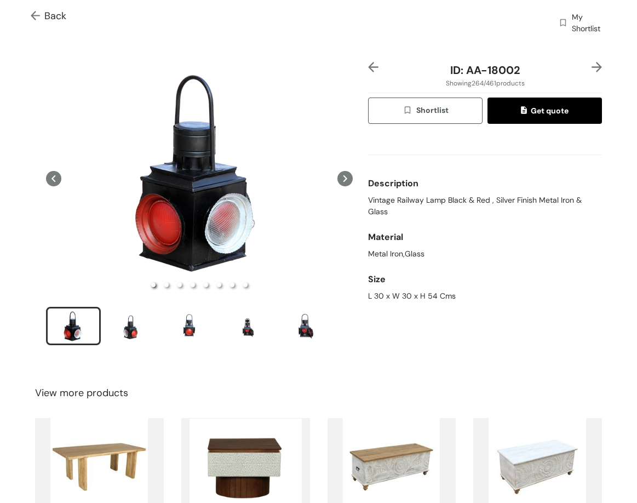
click at [58, 16] on span "Back" at bounding box center [49, 16] width 36 height 15
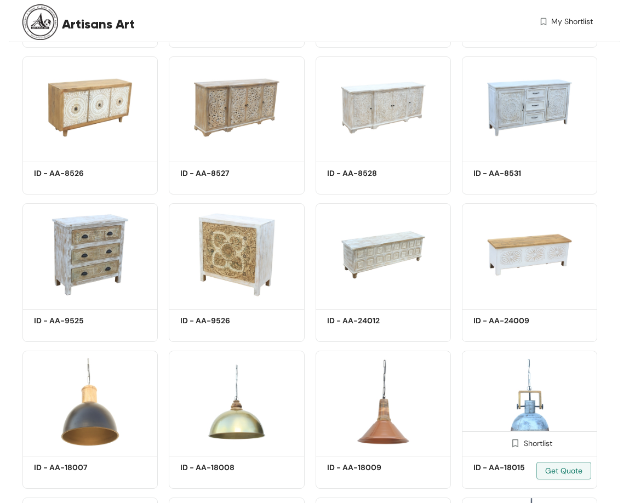
scroll to position [2644, 0]
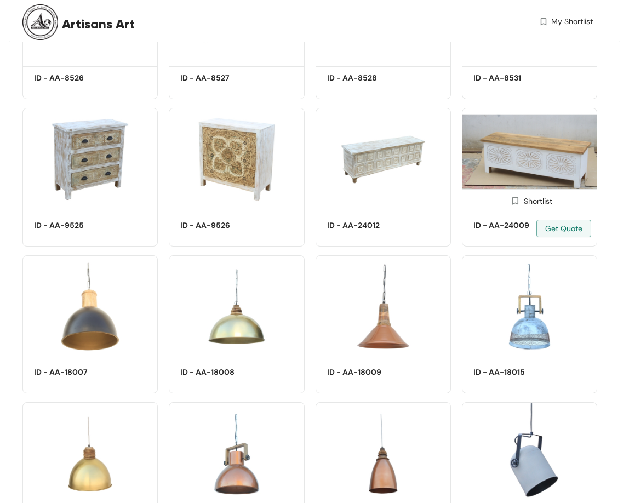
click at [528, 152] on img at bounding box center [529, 159] width 135 height 102
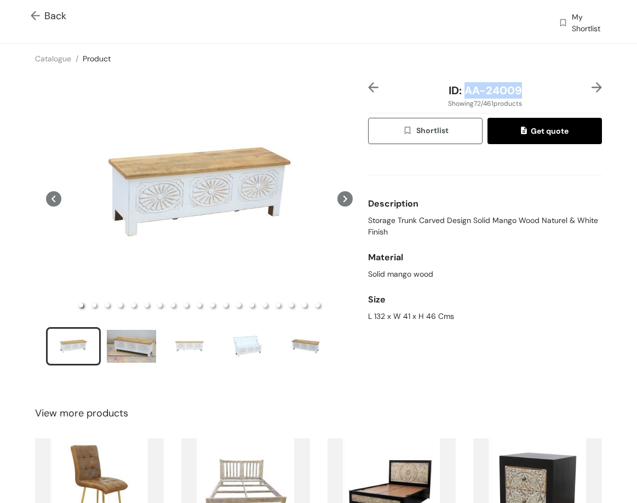
drag, startPoint x: 461, startPoint y: 87, endPoint x: 514, endPoint y: 75, distance: 54.5
click at [518, 92] on div "ID: AA-24009" at bounding box center [485, 90] width 195 height 16
click at [370, 223] on span "Storage Trunk Carved Design Solid Mango Wood Naturel & White Finish" at bounding box center [485, 226] width 234 height 23
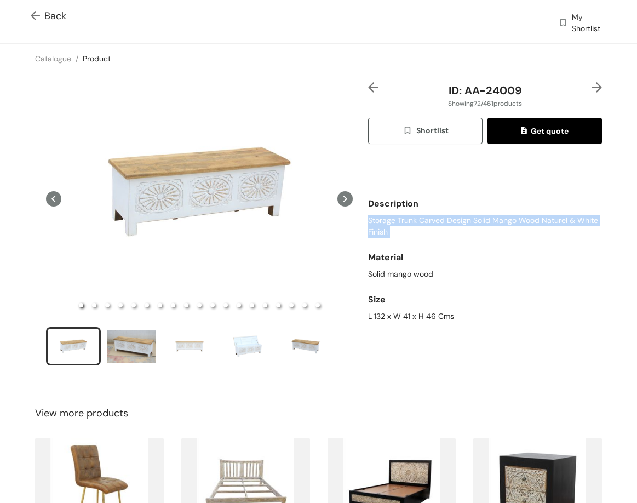
click at [370, 223] on span "Storage Trunk Carved Design Solid Mango Wood Naturel & White Finish" at bounding box center [485, 226] width 234 height 23
copy span "Storage Trunk Carved Design Solid Mango Wood Naturel & White Finish"
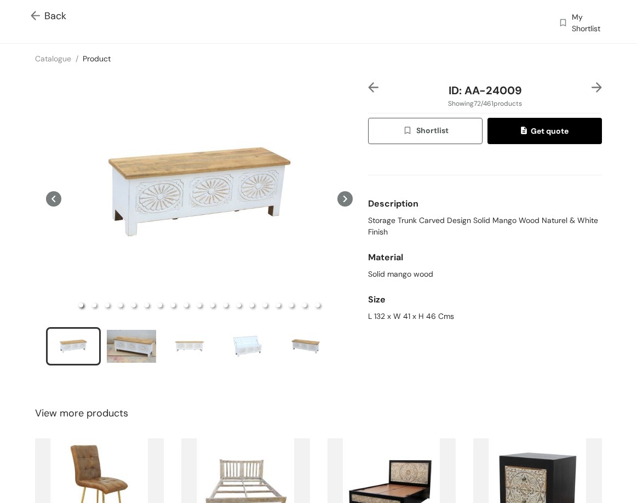
click at [408, 316] on div "L 132 x W 41 x H 46 Cms" at bounding box center [485, 317] width 234 height 12
copy div "L 132 x W 41 x H 46 Cms"
drag, startPoint x: 466, startPoint y: 87, endPoint x: 551, endPoint y: 99, distance: 85.2
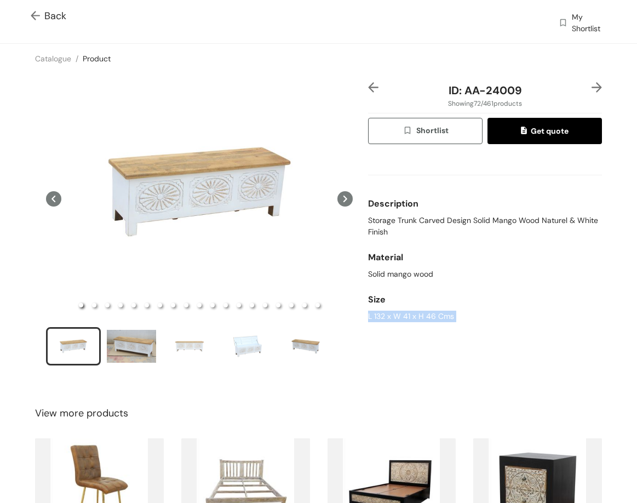
click at [548, 99] on div "ID: AA-24009 Showing 72 / 461 products Shortlist Get quote Description Storage …" at bounding box center [485, 231] width 238 height 298
click at [482, 86] on span "ID: AA-24009" at bounding box center [485, 90] width 73 height 14
click at [483, 87] on span "ID: AA-24009" at bounding box center [485, 90] width 73 height 14
click at [438, 85] on div "ID: AA-24009" at bounding box center [485, 90] width 195 height 16
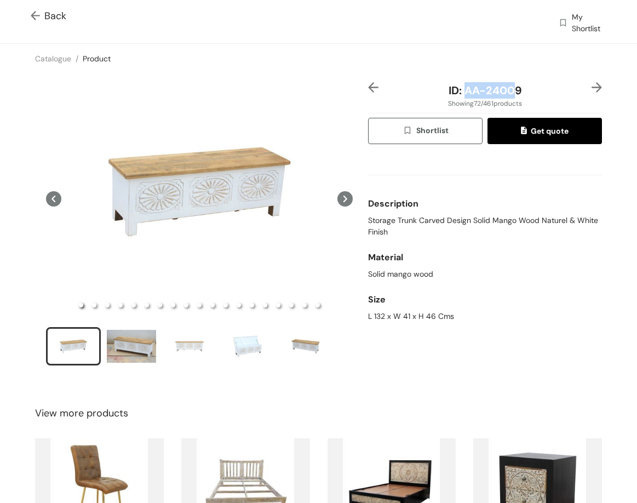
drag, startPoint x: 459, startPoint y: 84, endPoint x: 513, endPoint y: 86, distance: 54.3
click at [513, 87] on span "ID: AA-24009" at bounding box center [485, 90] width 73 height 14
click at [514, 86] on span "ID: AA-24009" at bounding box center [485, 90] width 73 height 14
drag, startPoint x: 456, startPoint y: 90, endPoint x: 524, endPoint y: 88, distance: 68.0
click at [537, 94] on div "ID: AA-24009" at bounding box center [485, 90] width 195 height 16
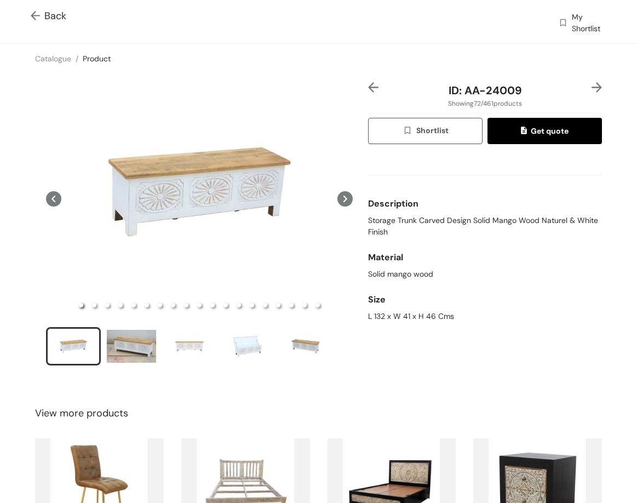
click at [388, 311] on div "L 132 x W 41 x H 46 Cms" at bounding box center [485, 317] width 234 height 12
copy div "L 132 x W 41 x H 46 Cms"
click at [52, 14] on span "Back" at bounding box center [49, 16] width 36 height 15
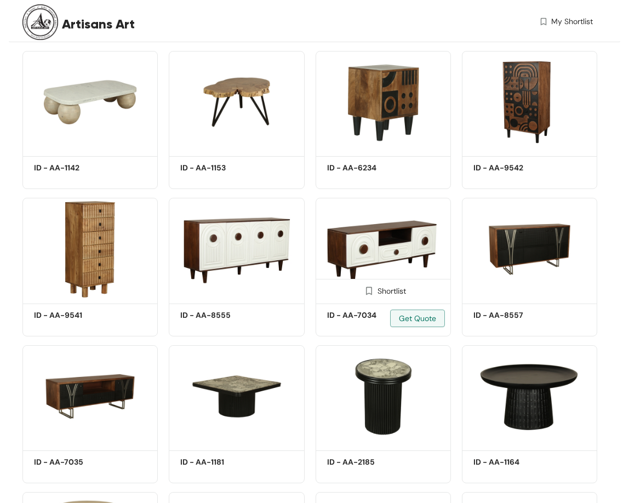
scroll to position [7958, 0]
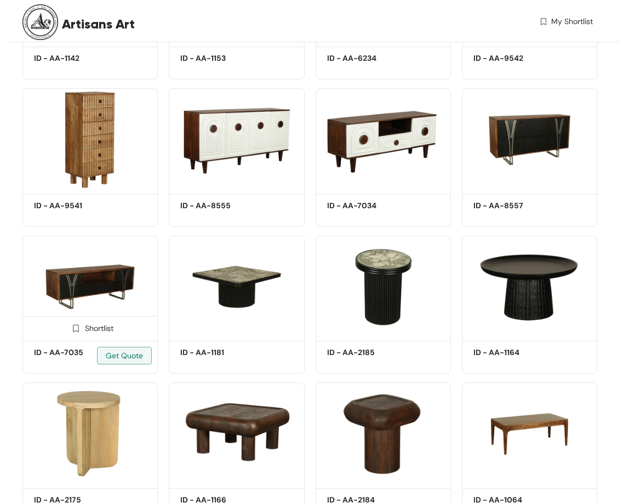
click at [112, 291] on img at bounding box center [89, 287] width 135 height 102
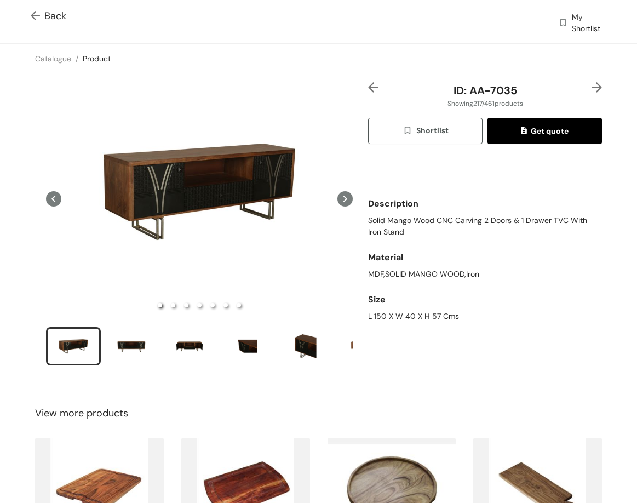
click at [366, 223] on div "ID: AA-7035 Showing 217 / 461 products Shortlist Get quote Description Solid Ma…" at bounding box center [485, 231] width 238 height 298
copy span "Solid Mango Wood CNC Carving 2 Doors & 1 Drawer TVC With Iron Stand"
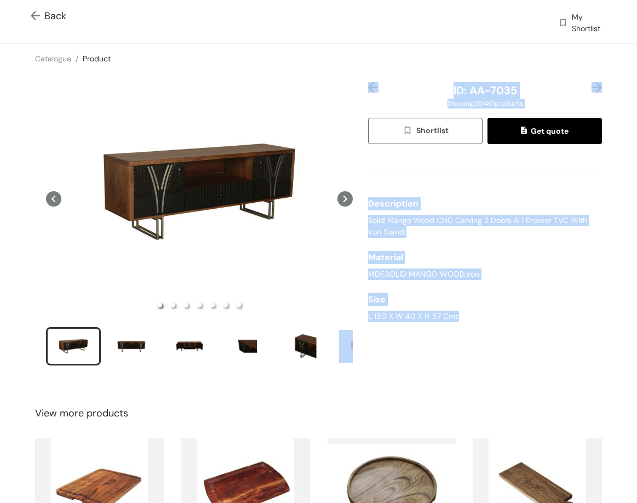
drag, startPoint x: 359, startPoint y: 319, endPoint x: 450, endPoint y: 316, distance: 91.0
click at [466, 321] on div "ID: AA-7035 Showing 217 / 461 products Shortlist Get quote Description Solid Ma…" at bounding box center [319, 230] width 642 height 315
click at [447, 316] on div "L 150 X W 40 X H 57 Cms" at bounding box center [485, 317] width 234 height 12
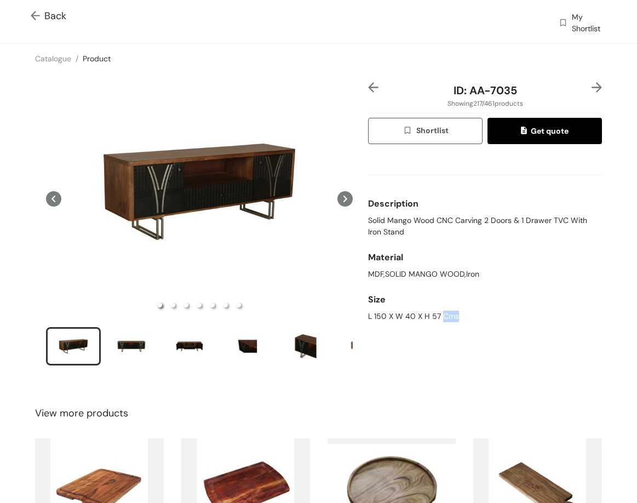
click at [447, 316] on div "L 150 X W 40 X H 57 Cms" at bounding box center [485, 317] width 234 height 12
click at [447, 315] on div "L 150 X W 40 X H 57 Cms" at bounding box center [485, 317] width 234 height 12
drag, startPoint x: 464, startPoint y: 93, endPoint x: 528, endPoint y: 97, distance: 63.7
click at [528, 97] on div "ID: AA-7035" at bounding box center [485, 90] width 195 height 16
copy span "AA-7035"
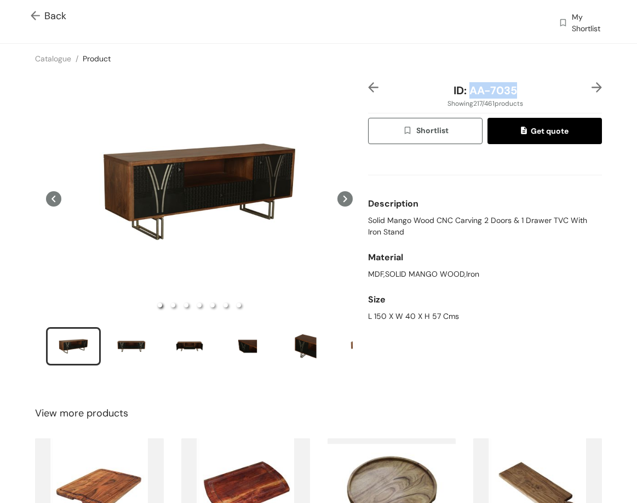
click at [592, 87] on img at bounding box center [597, 87] width 10 height 10
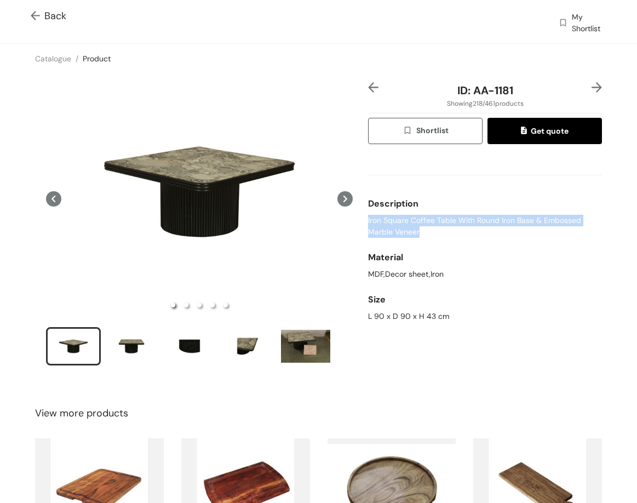
drag, startPoint x: 361, startPoint y: 220, endPoint x: 445, endPoint y: 236, distance: 85.9
click at [439, 240] on div "ID: AA-1181 Showing 218 / 461 products Shortlist Get quote Description Iron Squ…" at bounding box center [485, 231] width 238 height 298
click at [366, 313] on div "ID: AA-1181 Showing 218 / 461 products Shortlist Get quote Description Iron Squ…" at bounding box center [485, 231] width 238 height 298
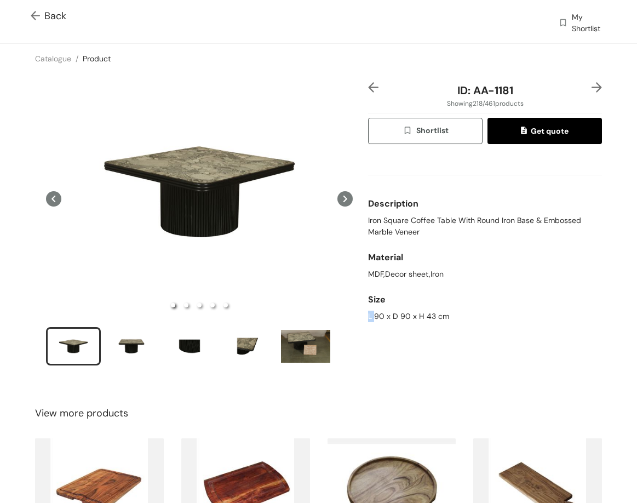
click at [366, 313] on div "ID: AA-1181 Showing 218 / 461 products Shortlist Get quote Description Iron Squ…" at bounding box center [485, 231] width 238 height 298
drag, startPoint x: 472, startPoint y: 92, endPoint x: 519, endPoint y: 91, distance: 46.6
click at [519, 91] on div "ID: AA-1181" at bounding box center [485, 90] width 195 height 16
click at [592, 86] on img at bounding box center [597, 87] width 10 height 10
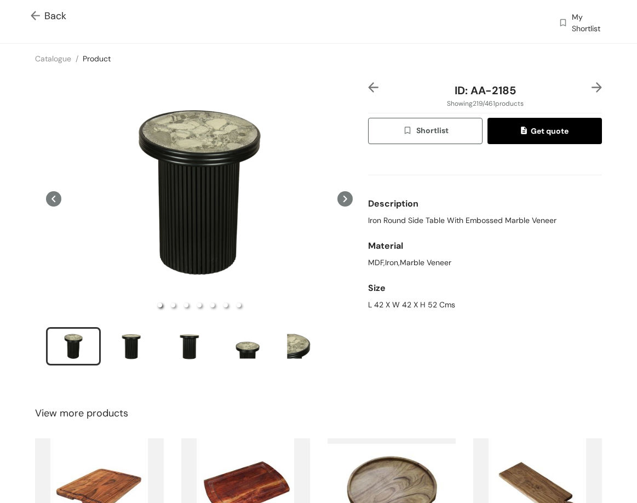
click at [416, 224] on span "Iron Round Side Table With Embossed Marble Veneer" at bounding box center [462, 221] width 188 height 12
drag, startPoint x: 416, startPoint y: 224, endPoint x: 422, endPoint y: 224, distance: 6.0
click at [416, 224] on span "Iron Round Side Table With Embossed Marble Veneer" at bounding box center [462, 221] width 188 height 12
drag, startPoint x: 462, startPoint y: 96, endPoint x: 519, endPoint y: 98, distance: 56.5
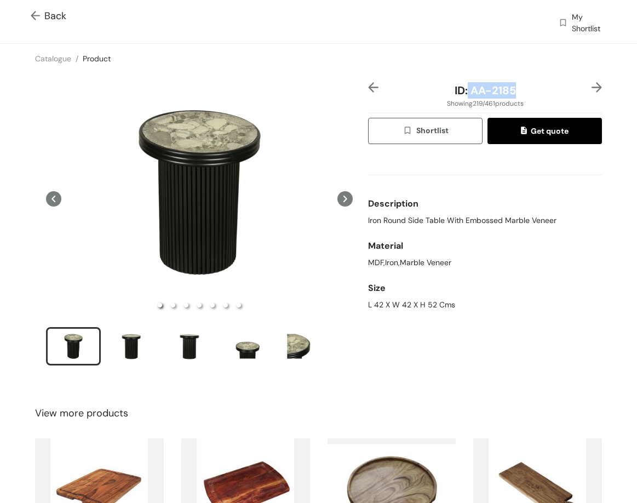
click at [516, 98] on div "ID: AA-2185" at bounding box center [485, 90] width 195 height 16
click at [378, 304] on div "L 42 X W 42 X H 52 Cms" at bounding box center [485, 305] width 234 height 12
drag, startPoint x: 467, startPoint y: 93, endPoint x: 514, endPoint y: 89, distance: 47.9
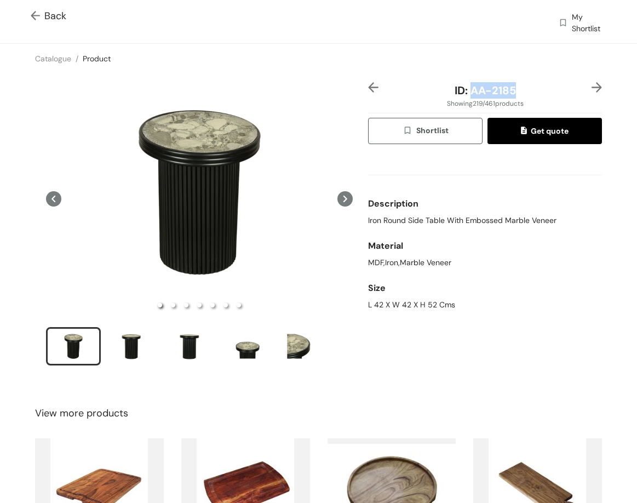
click at [525, 92] on div "ID: AA-2185" at bounding box center [485, 90] width 195 height 16
click at [592, 91] on img at bounding box center [597, 87] width 10 height 10
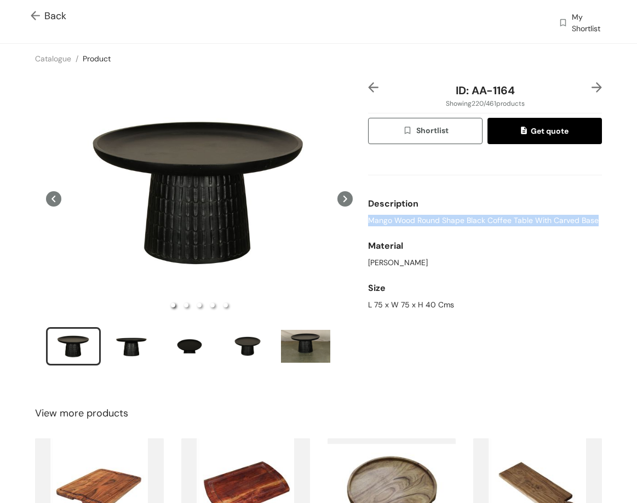
drag, startPoint x: 365, startPoint y: 219, endPoint x: 605, endPoint y: 224, distance: 240.0
click at [605, 224] on div "ID: AA-1164 Showing 220 / 461 products Shortlist Get quote Description Mango Wo…" at bounding box center [319, 230] width 642 height 315
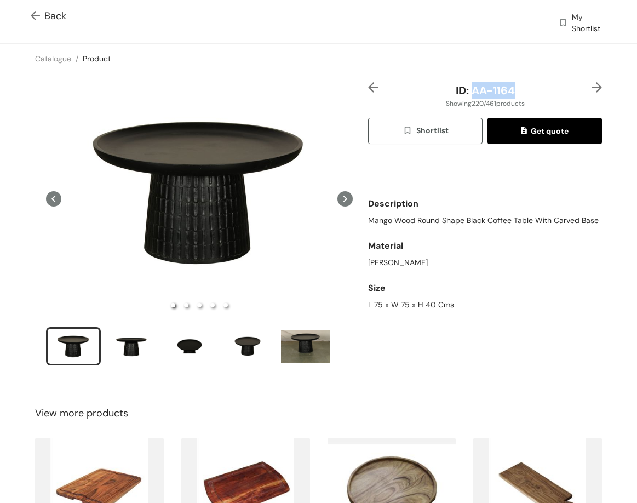
drag, startPoint x: 494, startPoint y: 92, endPoint x: 538, endPoint y: 92, distance: 43.3
click at [538, 92] on div "ID: AA-1164" at bounding box center [485, 90] width 195 height 16
click at [397, 302] on div "L 75 x W 75 x H 40 Cms" at bounding box center [485, 305] width 234 height 12
click at [397, 303] on div "L 75 x W 75 x H 40 Cms" at bounding box center [485, 305] width 234 height 12
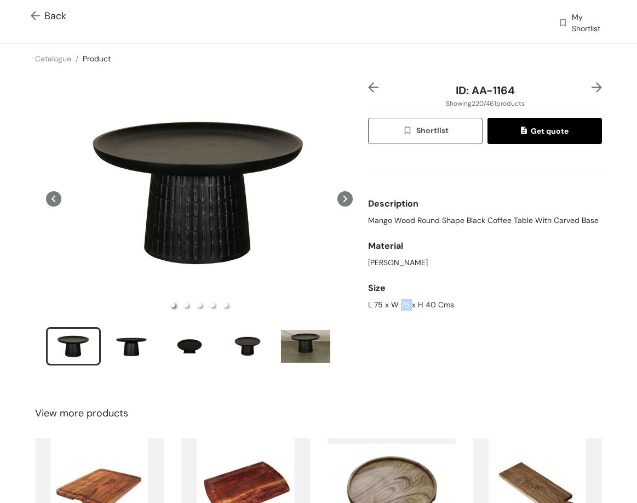
click at [399, 302] on div "L 75 x W 75 x H 40 Cms" at bounding box center [485, 305] width 234 height 12
click at [400, 300] on div "L 75 x W 75 x H 40 Cms" at bounding box center [485, 305] width 234 height 12
click at [370, 312] on div "Size L 75 x W 75 x H 40 Cms" at bounding box center [485, 294] width 234 height 42
click at [376, 308] on div "L 75 x W 75 x H 40 Cms" at bounding box center [485, 305] width 234 height 12
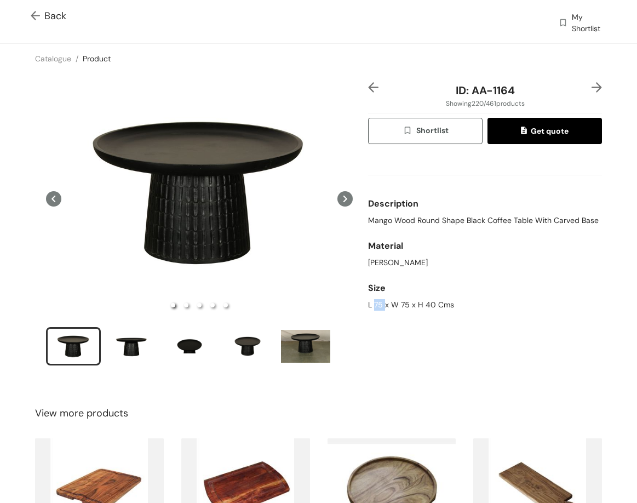
click at [376, 308] on div "L 75 x W 75 x H 40 Cms" at bounding box center [485, 305] width 234 height 12
drag, startPoint x: 467, startPoint y: 90, endPoint x: 566, endPoint y: 85, distance: 98.8
click at [617, 85] on div "ID: AA-1164 Showing 220 / 461 products Shortlist Get quote Description Mango Wo…" at bounding box center [319, 230] width 642 height 315
click at [482, 86] on span "ID: AA-1164" at bounding box center [485, 90] width 59 height 14
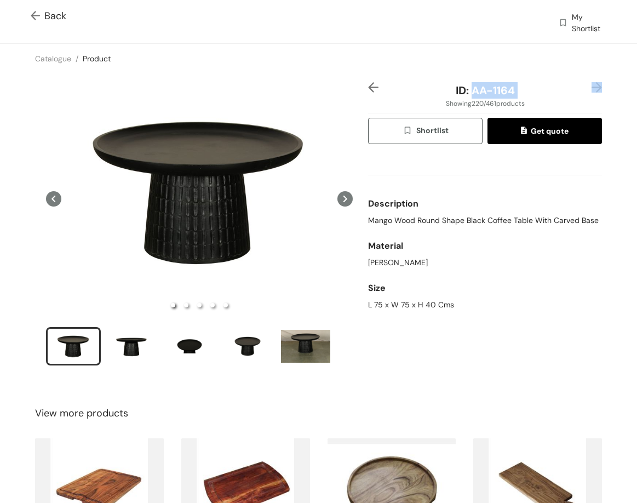
click at [482, 86] on span "ID: AA-1164" at bounding box center [485, 90] width 59 height 14
click at [468, 86] on span "ID: AA-1164" at bounding box center [485, 90] width 59 height 14
drag, startPoint x: 468, startPoint y: 86, endPoint x: 516, endPoint y: 88, distance: 47.7
click at [516, 88] on div "ID: AA-1164" at bounding box center [485, 90] width 195 height 16
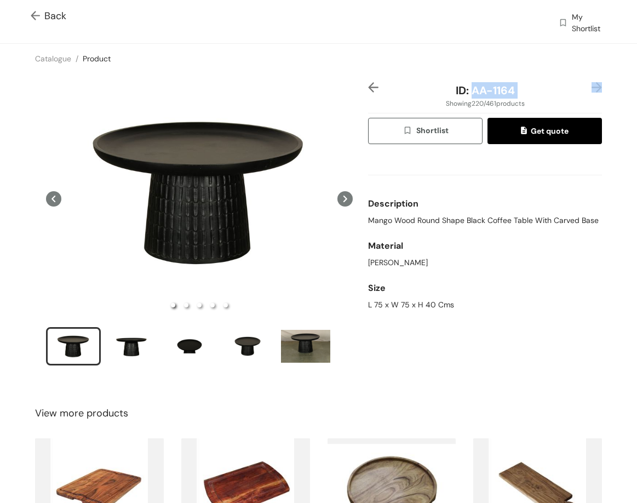
click at [592, 86] on img at bounding box center [597, 87] width 10 height 10
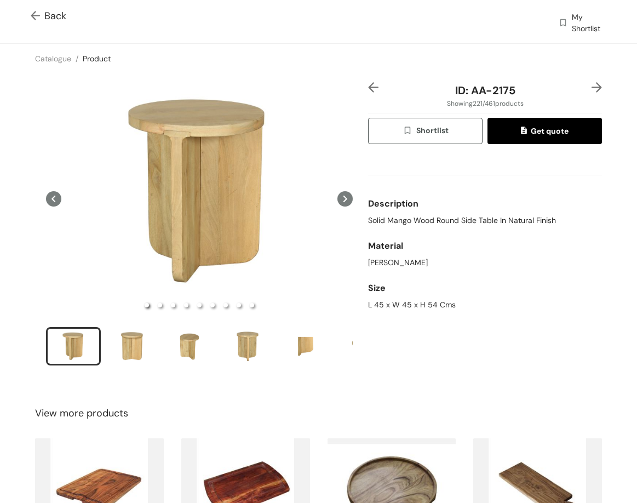
click at [470, 216] on span "Solid Mango Wood Round Side Table In Natural Finish" at bounding box center [462, 221] width 188 height 12
click at [396, 304] on div "L 45 x W 45 x H 54 Cms" at bounding box center [485, 305] width 234 height 12
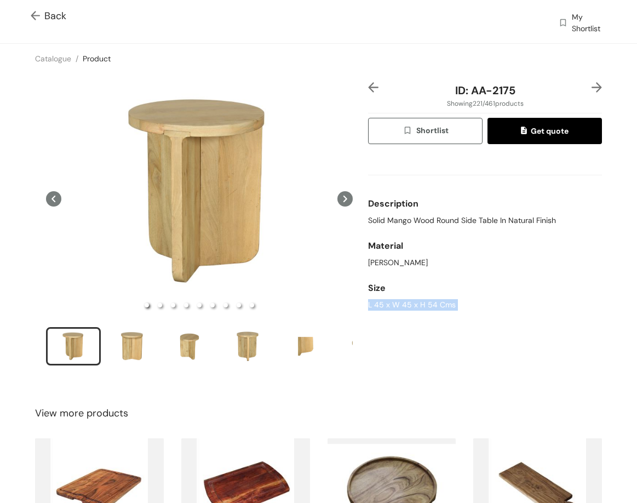
click at [396, 304] on div "L 45 x W 45 x H 54 Cms" at bounding box center [485, 305] width 234 height 12
drag, startPoint x: 471, startPoint y: 86, endPoint x: 495, endPoint y: 52, distance: 41.3
click at [509, 90] on div "ID: AA-2175" at bounding box center [485, 90] width 195 height 16
click at [593, 84] on img at bounding box center [597, 87] width 10 height 10
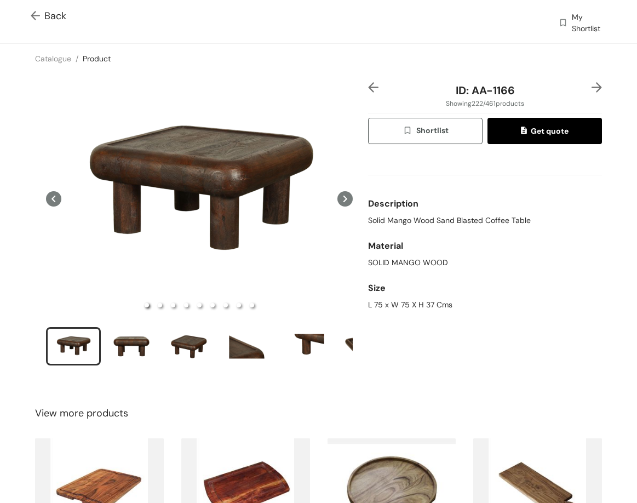
click at [467, 222] on span "Solid Mango Wood Sand Blasted Coffee Table" at bounding box center [449, 221] width 163 height 12
click at [379, 299] on div "L 75 x W 75 X H 37 Cms" at bounding box center [485, 305] width 234 height 12
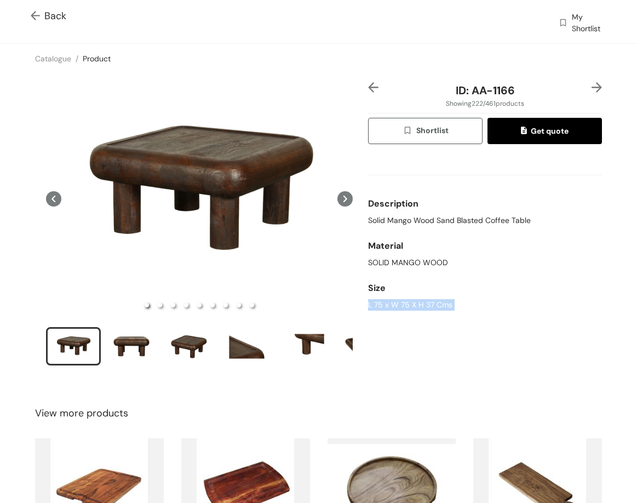
click at [379, 299] on div "L 75 x W 75 X H 37 Cms" at bounding box center [485, 305] width 234 height 12
drag, startPoint x: 466, startPoint y: 88, endPoint x: 521, endPoint y: 90, distance: 54.8
click at [521, 90] on div "ID: AA-1166" at bounding box center [485, 90] width 195 height 16
click at [592, 87] on img at bounding box center [597, 87] width 10 height 10
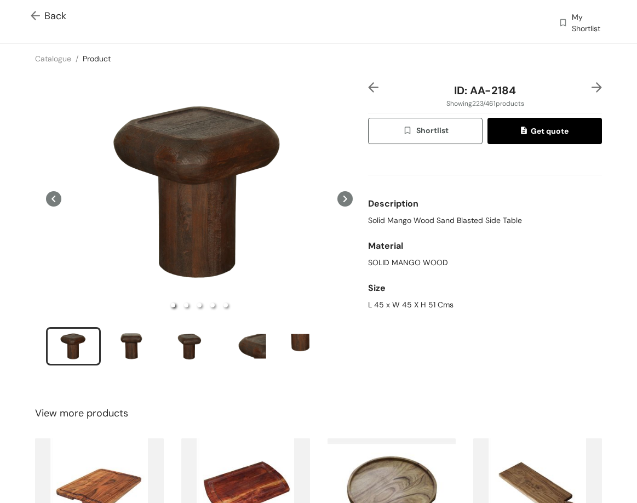
click at [455, 222] on span "Solid Mango Wood Sand Blasted Side Table" at bounding box center [445, 221] width 154 height 12
drag, startPoint x: 382, startPoint y: 305, endPoint x: 470, endPoint y: 275, distance: 92.9
click at [490, 316] on div "ID: AA-2184 Showing 223 / 461 products Shortlist Get quote Description Solid Ma…" at bounding box center [485, 231] width 238 height 298
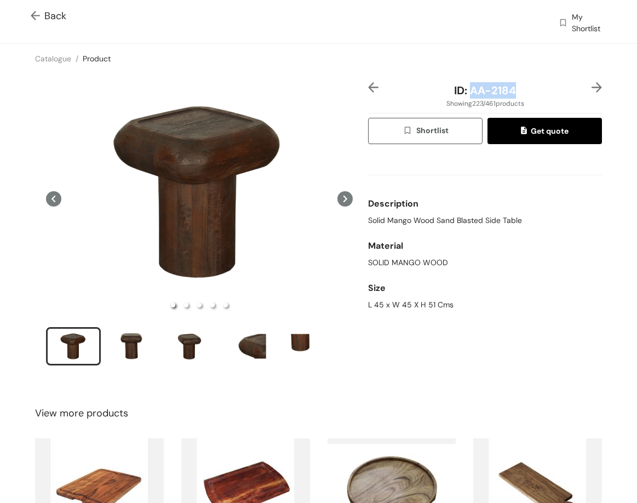
drag, startPoint x: 465, startPoint y: 92, endPoint x: 523, endPoint y: 97, distance: 58.3
click at [523, 97] on div "ID: AA-2184" at bounding box center [485, 90] width 195 height 16
click at [592, 85] on img at bounding box center [597, 87] width 10 height 10
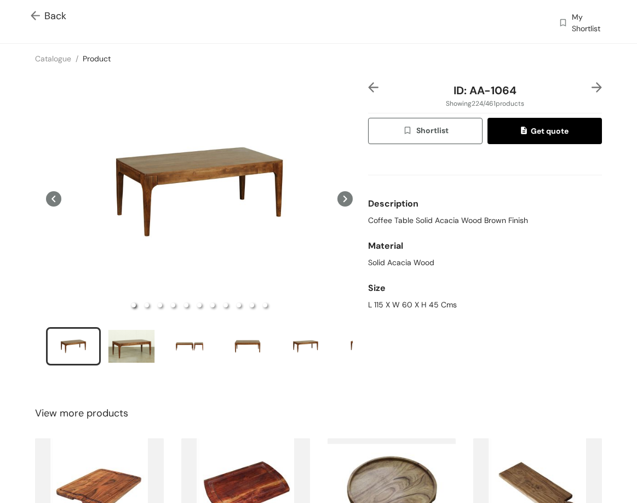
click at [411, 222] on span "Coffee Table Solid Acacia Wood Brown Finish" at bounding box center [448, 221] width 160 height 12
click at [388, 304] on div "L 115 X W 60 X H 45 Cms" at bounding box center [485, 305] width 234 height 12
click at [393, 304] on div "L 115 X W 60 X H 45 Cms" at bounding box center [485, 305] width 234 height 12
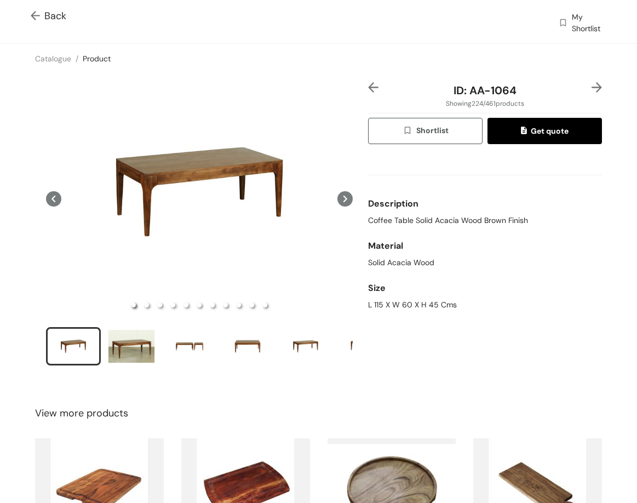
click at [414, 300] on div "L 115 X W 60 X H 45 Cms" at bounding box center [485, 305] width 234 height 12
click at [413, 302] on div "L 115 X W 60 X H 45 Cms" at bounding box center [485, 305] width 234 height 12
click at [413, 304] on div "L 115 X W 60 X H 45 Cms" at bounding box center [485, 305] width 234 height 12
click at [401, 307] on div "L 115 X W 60 X H 45 Cms" at bounding box center [485, 305] width 234 height 12
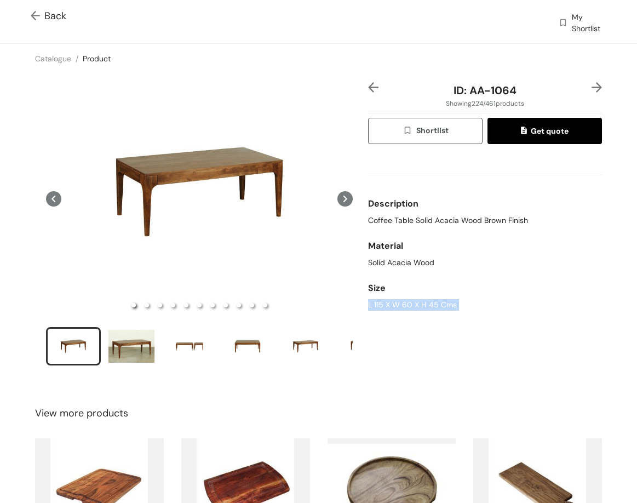
click at [401, 307] on div "L 115 X W 60 X H 45 Cms" at bounding box center [485, 305] width 234 height 12
drag, startPoint x: 466, startPoint y: 89, endPoint x: 495, endPoint y: 55, distance: 44.3
click at [526, 94] on div "ID: AA-1064" at bounding box center [485, 90] width 195 height 16
click at [592, 85] on img at bounding box center [597, 87] width 10 height 10
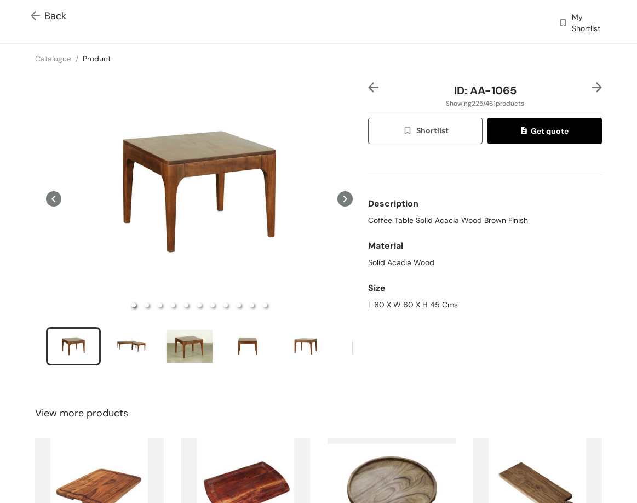
click at [453, 220] on span "Coffee Table Solid Acacia Wood Brown Finish" at bounding box center [448, 221] width 160 height 12
click at [382, 300] on div "L 60 X W 60 X H 45 Cms" at bounding box center [485, 305] width 234 height 12
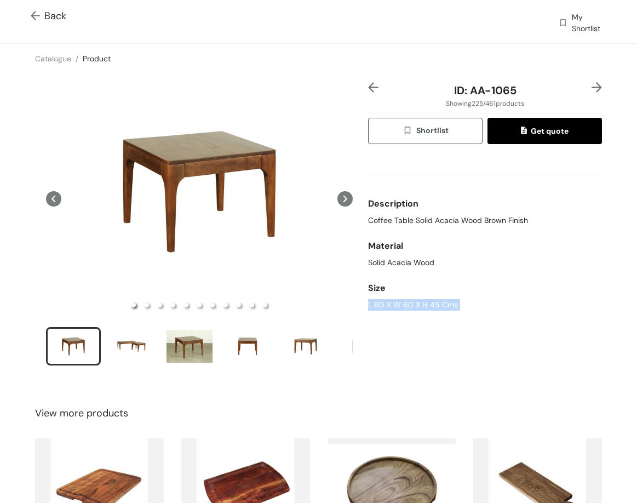
click at [382, 300] on div "L 60 X W 60 X H 45 Cms" at bounding box center [485, 305] width 234 height 12
drag, startPoint x: 464, startPoint y: 92, endPoint x: 559, endPoint y: 94, distance: 95.4
click at [562, 94] on div "ID: AA-1065" at bounding box center [485, 90] width 195 height 16
click at [592, 85] on img at bounding box center [597, 87] width 10 height 10
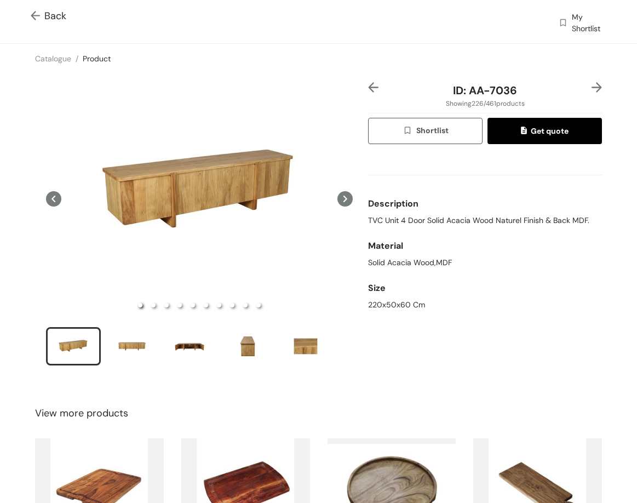
click at [455, 221] on span "TVC Unit 4 Door Solid Acacia Wood Naturel Finish & Back MDF." at bounding box center [478, 221] width 221 height 12
click at [454, 221] on span "TVC Unit 4 Door Solid Acacia Wood Naturel Finish & Back MDF." at bounding box center [478, 221] width 221 height 12
click at [542, 218] on span "TVC Unit 4 Door Solid Acacia Wood Naturel Finish & Back MDF." at bounding box center [478, 221] width 221 height 12
click at [591, 222] on div "TVC Unit 4 Door Solid Acacia Wood Naturel Finish & Back MDF." at bounding box center [485, 221] width 234 height 12
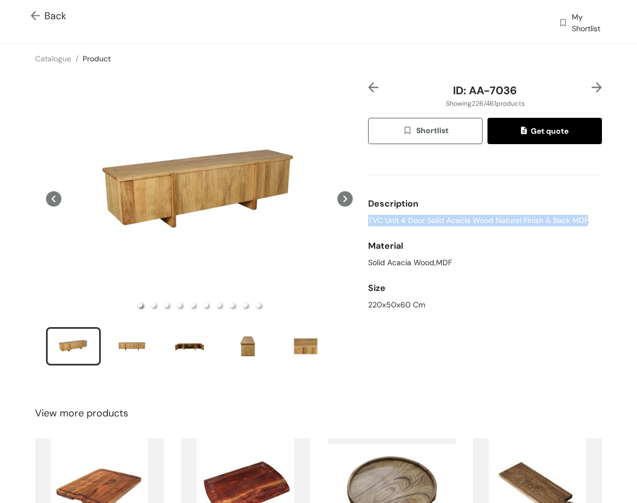
drag, startPoint x: 582, startPoint y: 217, endPoint x: 362, endPoint y: 219, distance: 219.7
click at [366, 219] on div "ID: AA-7036 Showing 226 / 461 products Shortlist Get quote Description TVC Unit…" at bounding box center [485, 231] width 238 height 298
click at [381, 300] on div "220x50x60 Cm" at bounding box center [485, 305] width 234 height 12
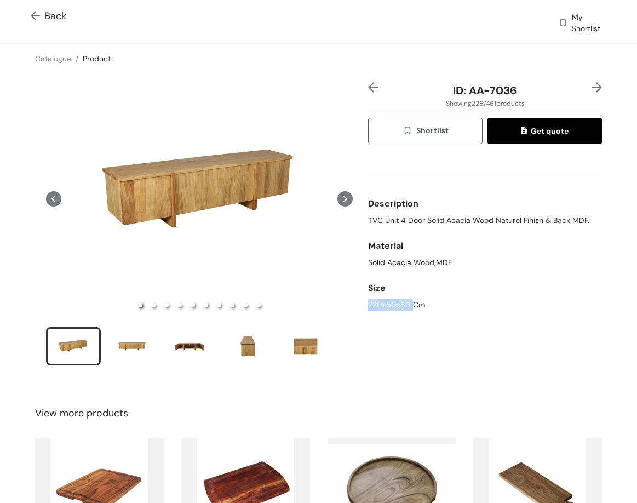
click at [381, 300] on div "220x50x60 Cm" at bounding box center [485, 305] width 234 height 12
click at [380, 299] on div "220x50x60 Cm" at bounding box center [485, 305] width 234 height 12
drag, startPoint x: 464, startPoint y: 83, endPoint x: 530, endPoint y: 93, distance: 67.1
click at [530, 93] on div "ID: AA-7036" at bounding box center [485, 90] width 195 height 16
click at [582, 88] on div at bounding box center [592, 90] width 20 height 16
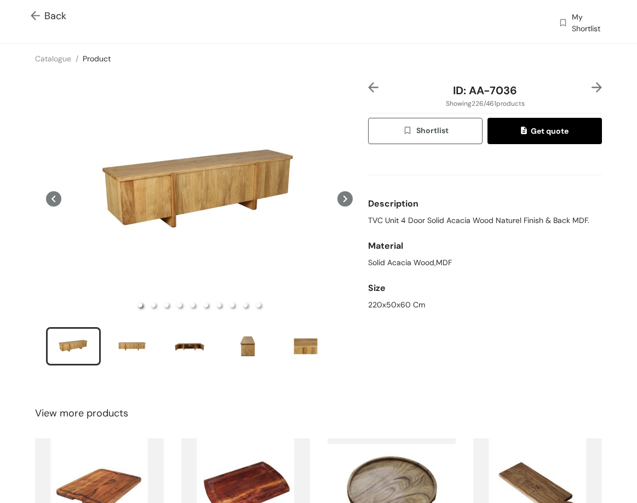
click at [592, 86] on img at bounding box center [597, 87] width 10 height 10
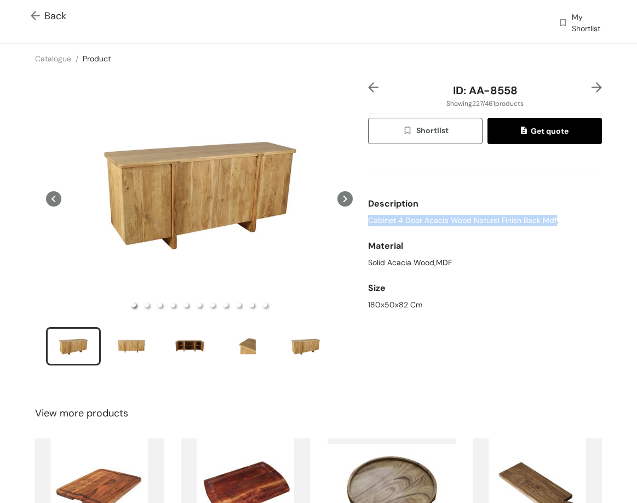
drag, startPoint x: 362, startPoint y: 219, endPoint x: 551, endPoint y: 219, distance: 188.5
click at [551, 219] on div "ID: AA-8558 Showing 227 / 461 products Shortlist Get quote Description Cabinet …" at bounding box center [485, 231] width 238 height 298
click at [370, 307] on div "180x50x82 Cm" at bounding box center [485, 305] width 234 height 12
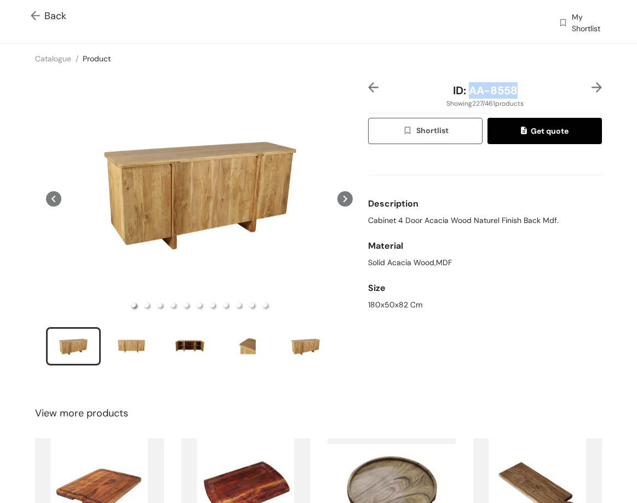
drag, startPoint x: 465, startPoint y: 90, endPoint x: 543, endPoint y: 89, distance: 77.8
click at [541, 91] on div "ID: AA-8558" at bounding box center [485, 90] width 195 height 16
click at [592, 87] on img at bounding box center [597, 87] width 10 height 10
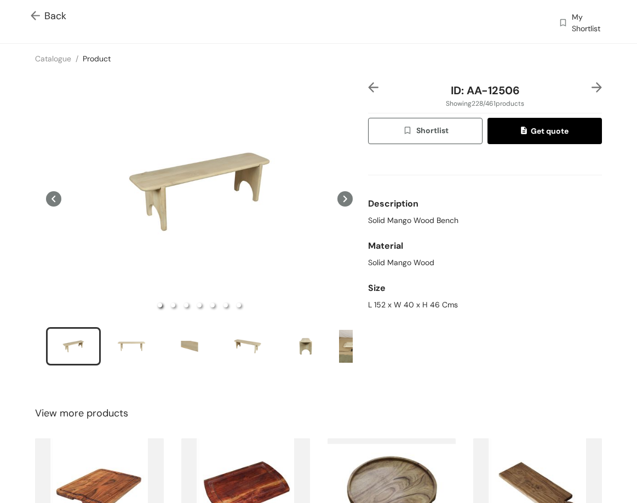
click at [422, 221] on span "Solid Mango Wood Bench" at bounding box center [413, 221] width 90 height 12
click at [593, 84] on img at bounding box center [597, 87] width 10 height 10
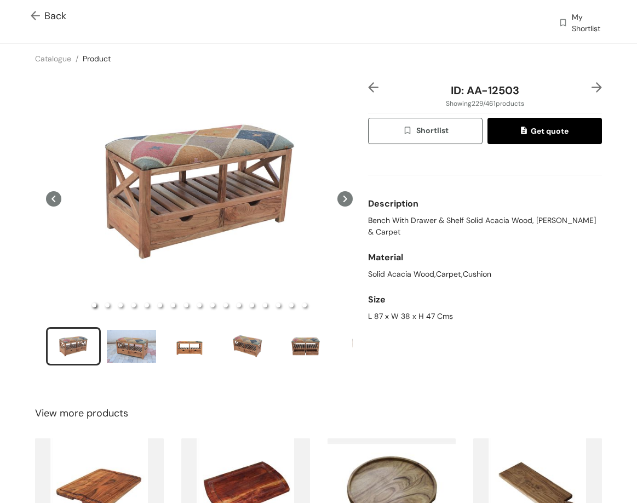
click at [592, 85] on img at bounding box center [597, 87] width 10 height 10
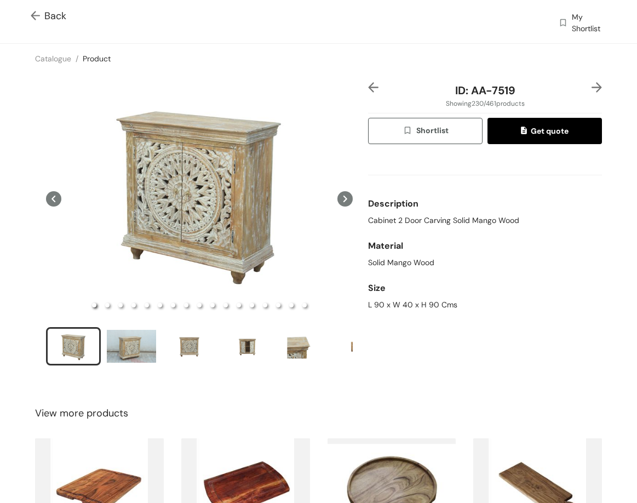
click at [443, 226] on span "Cabinet 2 Door Carving Solid Mango Wood" at bounding box center [443, 221] width 151 height 12
click at [401, 302] on div "L 90 x W 40 x H 90 Cms" at bounding box center [485, 305] width 234 height 12
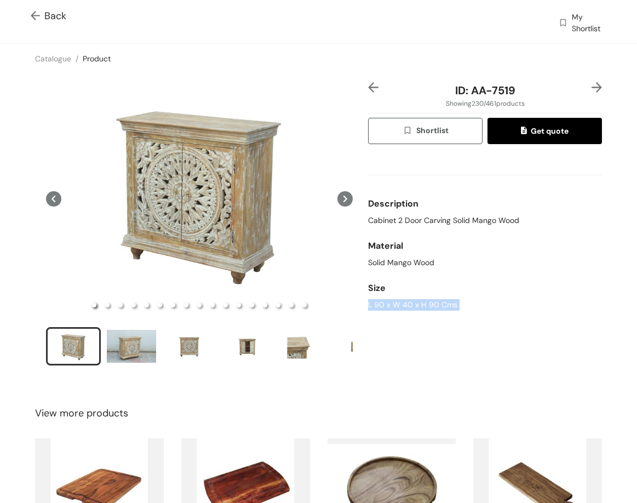
click at [401, 302] on div "L 90 x W 40 x H 90 Cms" at bounding box center [485, 305] width 234 height 12
click at [473, 87] on span "ID: AA-7519" at bounding box center [485, 90] width 60 height 14
drag, startPoint x: 465, startPoint y: 92, endPoint x: 529, endPoint y: 92, distance: 64.1
click at [528, 92] on div "ID: AA-7519" at bounding box center [485, 90] width 195 height 16
click at [592, 85] on img at bounding box center [597, 87] width 10 height 10
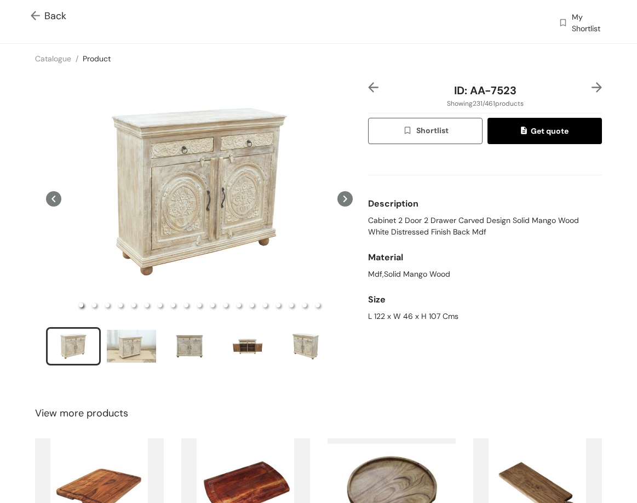
click at [404, 231] on span "Cabinet 2 Door 2 Drawer Carved Design Solid Mango Wood White Distressed Finish …" at bounding box center [485, 226] width 234 height 23
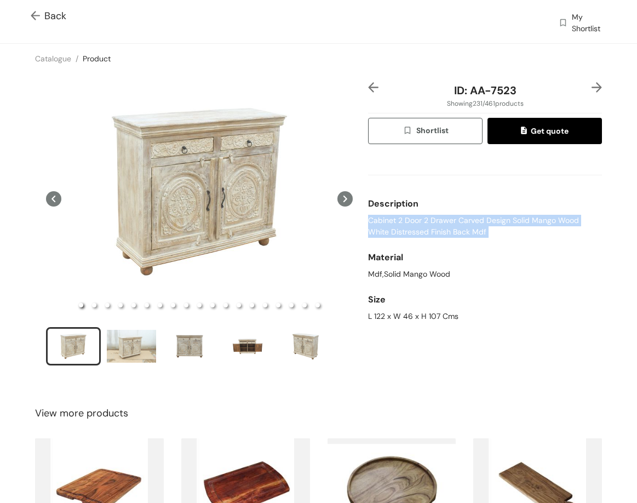
click at [404, 231] on span "Cabinet 2 Door 2 Drawer Carved Design Solid Mango Wood White Distressed Finish …" at bounding box center [485, 226] width 234 height 23
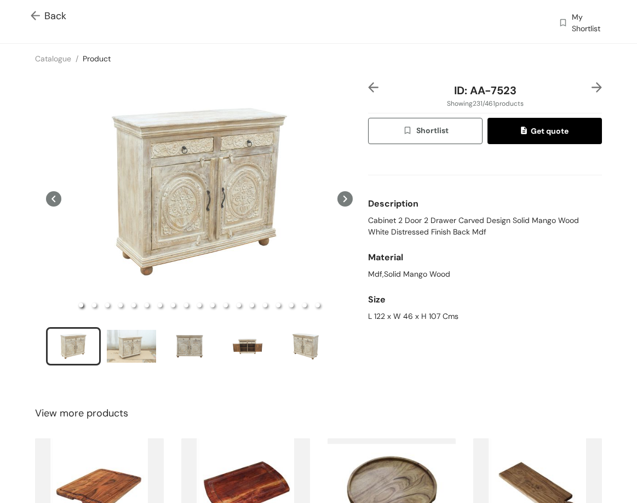
click at [388, 307] on div "Size" at bounding box center [485, 300] width 234 height 22
click at [388, 313] on div "L 122 x W 46 x H 107 Cms" at bounding box center [485, 317] width 234 height 12
drag, startPoint x: 466, startPoint y: 90, endPoint x: 505, endPoint y: 100, distance: 40.0
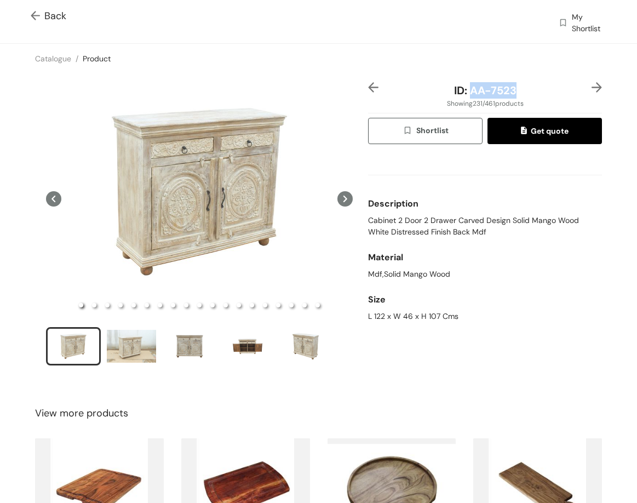
click at [523, 94] on div "ID: AA-7523" at bounding box center [485, 90] width 195 height 16
click at [592, 84] on img at bounding box center [597, 87] width 10 height 10
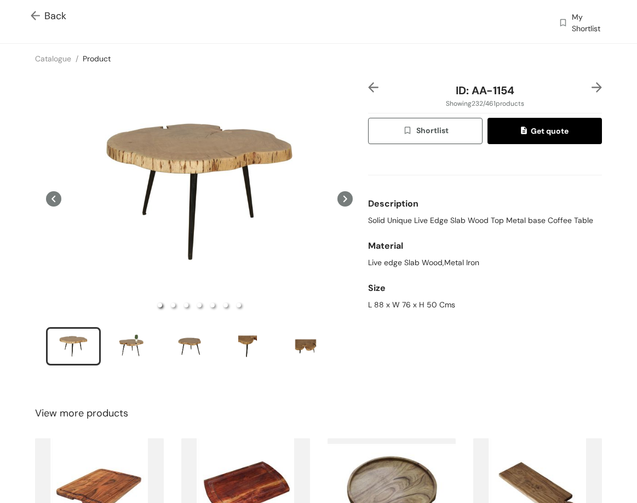
click at [456, 222] on span "Solid Unique Live Edge Slab Wood Top Metal base Coffee Table" at bounding box center [480, 221] width 225 height 12
click at [455, 221] on span "Solid Unique Live Edge Slab Wood Top Metal base Coffee Table" at bounding box center [480, 221] width 225 height 12
click at [457, 219] on span "Solid Unique Live Edge Slab Wood Top Metal base Coffee Table" at bounding box center [480, 221] width 225 height 12
click at [458, 219] on span "Solid Unique Live Edge Slab Wood Top Metal base Coffee Table" at bounding box center [480, 221] width 225 height 12
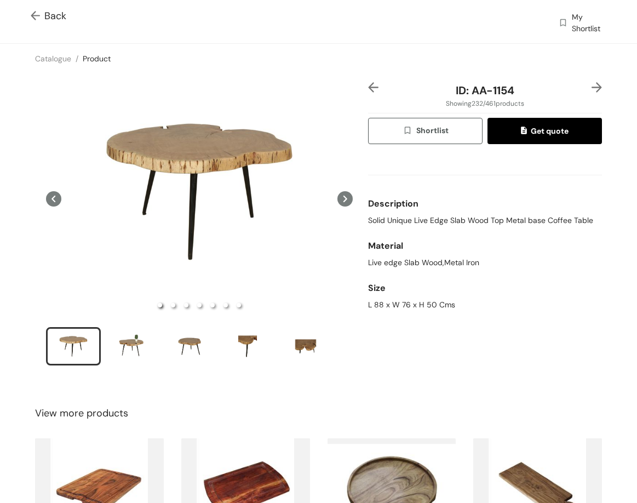
click at [374, 307] on div "L 88 x W 76 x H 50 Cms" at bounding box center [485, 305] width 234 height 12
drag, startPoint x: 467, startPoint y: 92, endPoint x: 508, endPoint y: 55, distance: 55.1
click at [541, 94] on div "ID: AA-1154" at bounding box center [485, 90] width 195 height 16
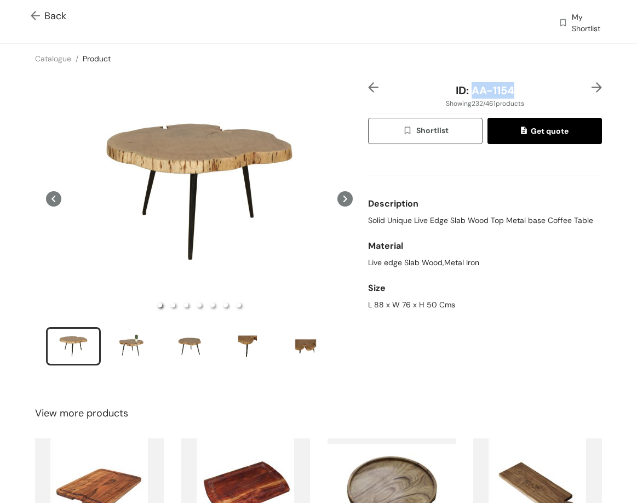
click at [592, 88] on img at bounding box center [597, 87] width 10 height 10
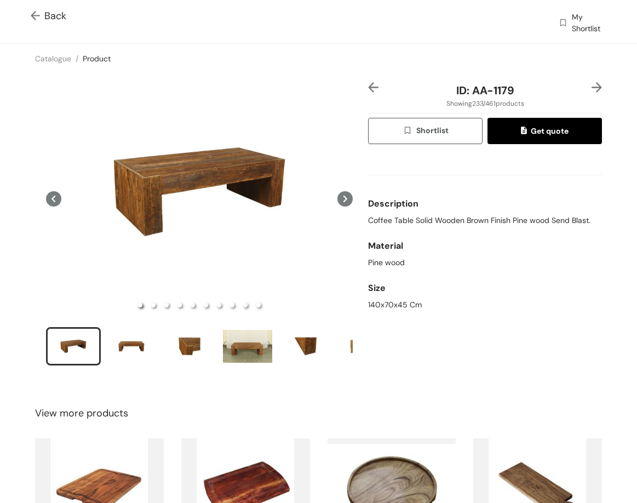
click at [416, 225] on span "Coffee Table Solid Wooden Brown Finish Pine wood Send Blast." at bounding box center [479, 221] width 222 height 12
click at [416, 222] on span "Coffee Table Solid Wooden Brown Finish Pine wood Send Blast." at bounding box center [479, 221] width 222 height 12
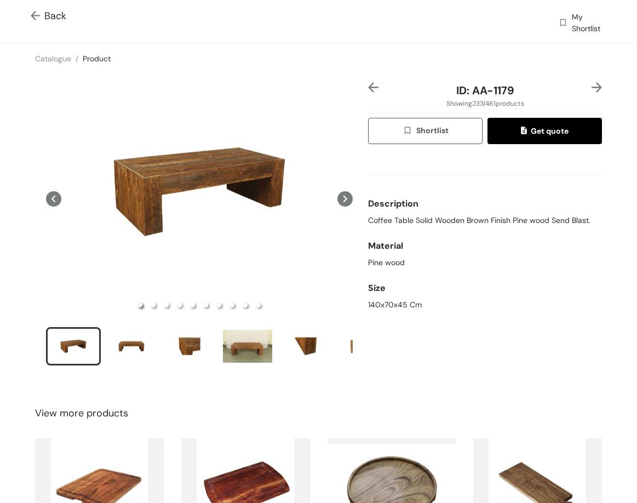
click at [371, 302] on div "140x70x45 Cm" at bounding box center [485, 305] width 234 height 12
click at [370, 303] on div "140x70x45 Cm" at bounding box center [485, 305] width 234 height 12
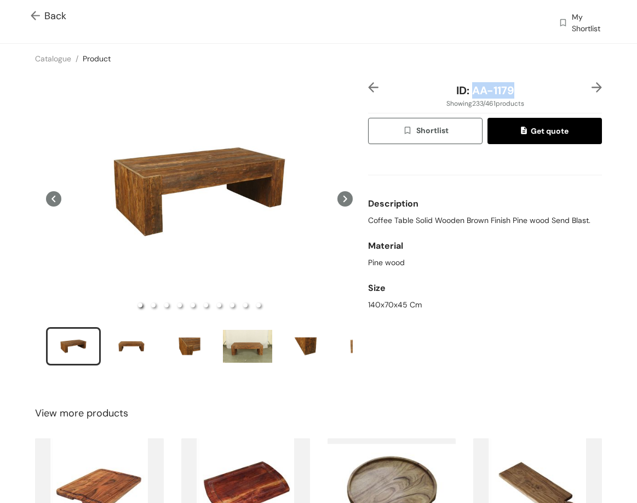
drag, startPoint x: 465, startPoint y: 94, endPoint x: 514, endPoint y: 91, distance: 49.4
click at [514, 91] on div "ID: AA-1179" at bounding box center [485, 90] width 195 height 16
click at [592, 83] on img at bounding box center [597, 87] width 10 height 10
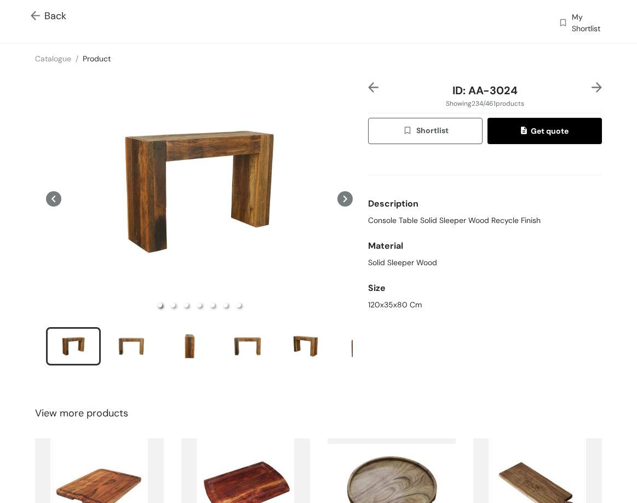
click at [410, 218] on span "Console Table Solid Sleeper Wood Recycle Finish" at bounding box center [454, 221] width 173 height 12
click at [368, 308] on div "120x35x80 Cm" at bounding box center [485, 305] width 234 height 12
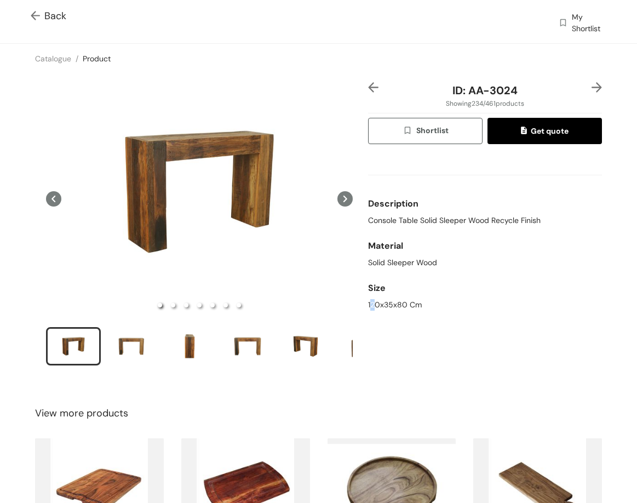
click at [368, 308] on div "120x35x80 Cm" at bounding box center [485, 305] width 234 height 12
click at [368, 306] on div "120x35x80 Cm" at bounding box center [485, 305] width 234 height 12
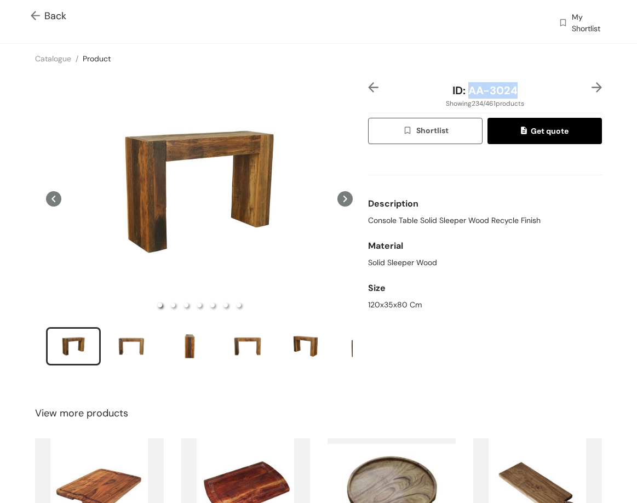
drag, startPoint x: 490, startPoint y: 93, endPoint x: 517, endPoint y: 61, distance: 41.2
click at [545, 89] on div "ID: AA-3024" at bounding box center [485, 90] width 195 height 16
click at [592, 86] on img at bounding box center [597, 87] width 10 height 10
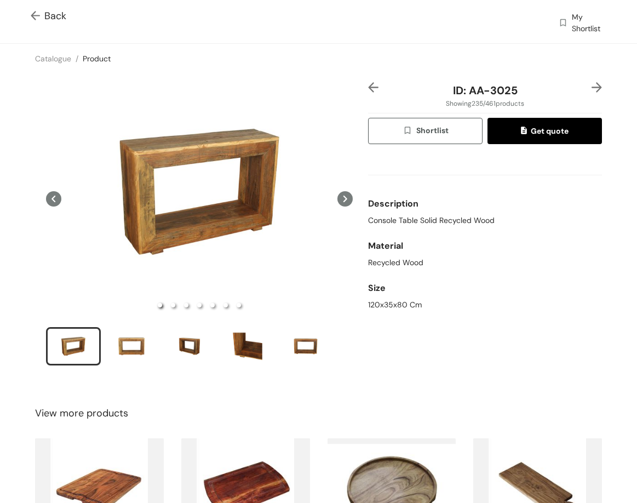
click at [415, 221] on span "Console Table Solid Recycled Wood" at bounding box center [431, 221] width 127 height 12
click at [385, 308] on div "120x35x80 Cm" at bounding box center [485, 305] width 234 height 12
click at [384, 307] on div "120x35x80 Cm" at bounding box center [485, 305] width 234 height 12
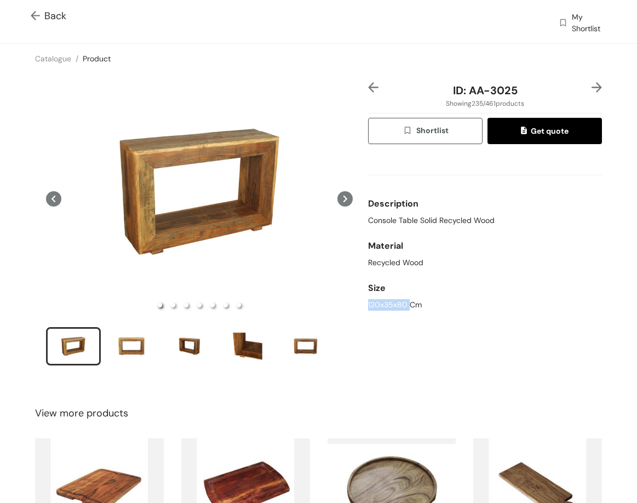
click at [384, 307] on div "120x35x80 Cm" at bounding box center [485, 305] width 234 height 12
drag, startPoint x: 464, startPoint y: 90, endPoint x: 542, endPoint y: 71, distance: 81.1
click at [556, 87] on div "ID: AA-3025" at bounding box center [485, 90] width 195 height 16
click at [592, 89] on img at bounding box center [597, 87] width 10 height 10
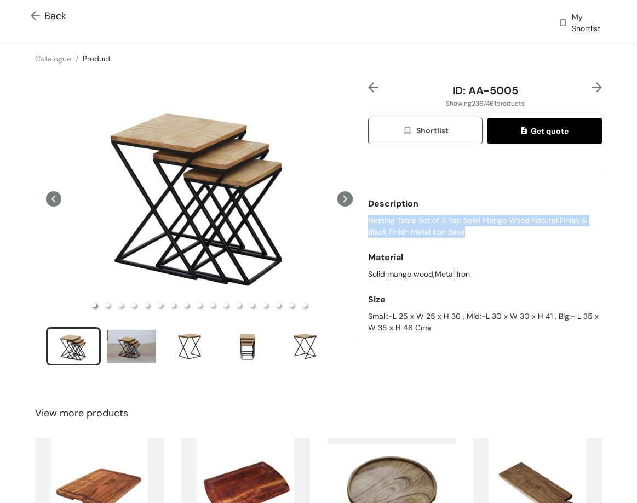
drag, startPoint x: 364, startPoint y: 218, endPoint x: 485, endPoint y: 239, distance: 122.9
click at [485, 239] on div "Description Nesting Table Set of 3 Top Solid Mango Wood Naturel Finish & Black …" at bounding box center [485, 215] width 234 height 54
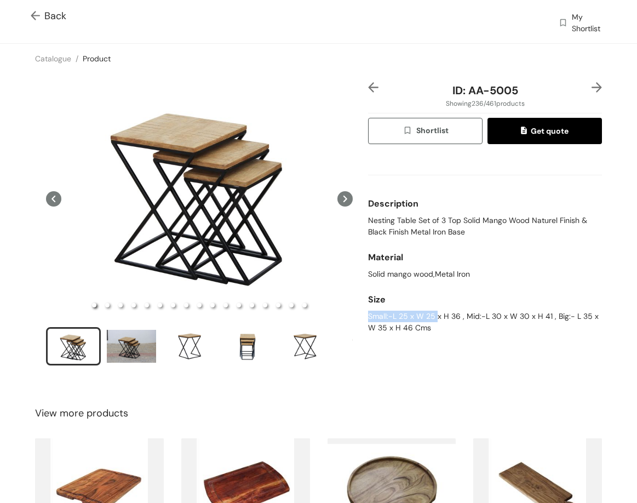
drag, startPoint x: 364, startPoint y: 313, endPoint x: 431, endPoint y: 310, distance: 66.9
click at [431, 311] on div "Small:-L 25 x W 25 x H 36 , Mid:-L 30 x W 30 x H 41 , Big:- L 35 x W 35 x H 46 …" at bounding box center [485, 322] width 234 height 23
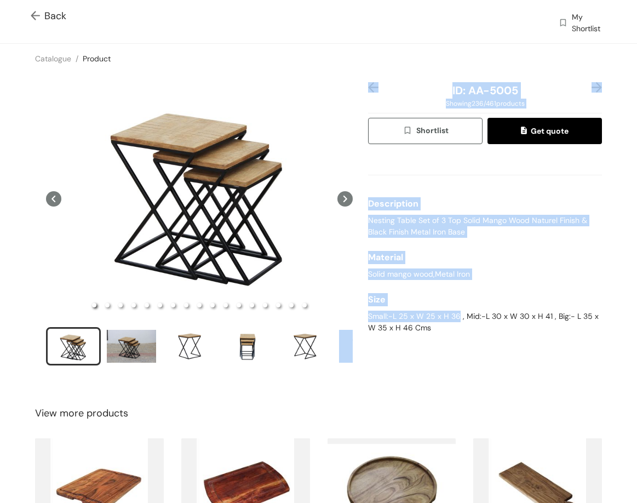
drag, startPoint x: 455, startPoint y: 317, endPoint x: 355, endPoint y: 315, distance: 99.8
click at [355, 315] on div "ID: AA-5005 Showing 236 / 461 products Shortlist Get quote Description Nesting …" at bounding box center [319, 230] width 642 height 315
click at [372, 318] on div "Small:-L 25 x W 25 x H 36 , Mid:-L 30 x W 30 x H 41 , Big:- L 35 x W 35 x H 46 …" at bounding box center [485, 322] width 234 height 23
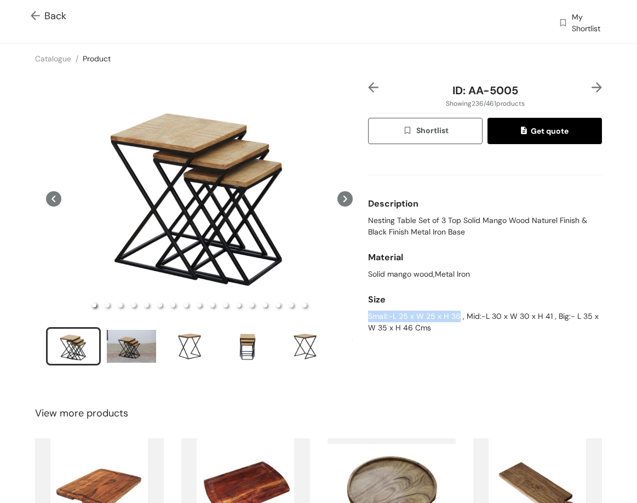
drag, startPoint x: 367, startPoint y: 317, endPoint x: 453, endPoint y: 316, distance: 86.0
click at [453, 316] on div "Small:-L 25 x W 25 x H 36 , Mid:-L 30 x W 30 x H 41 , Big:- L 35 x W 35 x H 46 …" at bounding box center [485, 322] width 234 height 23
drag, startPoint x: 462, startPoint y: 312, endPoint x: 543, endPoint y: 312, distance: 81.1
click at [543, 312] on div "Small:-L 25 x W 25 x H 36 , Mid:-L 30 x W 30 x H 41 , Big:- L 35 x W 35 x H 46 …" at bounding box center [485, 322] width 234 height 23
drag, startPoint x: 547, startPoint y: 318, endPoint x: 428, endPoint y: 352, distance: 123.7
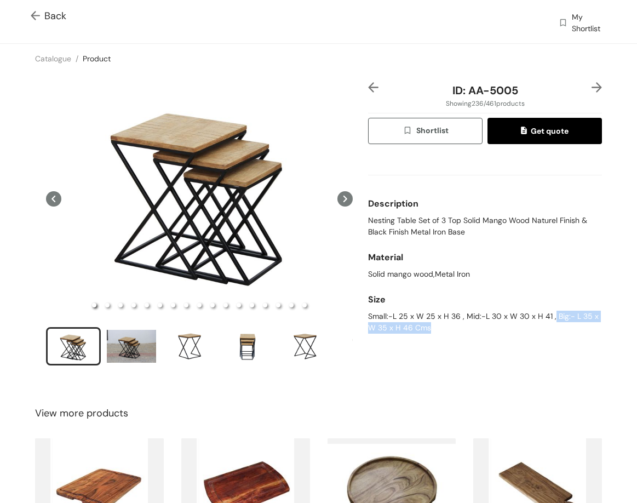
click at [428, 352] on div "ID: AA-5005 Showing 236 / 461 products Shortlist Get quote Description Nesting …" at bounding box center [485, 231] width 238 height 298
drag, startPoint x: 462, startPoint y: 92, endPoint x: 531, endPoint y: 93, distance: 69.0
click at [530, 93] on div "ID: AA-5005" at bounding box center [485, 90] width 195 height 16
click at [593, 84] on img at bounding box center [597, 87] width 10 height 10
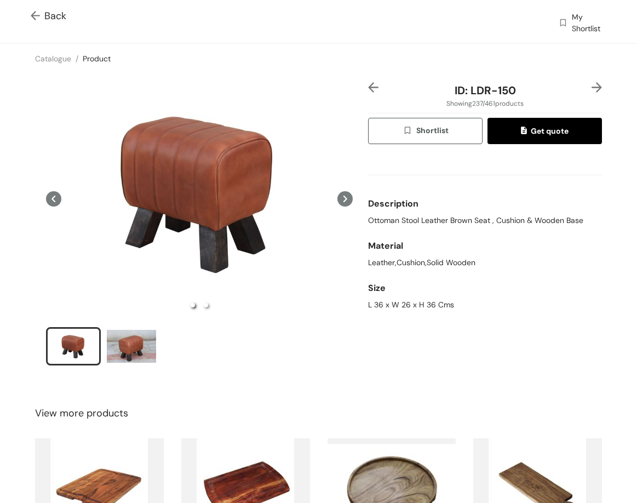
click at [445, 211] on div "Description" at bounding box center [485, 204] width 234 height 22
click at [449, 218] on span "Ottoman Stool Leather Brown Seat , Cushion & Wooden Base" at bounding box center [475, 221] width 215 height 12
click at [370, 310] on div "L 36 x W 26 x H 36 Cms" at bounding box center [485, 305] width 234 height 12
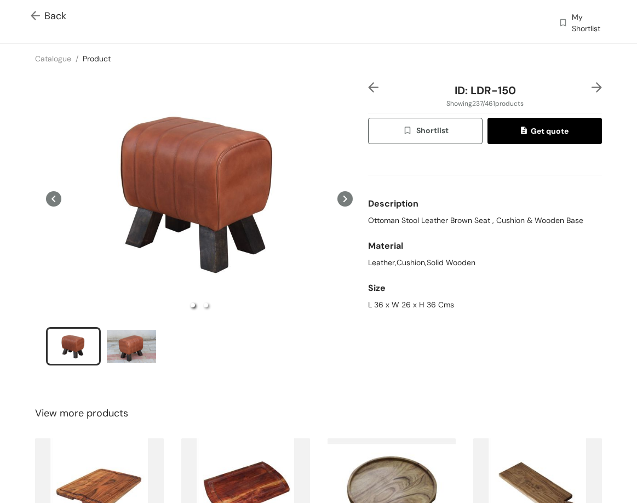
click at [370, 306] on div "L 36 x W 26 x H 36 Cms" at bounding box center [485, 305] width 234 height 12
drag, startPoint x: 476, startPoint y: 89, endPoint x: 522, endPoint y: 91, distance: 46.1
click at [522, 91] on div "ID: LDR-150" at bounding box center [485, 90] width 195 height 16
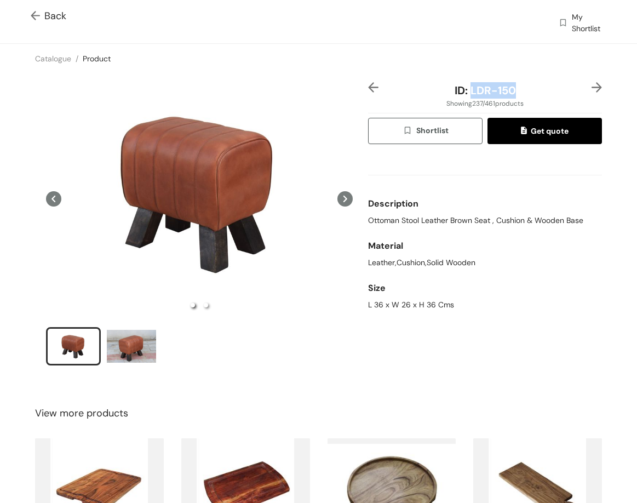
click at [592, 86] on img at bounding box center [597, 87] width 10 height 10
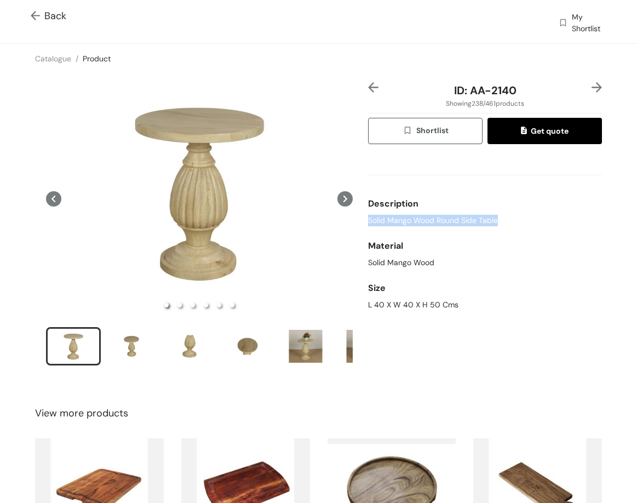
drag, startPoint x: 362, startPoint y: 218, endPoint x: 510, endPoint y: 222, distance: 148.0
click at [510, 228] on div "ID: AA-2140 Showing 238 / 461 products Shortlist Get quote Description Solid Ma…" at bounding box center [485, 231] width 238 height 298
click at [413, 296] on div "Size" at bounding box center [485, 288] width 234 height 22
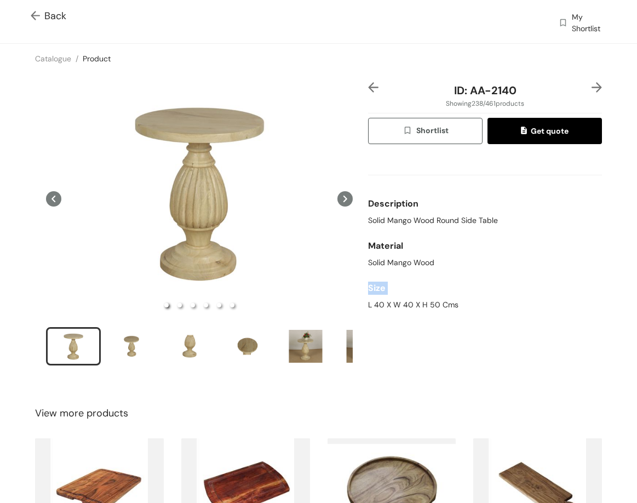
click at [413, 296] on div "Size" at bounding box center [485, 288] width 234 height 22
click at [413, 298] on div "Size" at bounding box center [485, 288] width 234 height 22
click at [418, 301] on div "L 40 X W 40 X H 50 Cms" at bounding box center [485, 305] width 234 height 12
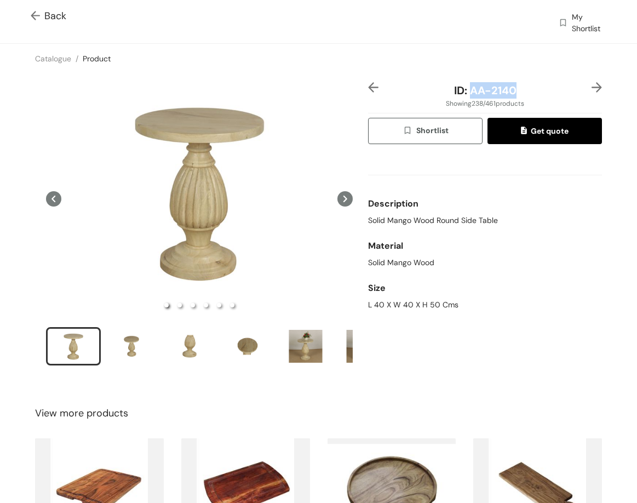
drag, startPoint x: 466, startPoint y: 94, endPoint x: 537, endPoint y: 90, distance: 71.3
click at [535, 90] on div "ID: AA-2140" at bounding box center [485, 90] width 195 height 16
click at [592, 89] on img at bounding box center [597, 87] width 10 height 10
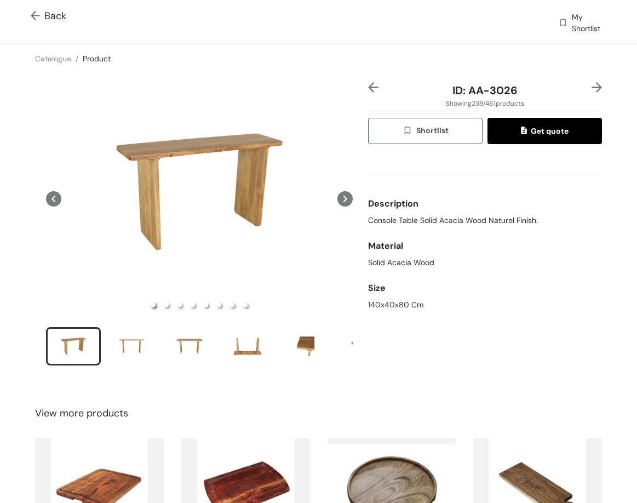
click at [451, 222] on span "Console Table Solid Acacia Wood Naturel Finish." at bounding box center [453, 221] width 170 height 12
click at [451, 219] on span "Console Table Solid Acacia Wood Naturel Finish." at bounding box center [453, 221] width 170 height 12
drag, startPoint x: 367, startPoint y: 307, endPoint x: 421, endPoint y: 313, distance: 54.6
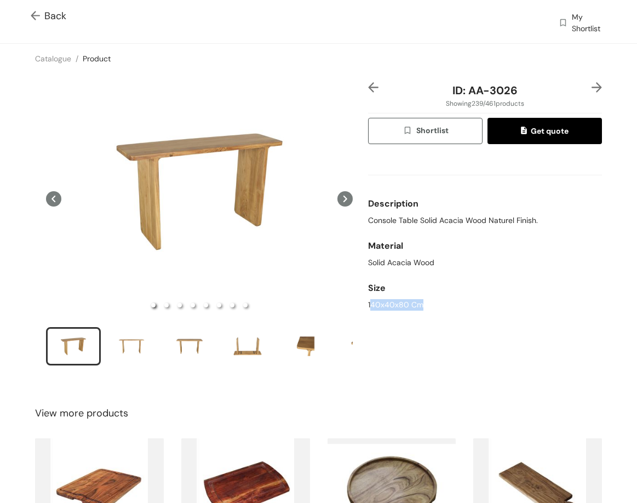
click at [421, 313] on div "Size 140x40x80 Cm" at bounding box center [485, 294] width 234 height 42
click at [383, 301] on div "140x40x80 Cm" at bounding box center [485, 305] width 234 height 12
click at [362, 220] on div "ID: AA-3026 Showing 239 / 461 products Shortlist Get quote Description Console …" at bounding box center [319, 230] width 642 height 315
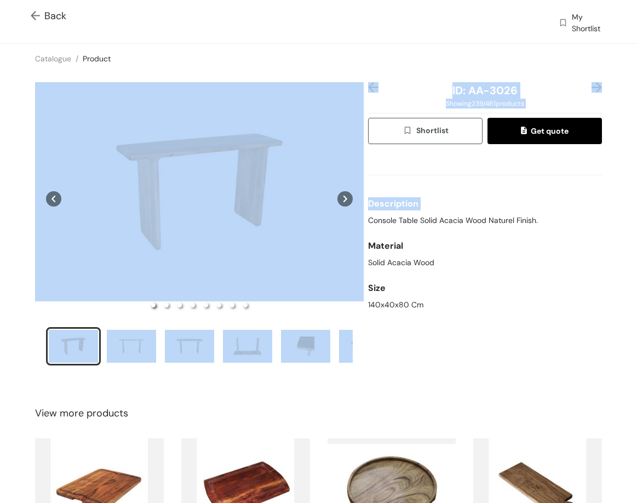
click at [467, 82] on div "ID: AA-3026" at bounding box center [485, 90] width 195 height 16
click at [464, 76] on div "ID: AA-3026 Showing 239 / 461 products Shortlist Get quote Description Console …" at bounding box center [319, 230] width 642 height 315
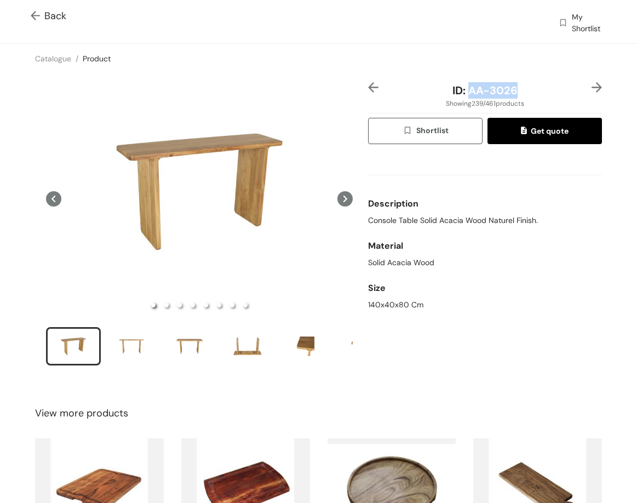
drag, startPoint x: 465, startPoint y: 90, endPoint x: 519, endPoint y: 90, distance: 54.8
click at [519, 90] on div "ID: AA-3026" at bounding box center [485, 90] width 195 height 16
click at [592, 89] on img at bounding box center [597, 87] width 10 height 10
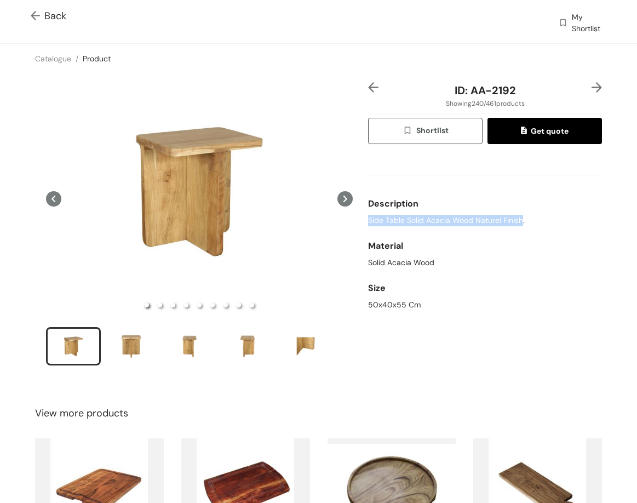
drag, startPoint x: 399, startPoint y: 231, endPoint x: 518, endPoint y: 227, distance: 119.0
click at [518, 227] on div "ID: AA-2192 Showing 240 / 461 products Shortlist Get quote Description Side Tab…" at bounding box center [485, 231] width 238 height 298
drag, startPoint x: 365, startPoint y: 307, endPoint x: 432, endPoint y: 298, distance: 68.0
click at [428, 302] on div "50x40x55 Cm" at bounding box center [485, 305] width 234 height 12
drag, startPoint x: 466, startPoint y: 94, endPoint x: 519, endPoint y: 78, distance: 54.9
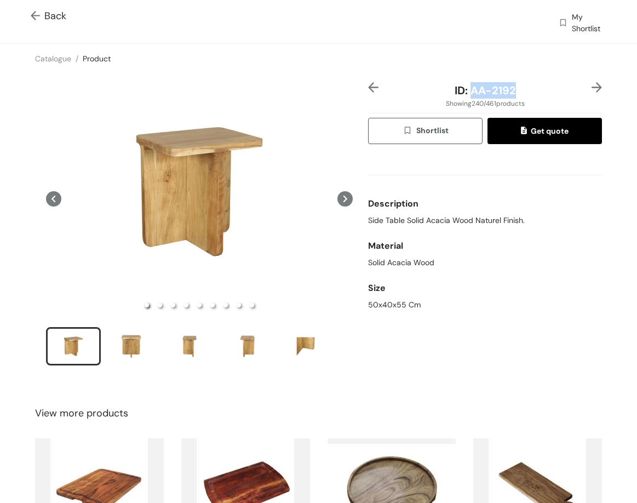
click at [525, 88] on div "ID: AA-2192" at bounding box center [485, 90] width 195 height 16
click at [592, 86] on img at bounding box center [597, 87] width 10 height 10
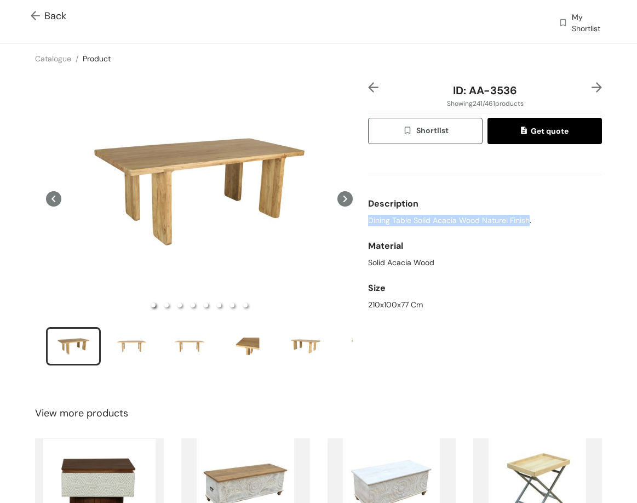
drag, startPoint x: 365, startPoint y: 218, endPoint x: 528, endPoint y: 217, distance: 162.7
click at [527, 217] on div "Dining Table Solid Acacia Wood Naturel Finish." at bounding box center [485, 221] width 234 height 12
drag, startPoint x: 433, startPoint y: 306, endPoint x: 472, endPoint y: 259, distance: 61.9
click at [475, 298] on div "ID: AA-3536 Showing 241 / 461 products Shortlist Get quote Description Dining T…" at bounding box center [485, 231] width 238 height 298
click at [378, 307] on div "210x100x77 Cm" at bounding box center [485, 305] width 234 height 12
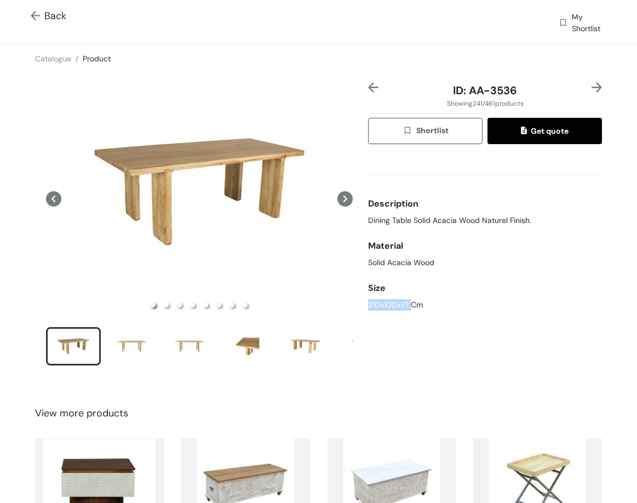
click at [378, 307] on div "210x100x77 Cm" at bounding box center [485, 305] width 234 height 12
drag, startPoint x: 465, startPoint y: 88, endPoint x: 519, endPoint y: 90, distance: 54.8
click at [519, 90] on div "ID: AA-3536" at bounding box center [485, 90] width 195 height 16
click at [592, 88] on img at bounding box center [597, 87] width 10 height 10
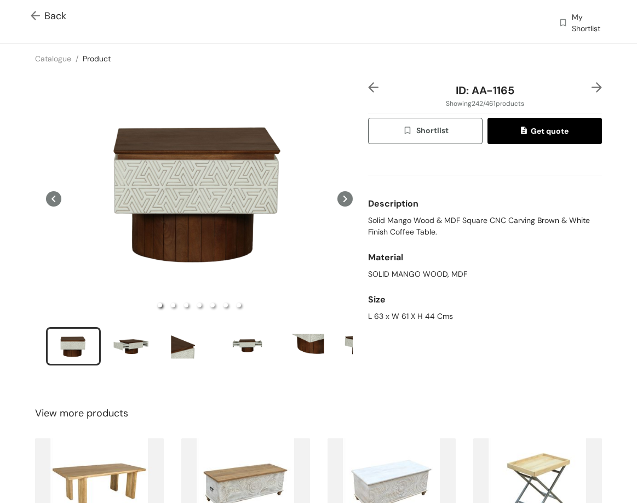
click at [394, 225] on span "Solid Mango Wood & MDF Square CNC Carving Brown & White Finish Coffee Table." at bounding box center [485, 226] width 234 height 23
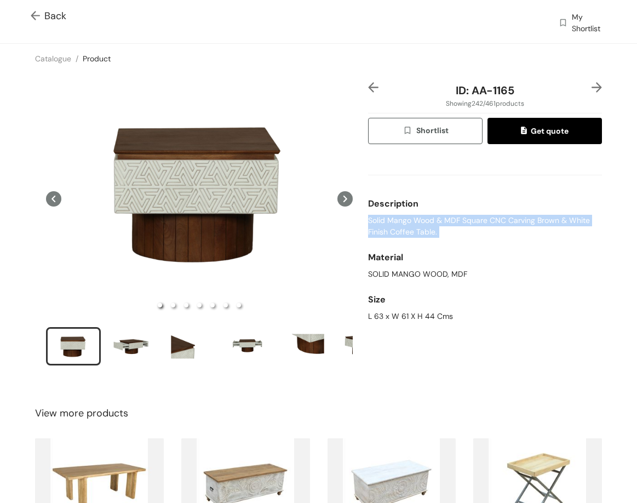
click at [394, 225] on span "Solid Mango Wood & MDF Square CNC Carving Brown & White Finish Coffee Table." at bounding box center [485, 226] width 234 height 23
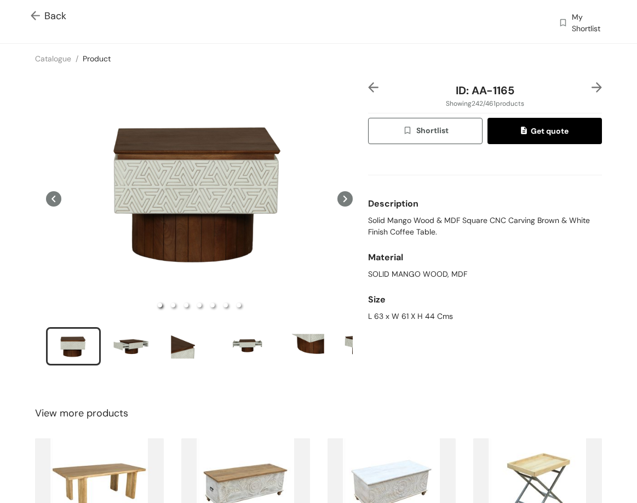
click at [370, 318] on div "L 63 x W 61 X H 44 Cms" at bounding box center [485, 317] width 234 height 12
drag, startPoint x: 466, startPoint y: 89, endPoint x: 523, endPoint y: 76, distance: 58.5
click at [521, 91] on div "ID: AA-1165" at bounding box center [485, 90] width 195 height 16
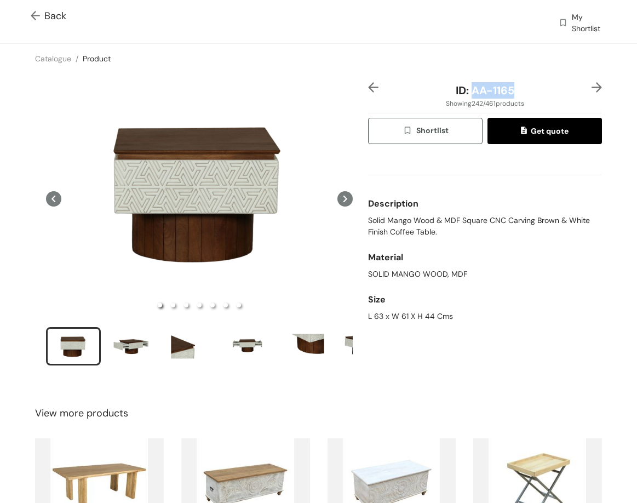
click at [592, 87] on img at bounding box center [597, 87] width 10 height 10
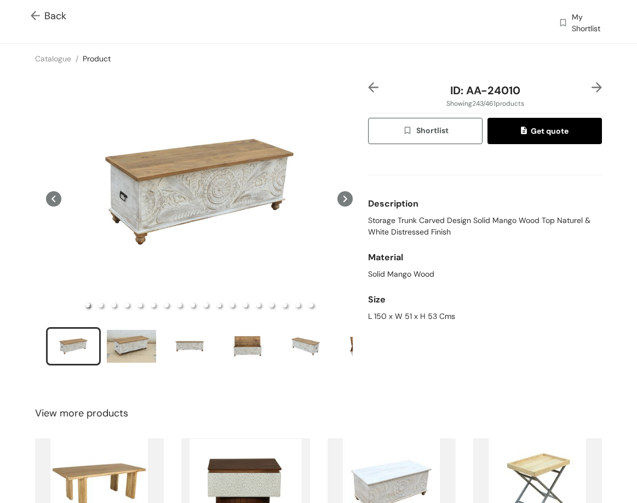
click at [404, 225] on span "Storage Trunk Carved Design Solid Mango Wood Top Naturel & White Distressed Fin…" at bounding box center [485, 226] width 234 height 23
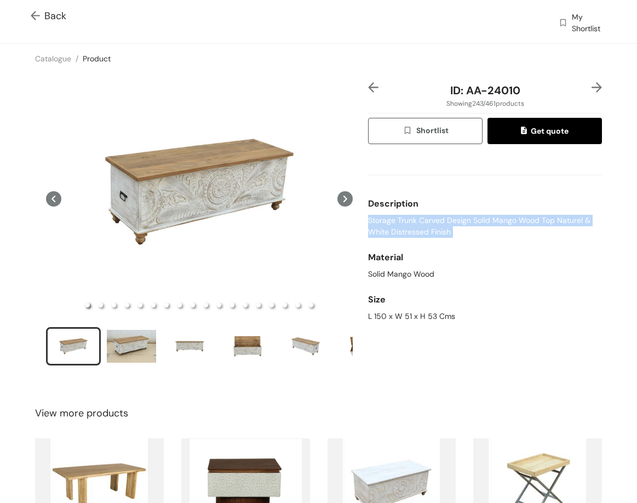
click at [404, 225] on span "Storage Trunk Carved Design Solid Mango Wood Top Naturel & White Distressed Fin…" at bounding box center [485, 226] width 234 height 23
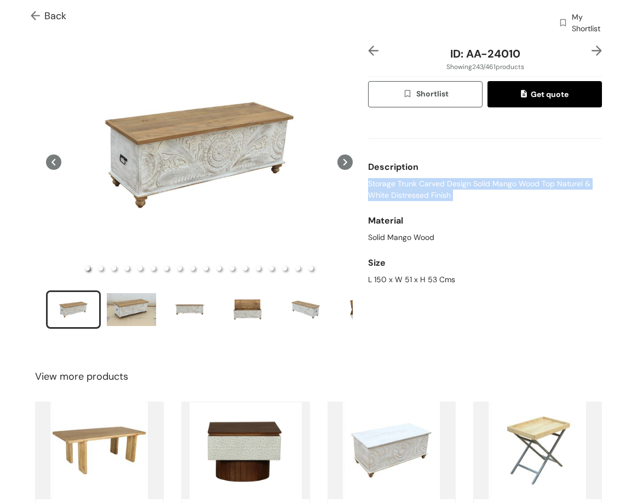
scroll to position [36, 0]
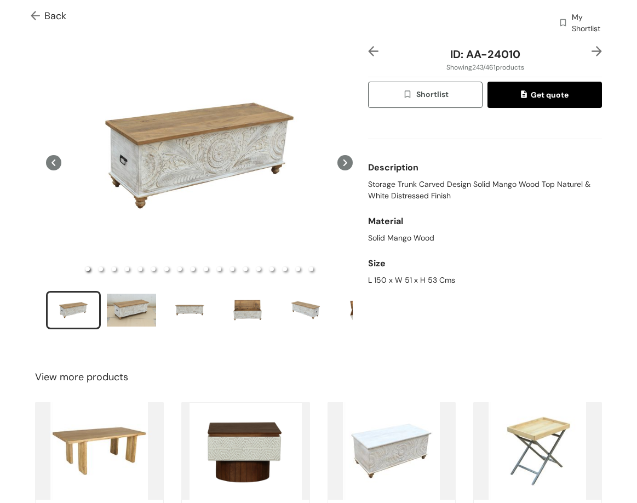
drag, startPoint x: 376, startPoint y: 268, endPoint x: 376, endPoint y: 275, distance: 6.0
click at [376, 273] on div "Size" at bounding box center [485, 264] width 234 height 22
click at [376, 275] on div "L 150 x W 51 x H 53 Cms" at bounding box center [485, 281] width 234 height 12
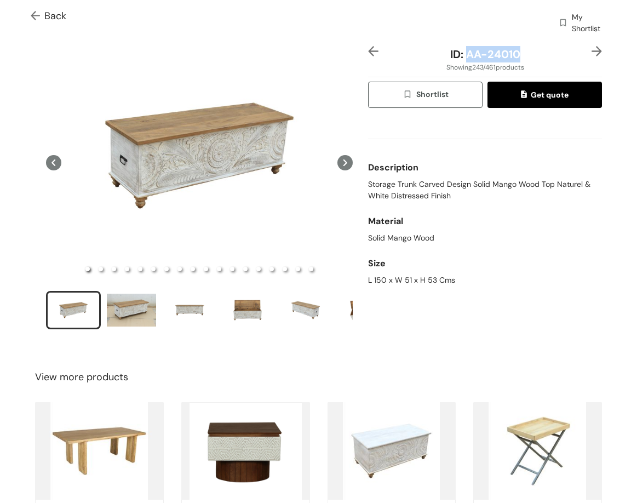
drag, startPoint x: 459, startPoint y: 57, endPoint x: 513, endPoint y: 38, distance: 57.9
click at [522, 59] on div "ID: AA-24010" at bounding box center [485, 54] width 195 height 16
click at [394, 278] on div "L 150 x W 51 x H 53 Cms" at bounding box center [485, 281] width 234 height 12
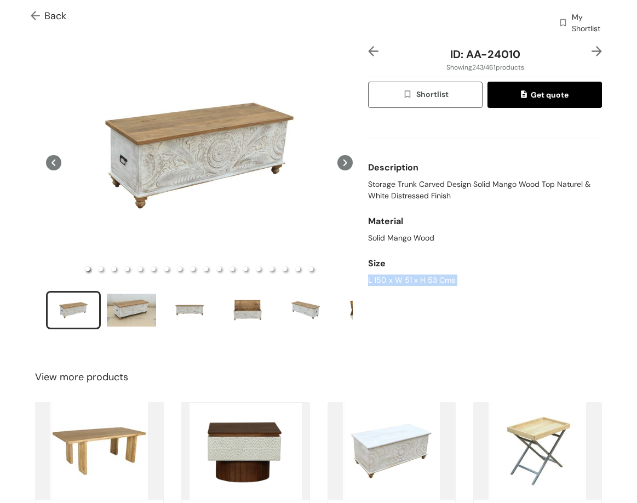
click at [592, 52] on img at bounding box center [597, 51] width 10 height 10
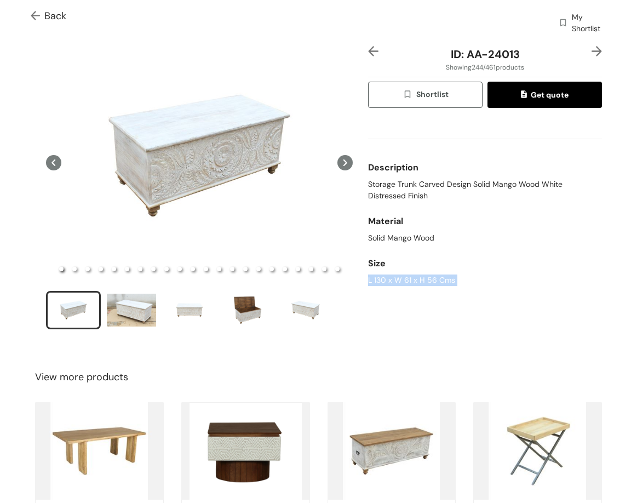
click at [402, 186] on span "Storage Trunk Carved Design Solid Mango Wood White Distressed Finish" at bounding box center [485, 190] width 234 height 23
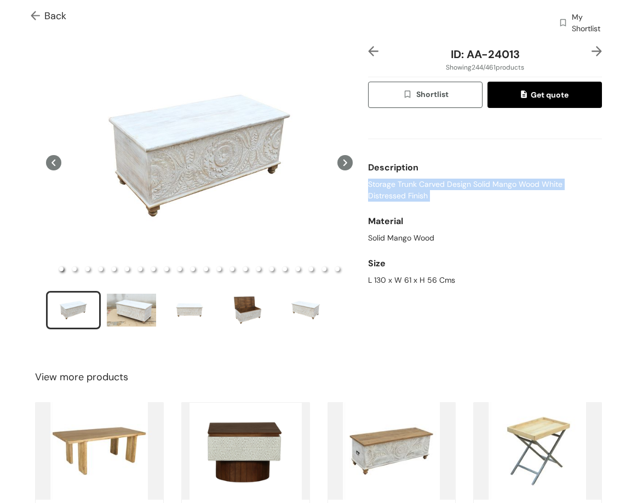
click at [402, 186] on span "Storage Trunk Carved Design Solid Mango Wood White Distressed Finish" at bounding box center [485, 190] width 234 height 23
click at [421, 278] on div "L 130 x W 61 x H 56 Cms" at bounding box center [485, 281] width 234 height 12
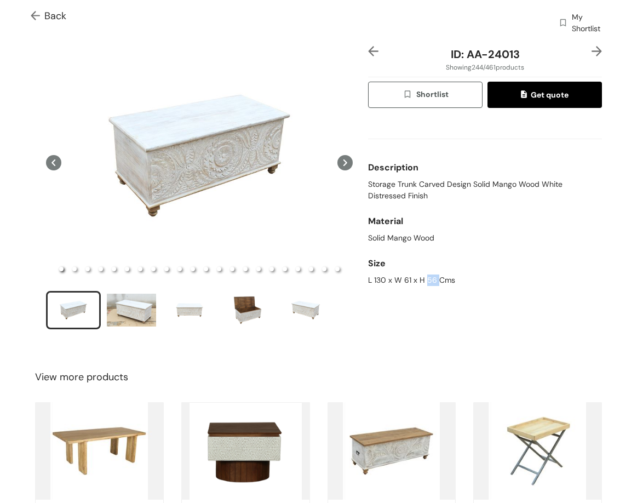
click at [421, 278] on div "L 130 x W 61 x H 56 Cms" at bounding box center [485, 281] width 234 height 12
click at [390, 236] on div "Solid Mango Wood" at bounding box center [485, 238] width 234 height 12
drag, startPoint x: 475, startPoint y: 55, endPoint x: 522, endPoint y: 45, distance: 47.5
click at [513, 56] on span "ID: AA-24013" at bounding box center [485, 54] width 69 height 14
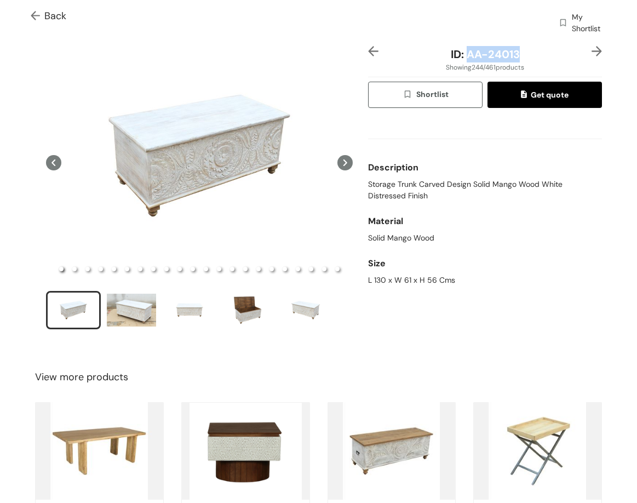
click at [592, 47] on img at bounding box center [597, 51] width 10 height 10
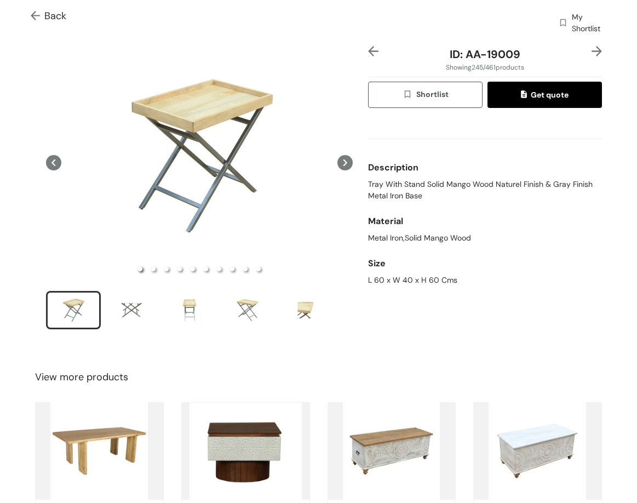
click at [592, 54] on img at bounding box center [597, 51] width 10 height 10
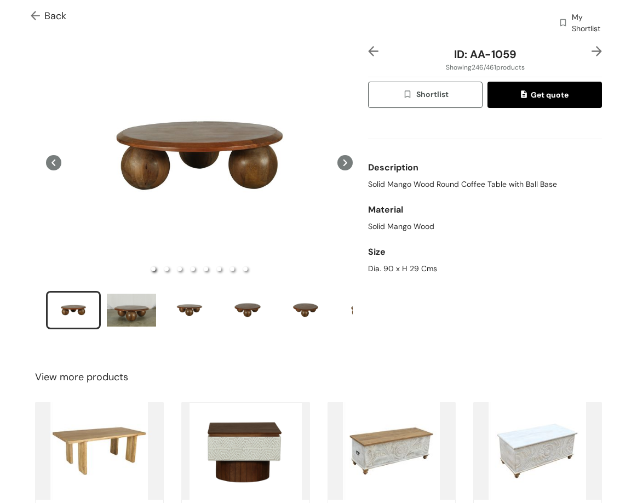
click at [424, 192] on div "Description Solid Mango Wood Round Coffee Table with Ball Base" at bounding box center [485, 173] width 234 height 42
click at [422, 190] on span "Solid Mango Wood Round Coffee Table with Ball Base" at bounding box center [462, 185] width 189 height 12
click at [422, 189] on span "Solid Mango Wood Round Coffee Table with Ball Base" at bounding box center [462, 185] width 189 height 12
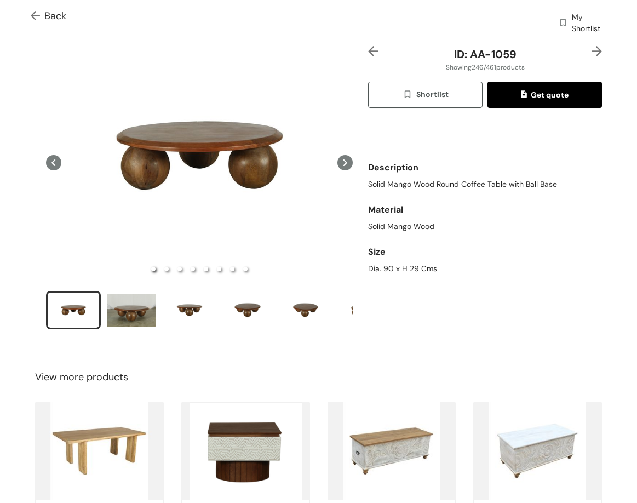
click at [394, 264] on div "Dia. 90 x H 29 Cms" at bounding box center [485, 269] width 234 height 12
drag, startPoint x: 462, startPoint y: 54, endPoint x: 527, endPoint y: 63, distance: 64.8
click at [527, 62] on div "ID: AA-1059 Showing 246 / 461 products Shortlist Get quote Description Solid Ma…" at bounding box center [485, 195] width 238 height 298
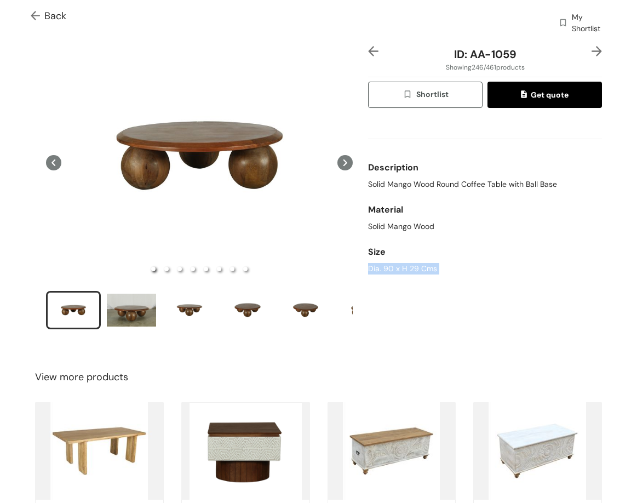
click at [434, 62] on div "Showing 246 / 461 products" at bounding box center [485, 67] width 234 height 10
drag, startPoint x: 465, startPoint y: 53, endPoint x: 530, endPoint y: 57, distance: 65.3
click at [530, 57] on div "ID: AA-1059" at bounding box center [485, 54] width 195 height 16
click at [592, 51] on img at bounding box center [597, 51] width 10 height 10
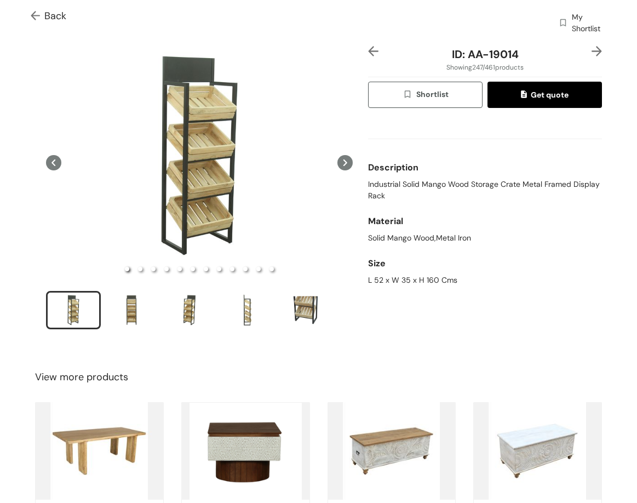
click at [592, 50] on img at bounding box center [597, 51] width 10 height 10
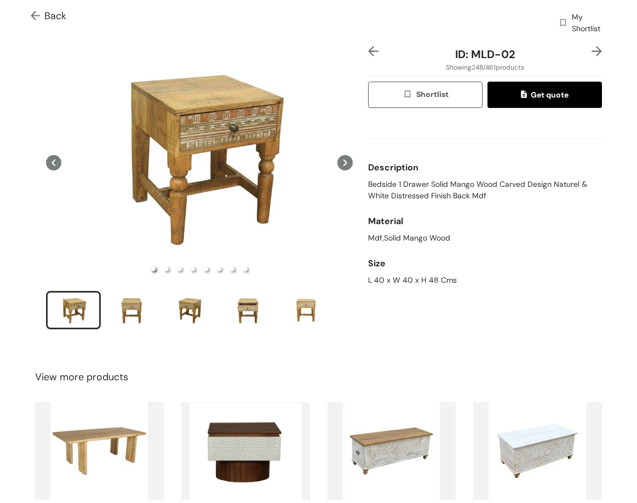
click at [414, 185] on span "Bedside 1 Drawer Solid Mango Wood Carved Design Naturel & White Distressed Fini…" at bounding box center [485, 190] width 234 height 23
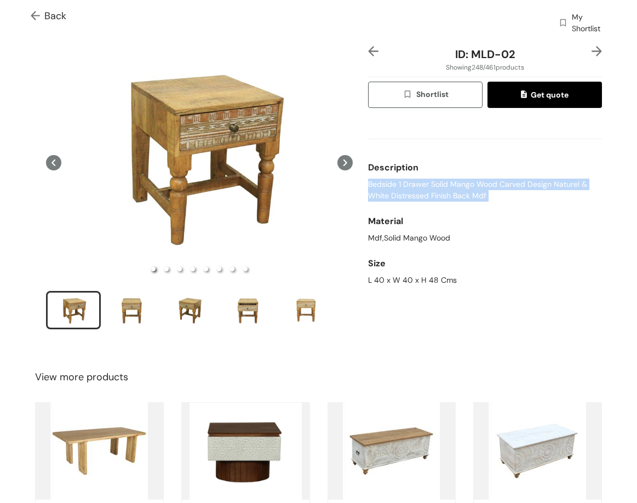
click at [414, 185] on span "Bedside 1 Drawer Solid Mango Wood Carved Design Naturel & White Distressed Fini…" at bounding box center [485, 190] width 234 height 23
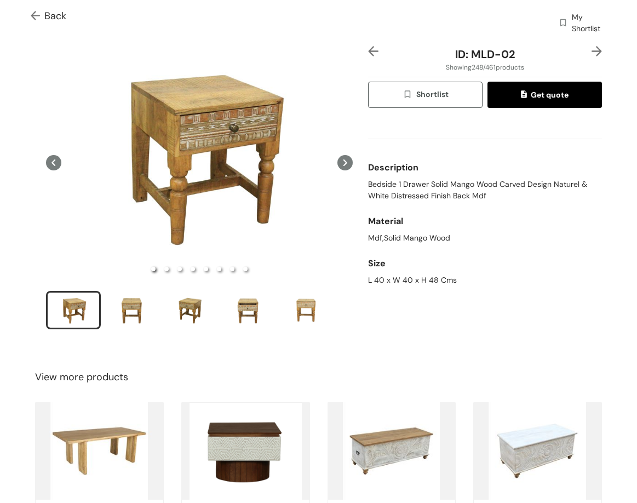
click at [368, 276] on div "L 40 x W 40 x H 48 Cms" at bounding box center [485, 281] width 234 height 12
drag, startPoint x: 466, startPoint y: 55, endPoint x: 521, endPoint y: 55, distance: 54.8
click at [519, 55] on div "ID: MLD-02" at bounding box center [485, 54] width 195 height 16
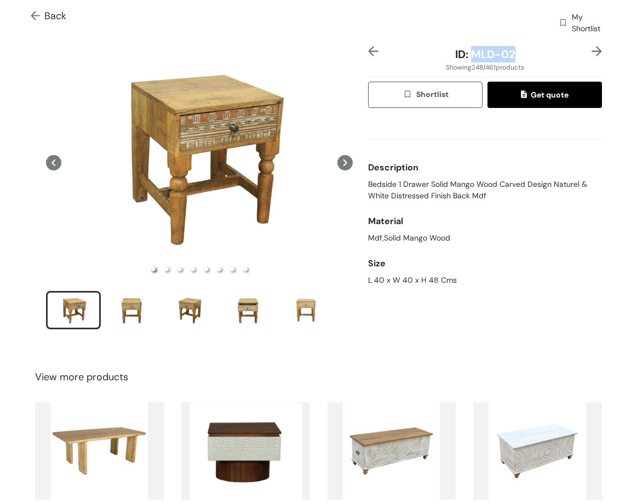
click at [592, 52] on img at bounding box center [597, 51] width 10 height 10
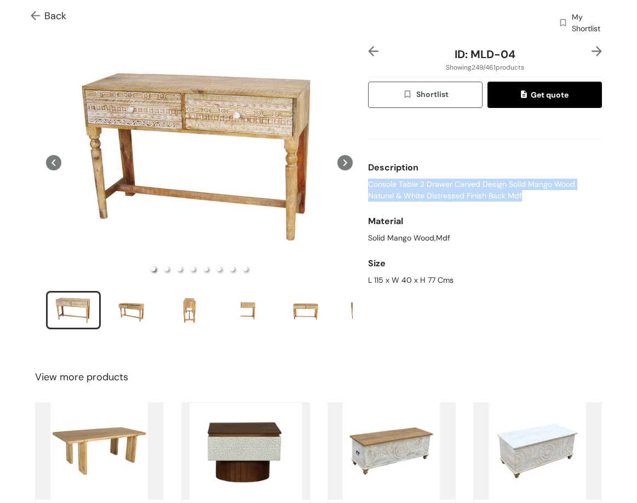
drag, startPoint x: 409, startPoint y: 195, endPoint x: 524, endPoint y: 196, distance: 115.1
click at [524, 196] on div "ID: MLD-04 Showing 249 / 461 products Shortlist Get quote Description Console T…" at bounding box center [485, 195] width 238 height 298
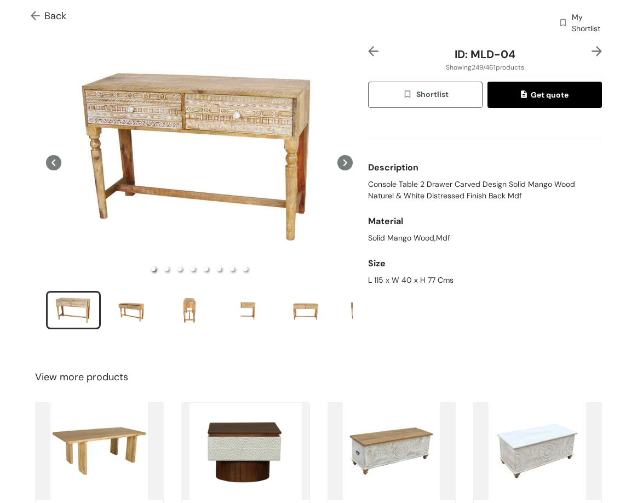
click at [368, 276] on div "L 115 x W 40 x H 77 Cms" at bounding box center [485, 281] width 234 height 12
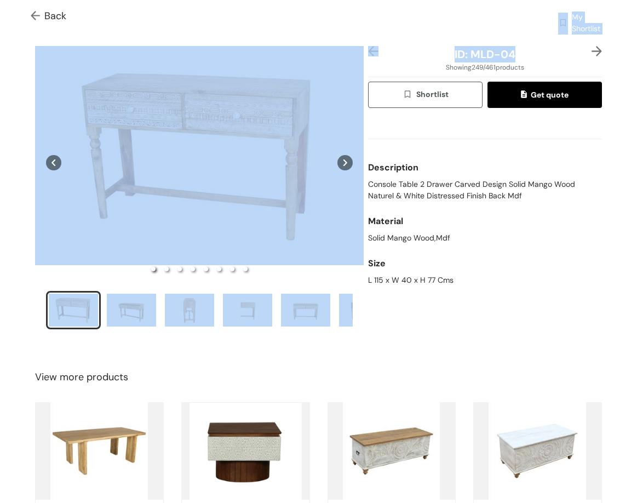
drag, startPoint x: 466, startPoint y: 43, endPoint x: 501, endPoint y: 59, distance: 38.7
click at [513, 59] on div "Back My Shortlist Catalogue / Product / ID: MLD-04 Showing 249 / 461 products S…" at bounding box center [318, 291] width 637 height 654
click at [493, 58] on span "ID: MLD-04" at bounding box center [485, 54] width 61 height 14
click at [470, 55] on span "ID: MLD-04" at bounding box center [485, 54] width 61 height 14
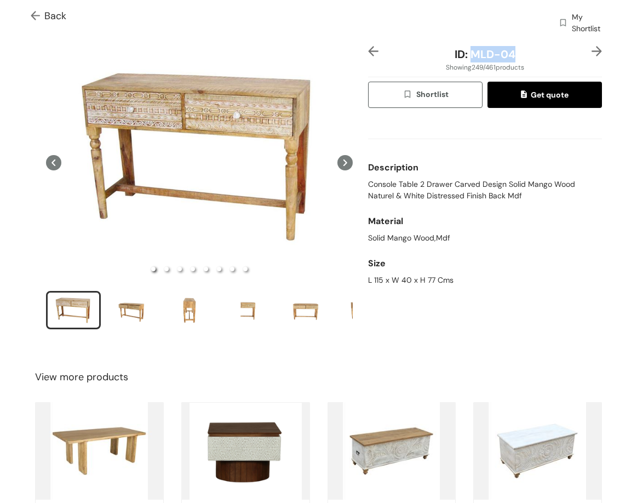
drag, startPoint x: 502, startPoint y: 54, endPoint x: 511, endPoint y: 52, distance: 8.5
click at [511, 52] on div "ID: MLD-04" at bounding box center [485, 54] width 195 height 16
click at [592, 50] on img at bounding box center [597, 51] width 10 height 10
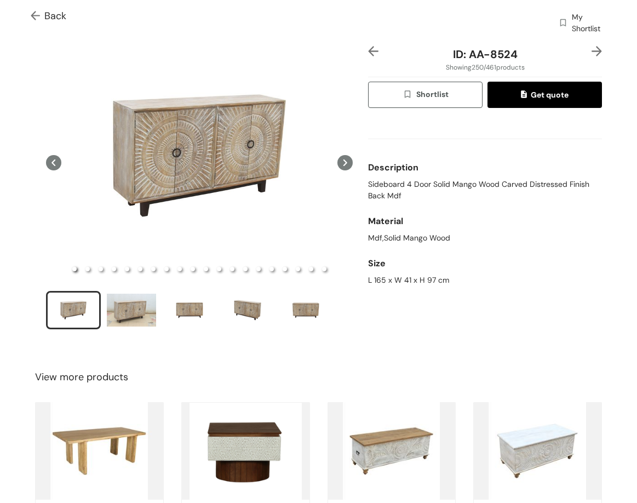
click at [428, 184] on span "Sideboard 4 Door Solid Mango Wood Carved Distressed Finish Back Mdf" at bounding box center [485, 190] width 234 height 23
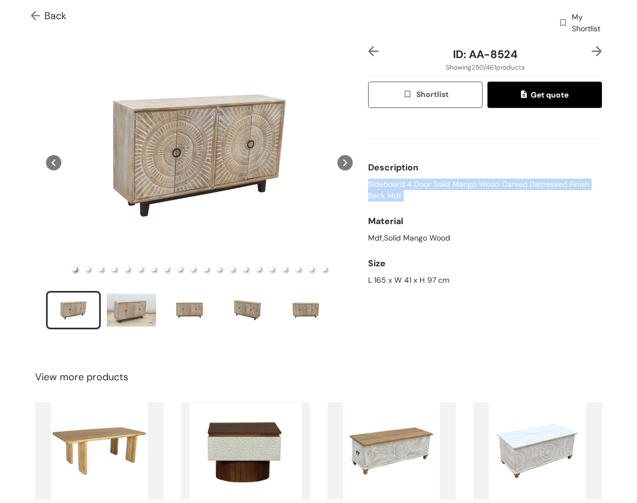
click at [428, 184] on span "Sideboard 4 Door Solid Mango Wood Carved Distressed Finish Back Mdf" at bounding box center [485, 190] width 234 height 23
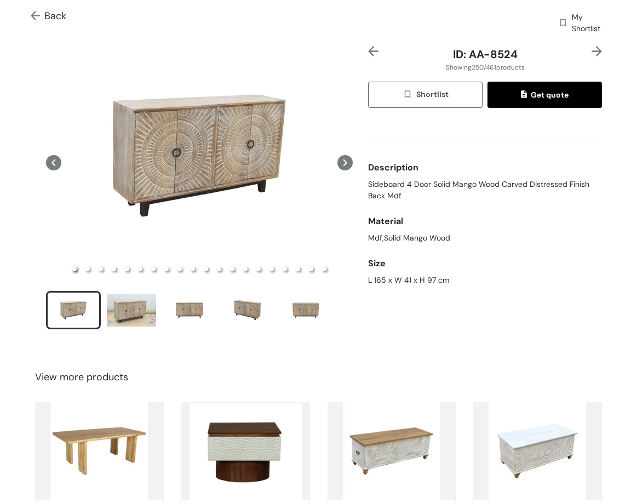
click at [379, 283] on div "L 165 x W 41 x H 97 cm" at bounding box center [485, 281] width 234 height 12
click at [469, 55] on span "ID: AA-8524" at bounding box center [485, 54] width 65 height 14
drag, startPoint x: 466, startPoint y: 53, endPoint x: 530, endPoint y: 58, distance: 63.7
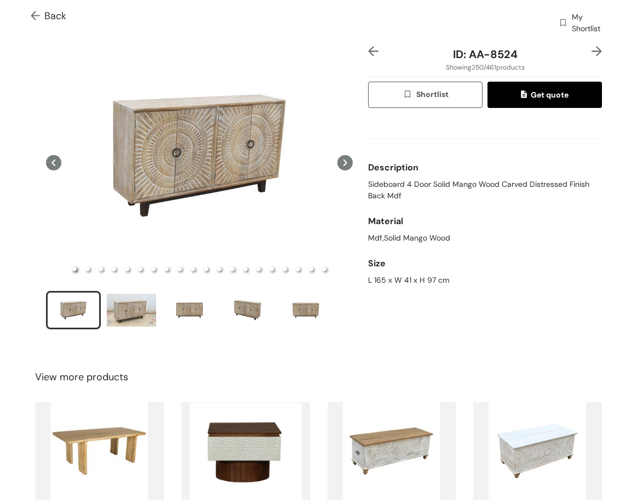
click at [528, 63] on div "ID: AA-8524 Showing 250 / 461 products Shortlist Get quote Description Sideboar…" at bounding box center [485, 195] width 238 height 298
click at [515, 56] on div "ID: AA-8524" at bounding box center [485, 54] width 195 height 16
click at [511, 54] on span "ID: AA-8524" at bounding box center [485, 54] width 65 height 14
drag, startPoint x: 466, startPoint y: 52, endPoint x: 512, endPoint y: 53, distance: 45.5
click at [512, 53] on div "ID: AA-8524" at bounding box center [485, 54] width 195 height 16
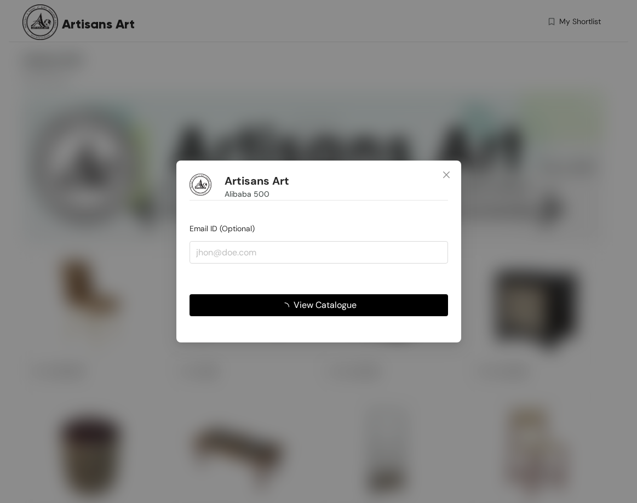
click at [341, 305] on span "View Catalogue" at bounding box center [325, 305] width 63 height 14
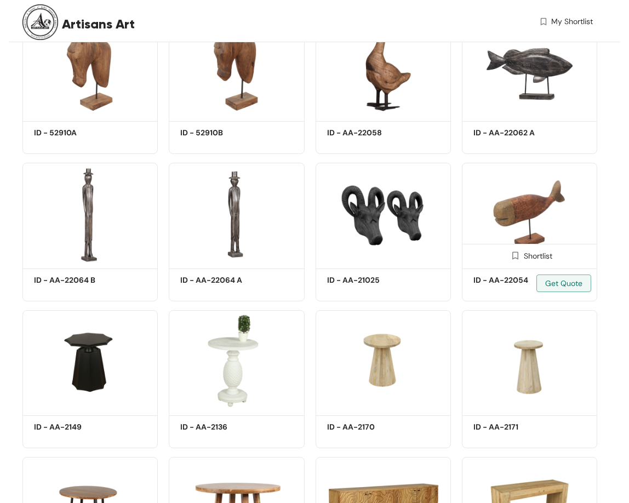
scroll to position [8244, 0]
